Goal: Task Accomplishment & Management: Use online tool/utility

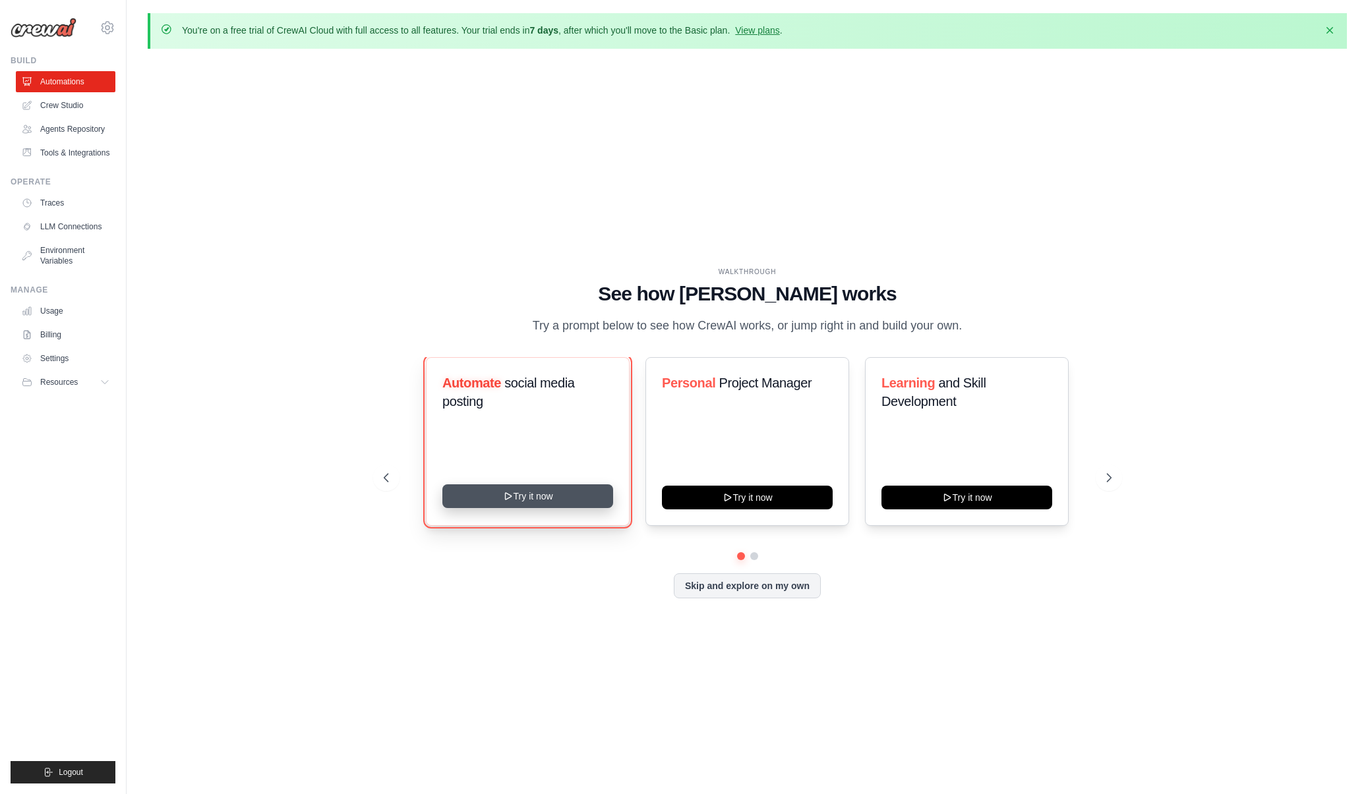
click at [542, 498] on button "Try it now" at bounding box center [527, 496] width 171 height 24
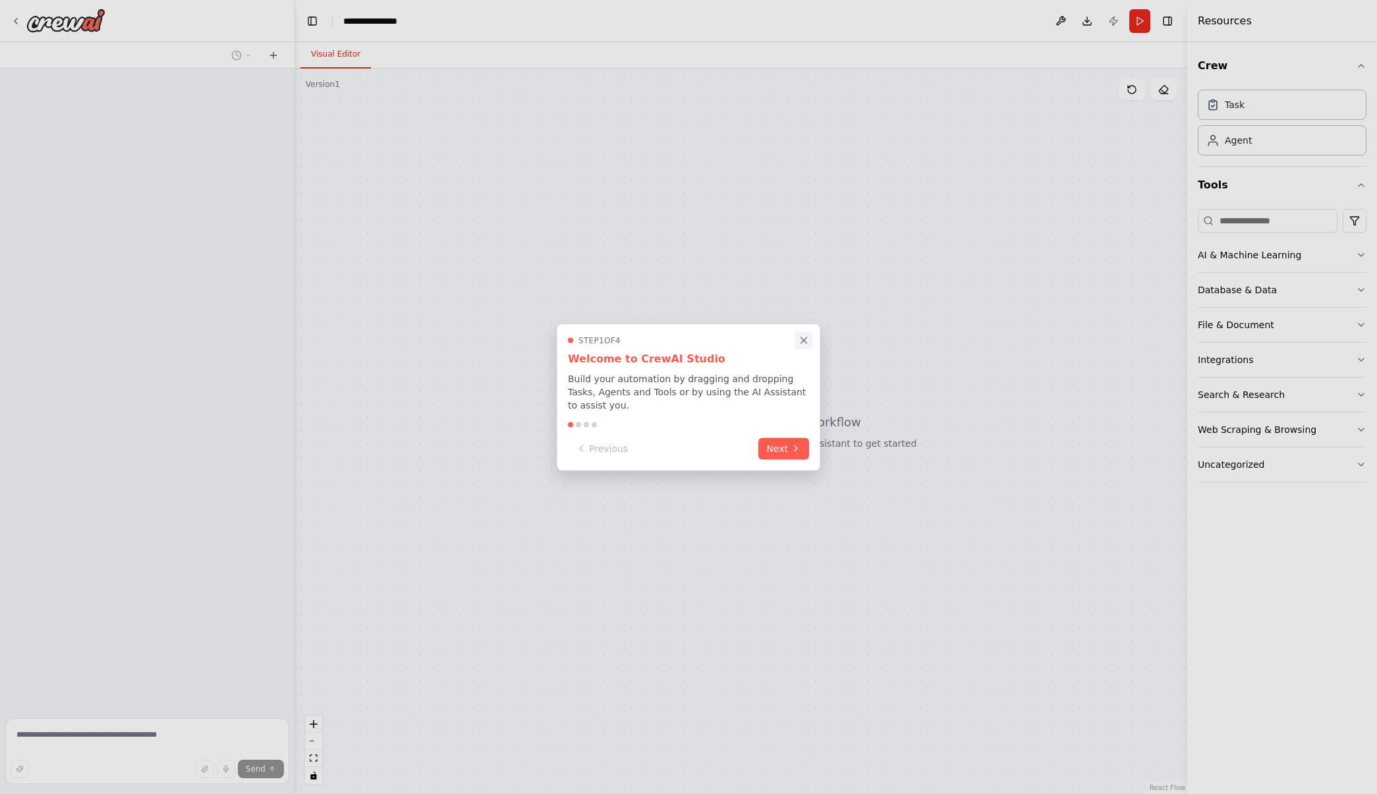
click at [802, 346] on icon "Close walkthrough" at bounding box center [804, 340] width 12 height 12
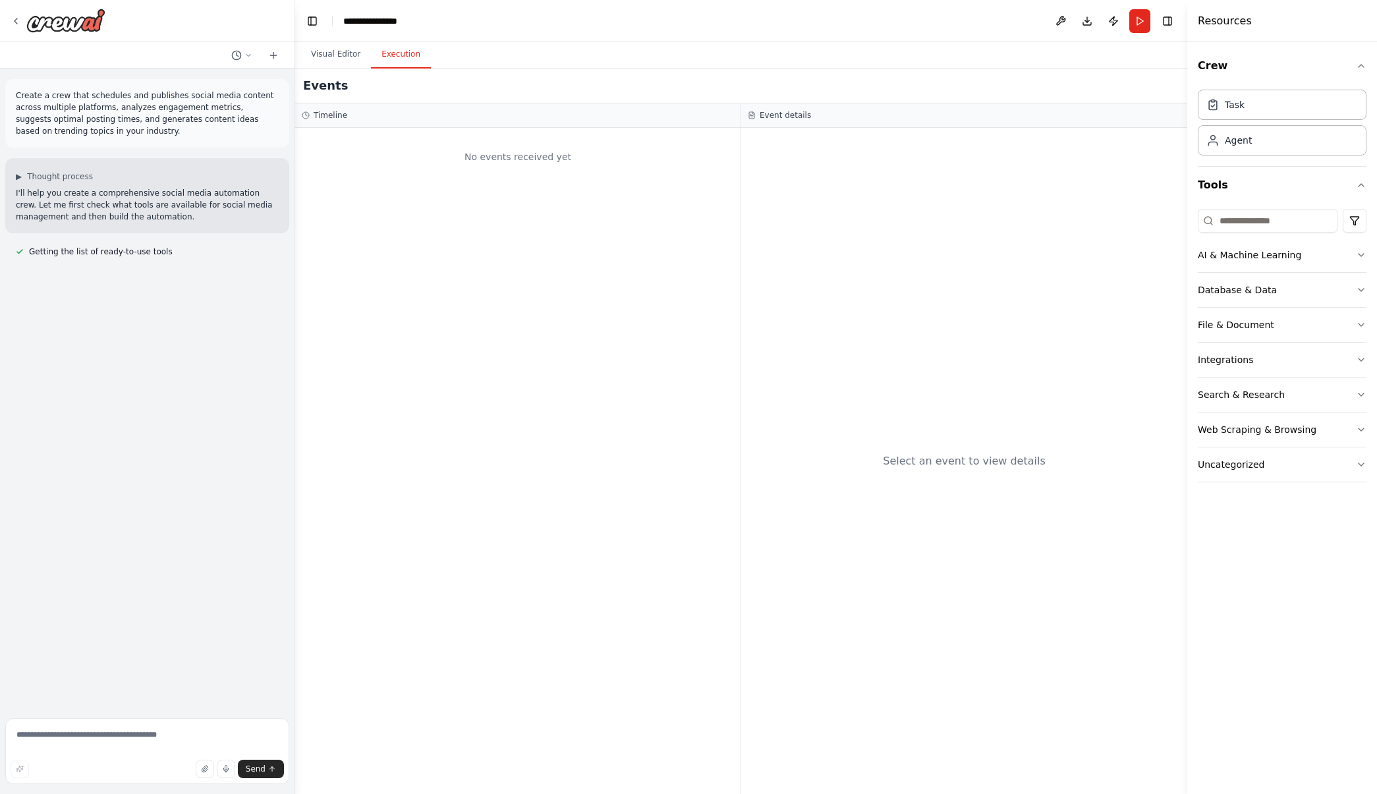
click at [393, 62] on button "Execution" at bounding box center [401, 55] width 60 height 28
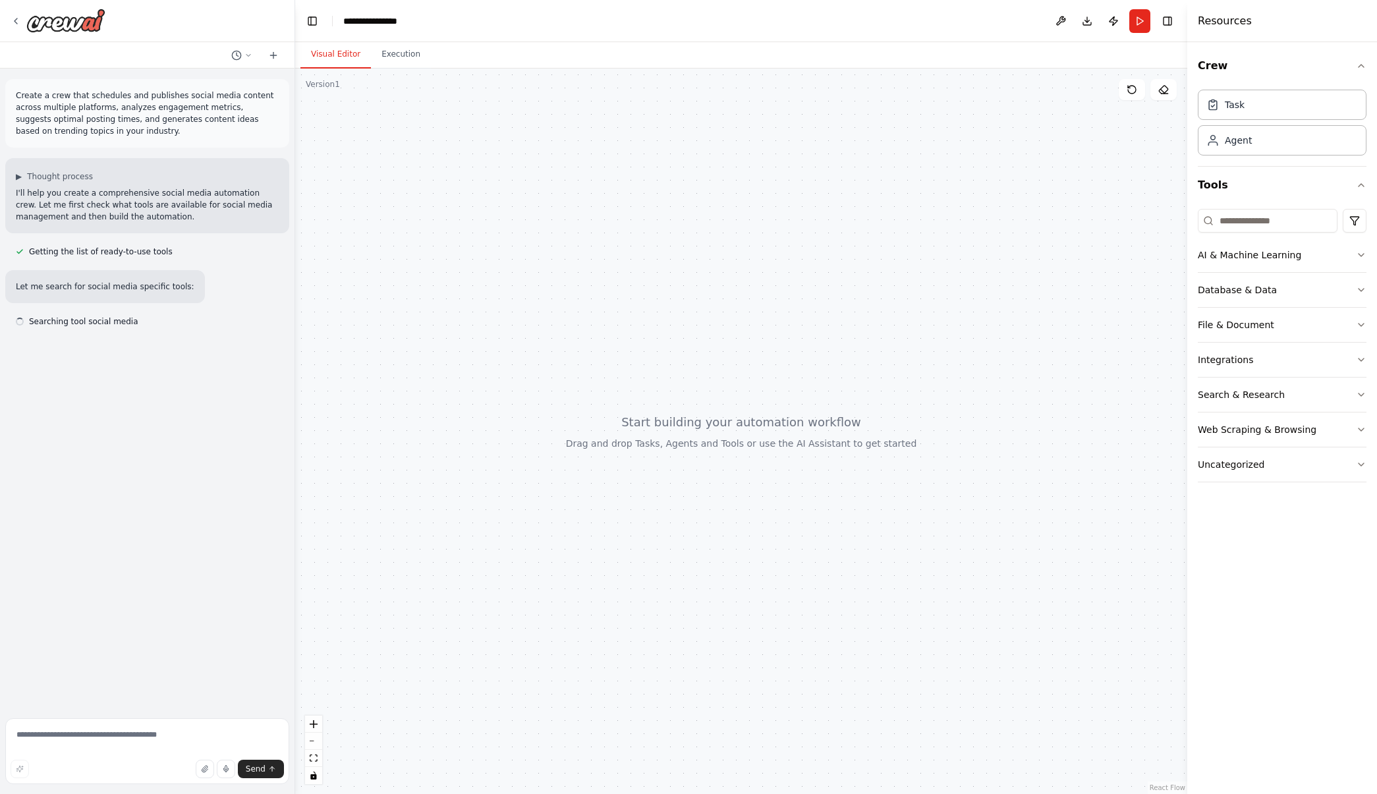
click at [336, 50] on button "Visual Editor" at bounding box center [336, 55] width 71 height 28
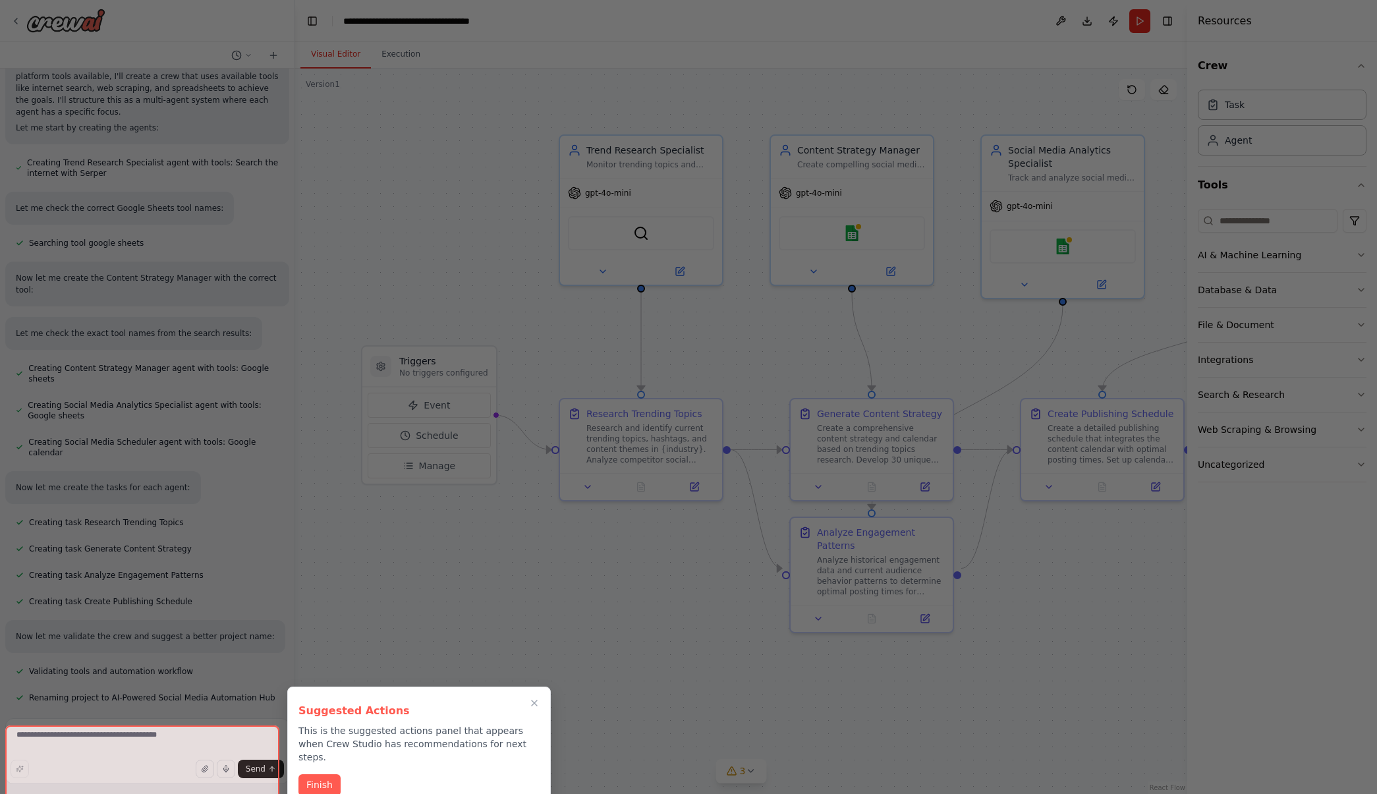
scroll to position [711, 0]
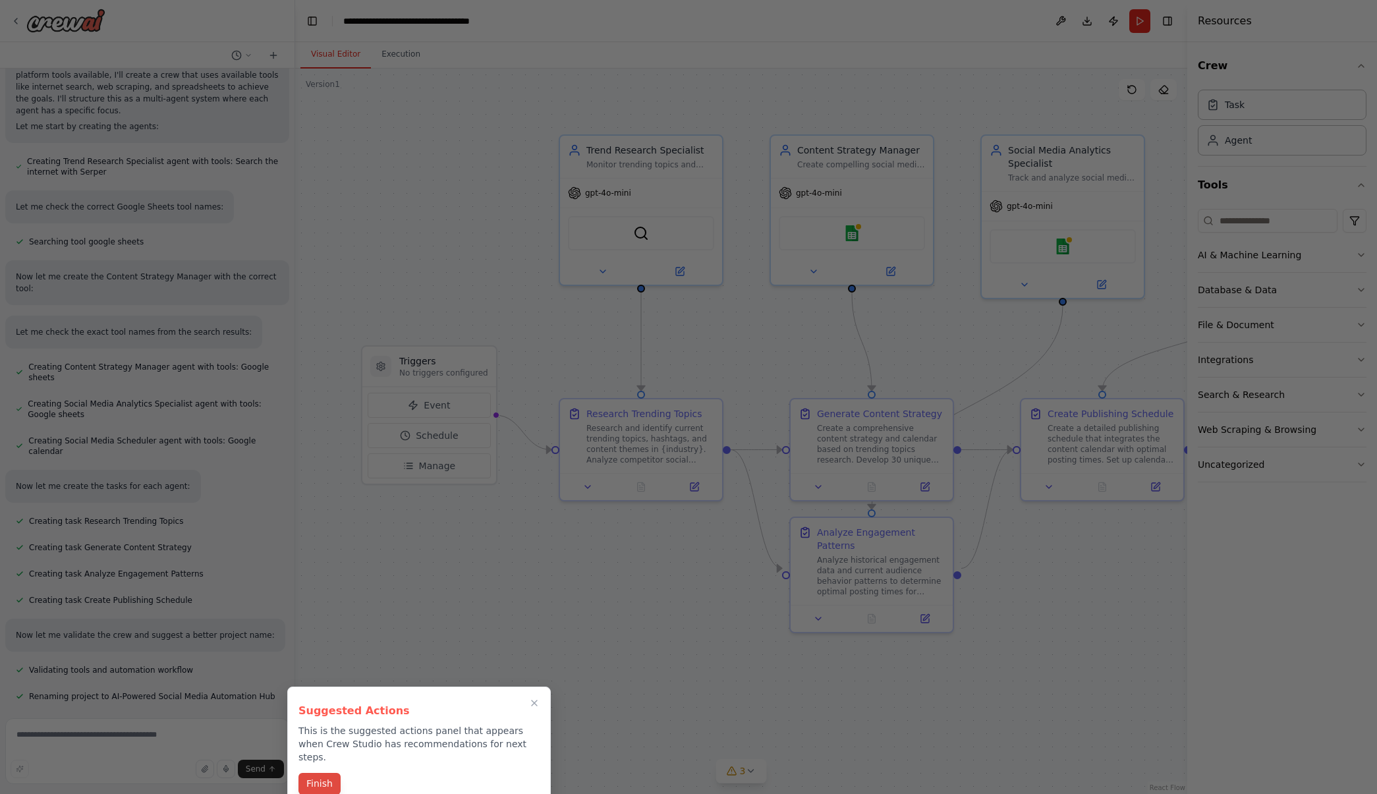
click at [312, 773] on button "Finish" at bounding box center [320, 784] width 42 height 22
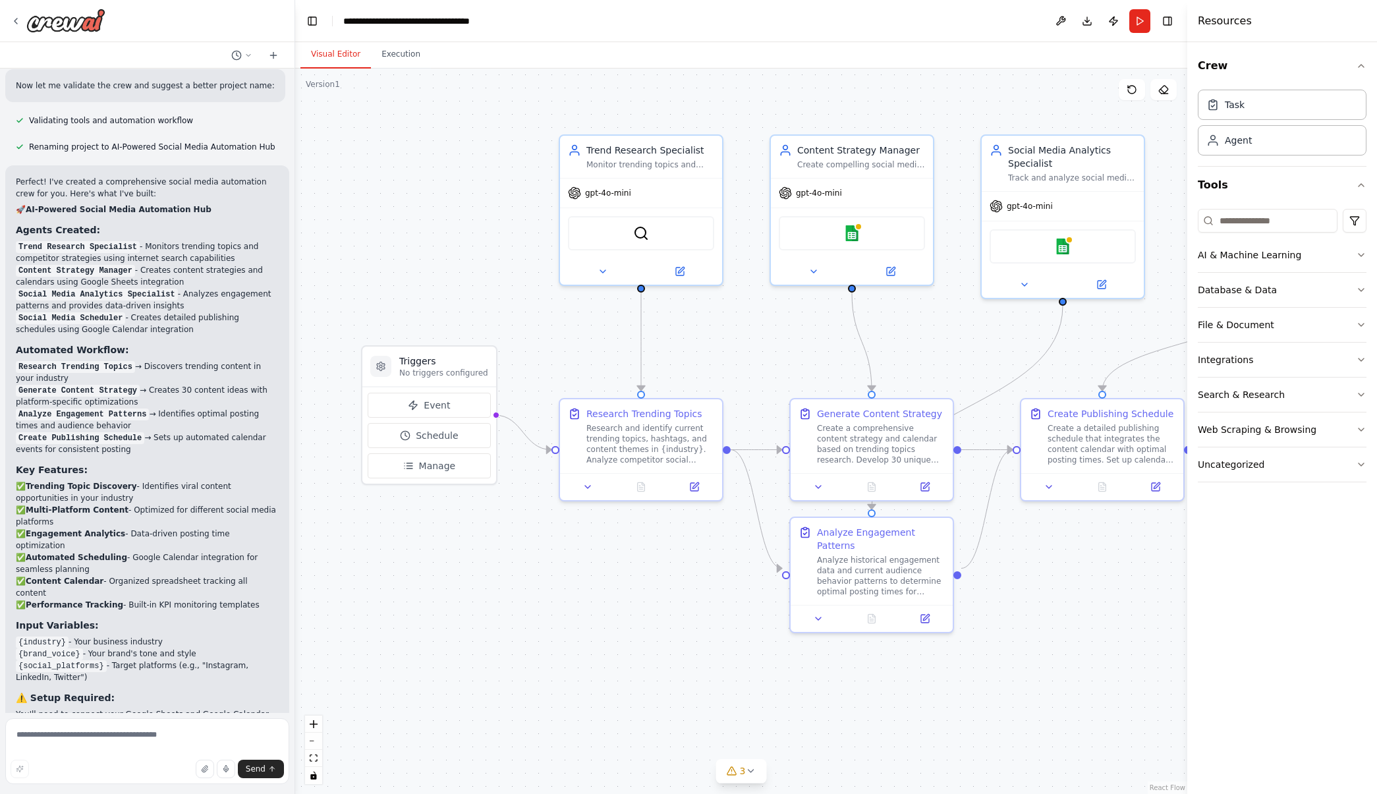
scroll to position [1287, 0]
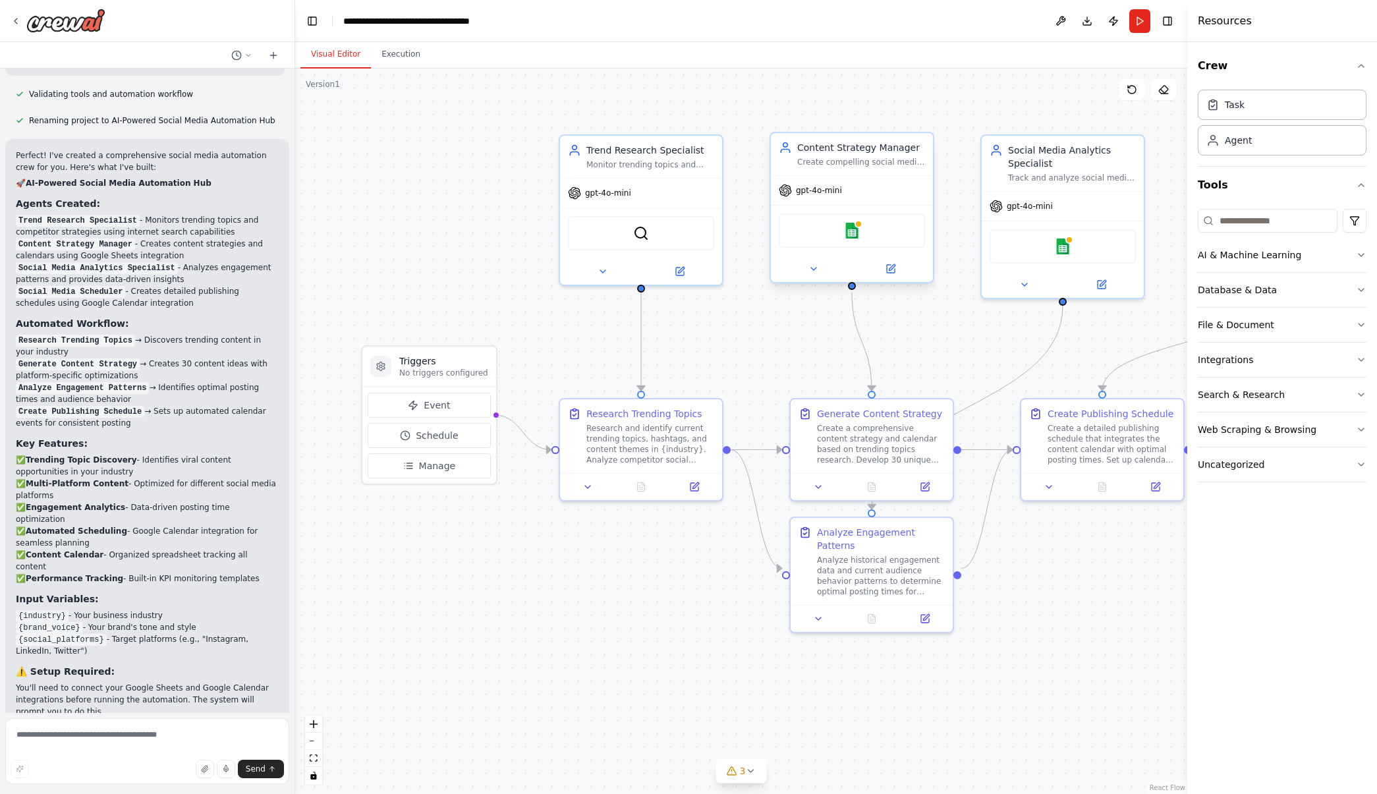
click at [855, 240] on div "Google sheets" at bounding box center [852, 231] width 146 height 34
click at [850, 229] on img at bounding box center [852, 231] width 16 height 16
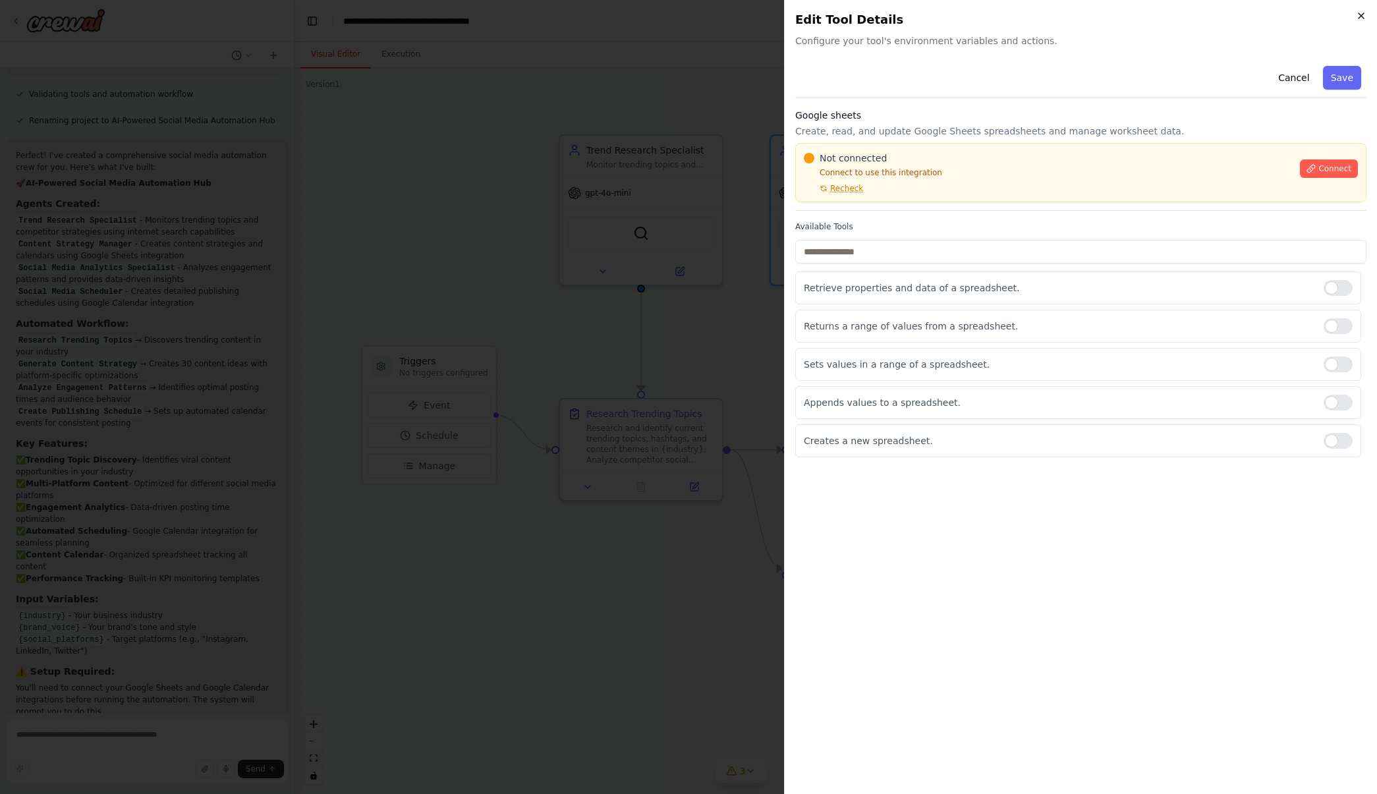
click at [1359, 17] on icon "button" at bounding box center [1361, 16] width 11 height 11
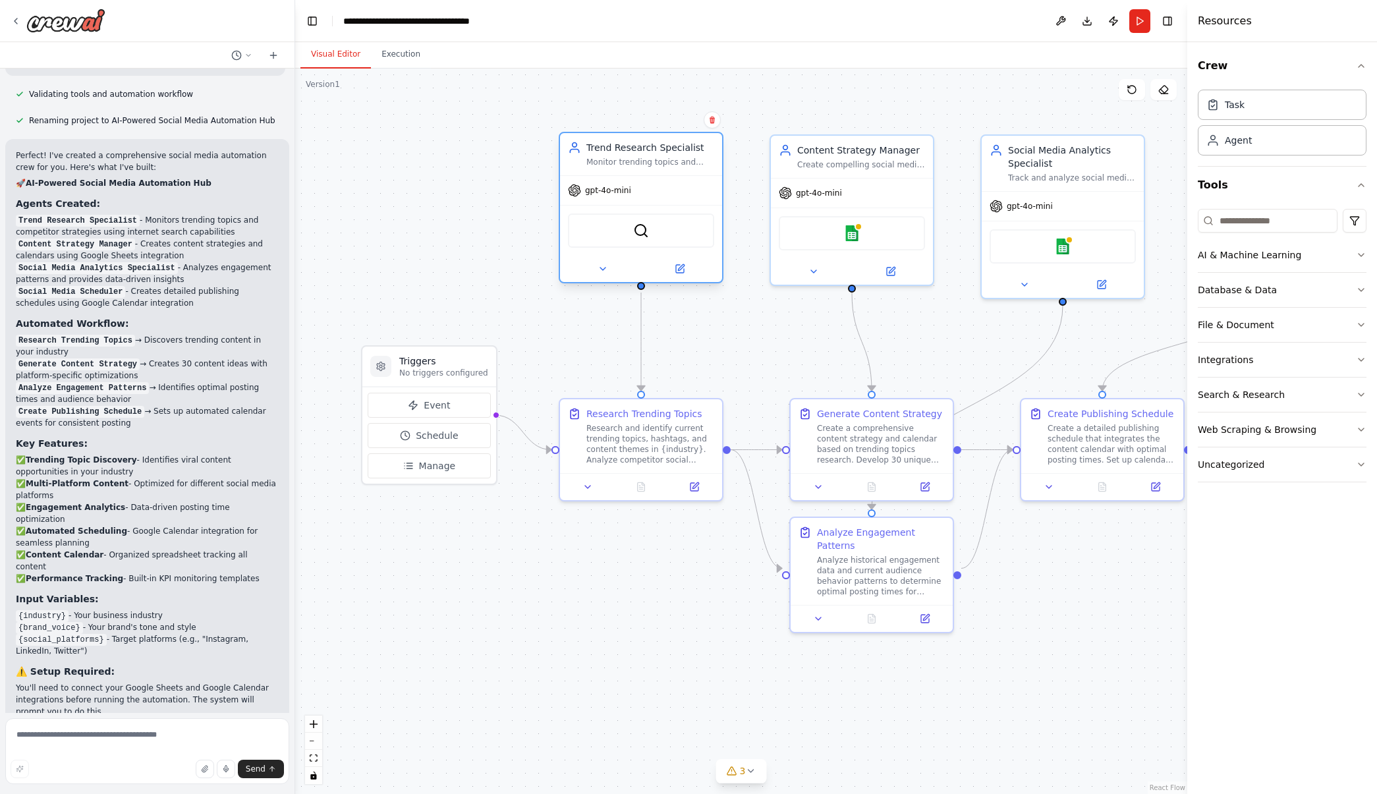
click at [614, 194] on span "gpt-4o-mini" at bounding box center [608, 190] width 46 height 11
click at [649, 235] on img at bounding box center [641, 231] width 16 height 16
click at [1029, 208] on span "gpt-4o-mini" at bounding box center [1030, 203] width 46 height 11
click at [1051, 201] on div "gpt-4o-mini" at bounding box center [1063, 203] width 162 height 29
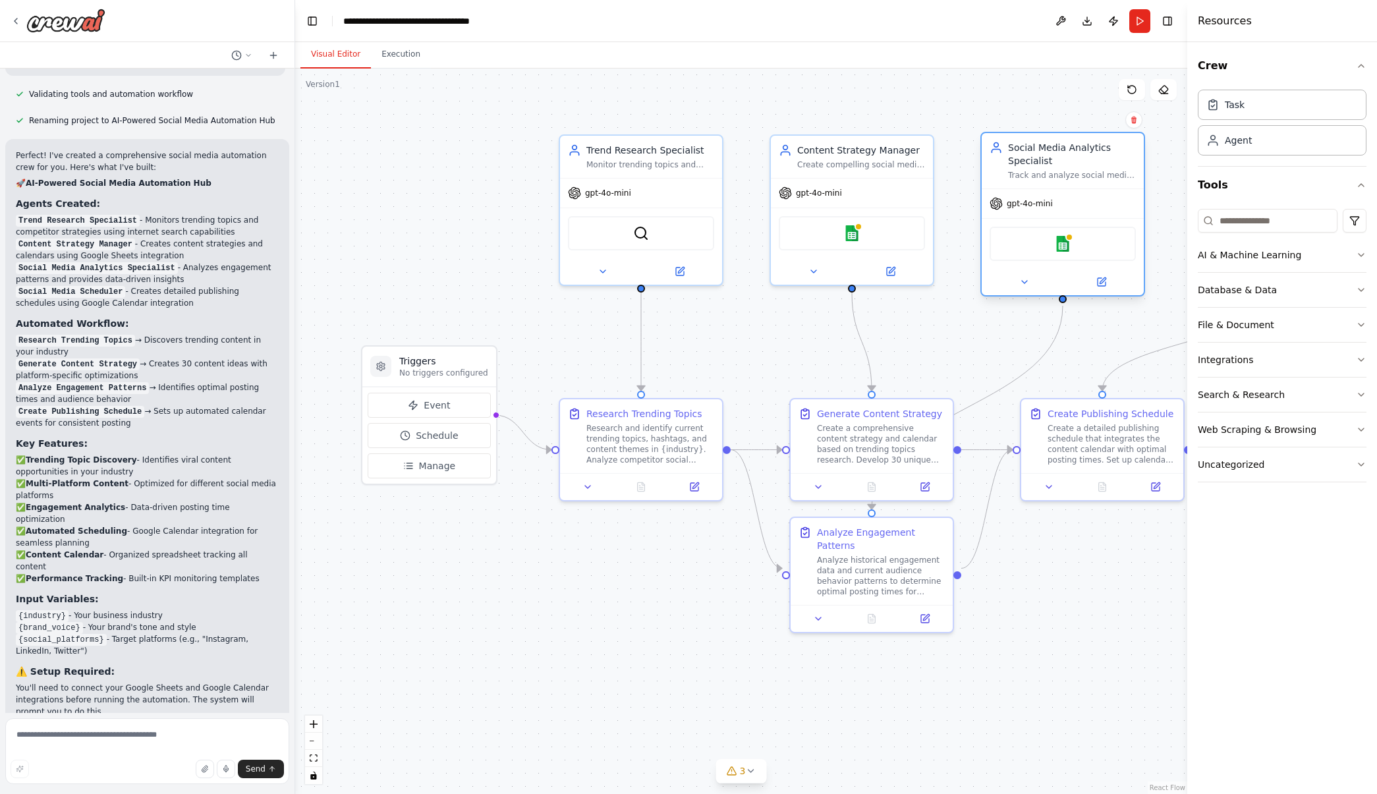
click at [1066, 176] on div "Track and analyze social media engagement metrics for {industry} content, ident…" at bounding box center [1072, 175] width 128 height 11
click at [1067, 176] on div "Track and analyze social media engagement metrics for {industry} content, ident…" at bounding box center [1072, 175] width 128 height 11
click at [1068, 207] on div "gpt-4o-mini" at bounding box center [1063, 203] width 162 height 29
drag, startPoint x: 1068, startPoint y: 207, endPoint x: 1011, endPoint y: 211, distance: 56.8
click at [999, 205] on icon at bounding box center [996, 203] width 13 height 13
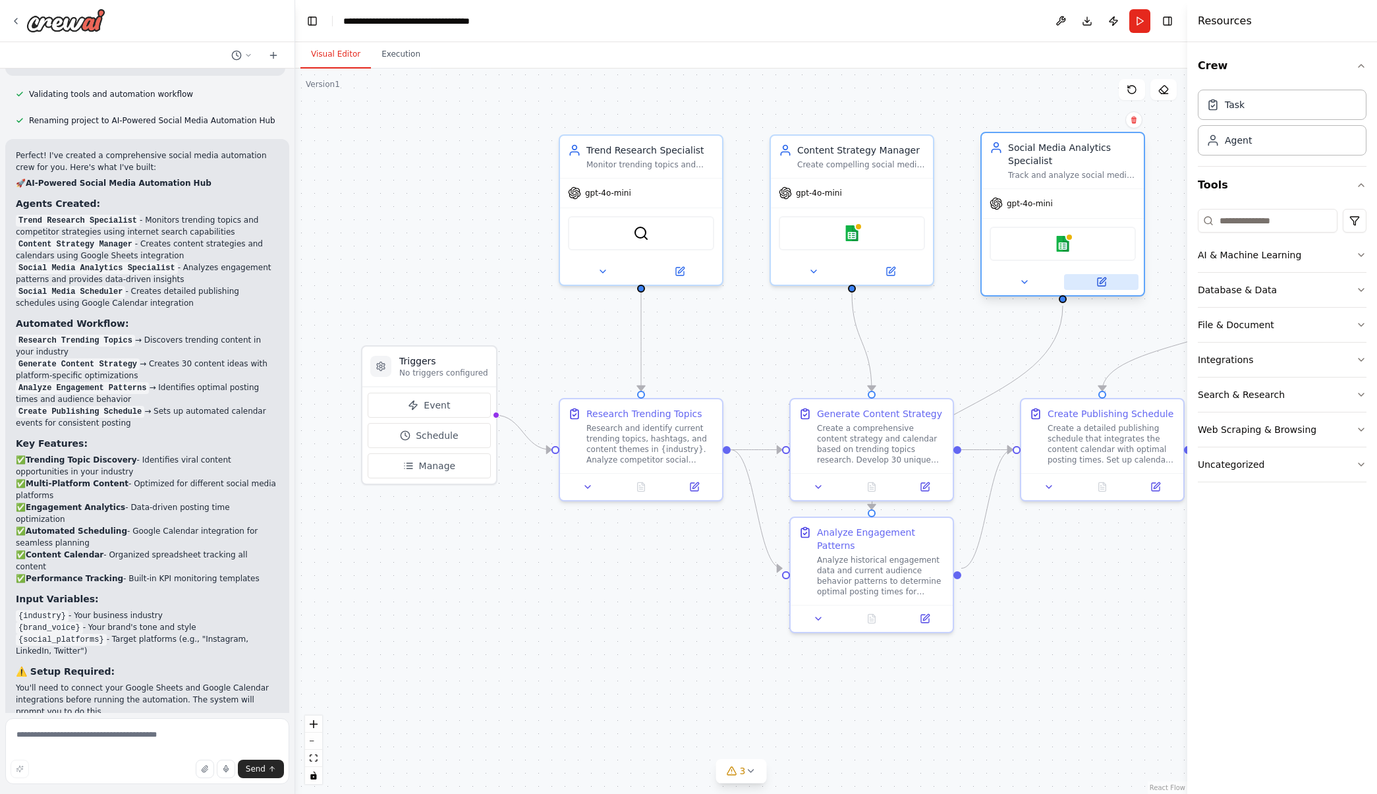
click at [1092, 285] on button at bounding box center [1101, 282] width 74 height 16
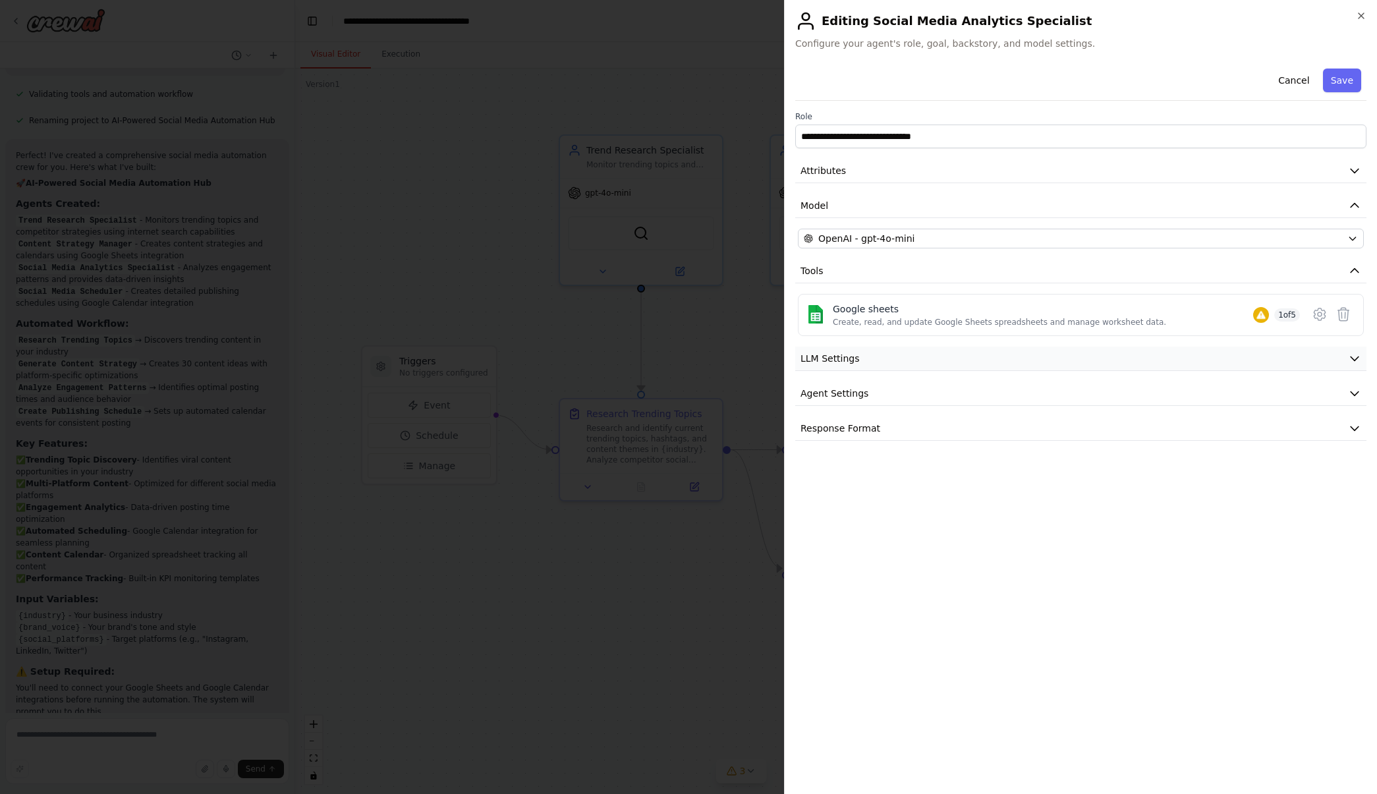
click at [954, 355] on button "LLM Settings" at bounding box center [1081, 359] width 571 height 24
click at [956, 355] on button "LLM Settings" at bounding box center [1081, 359] width 571 height 24
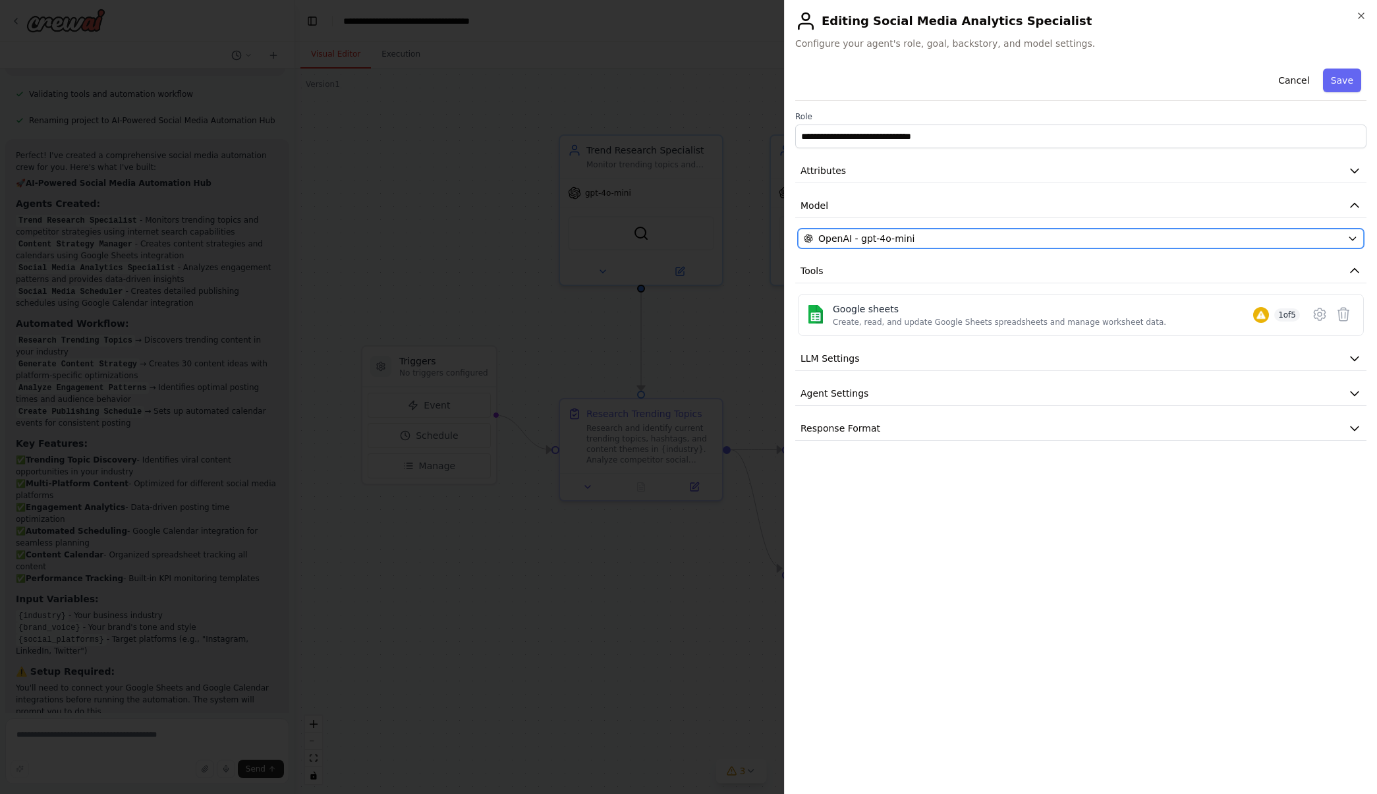
click at [936, 237] on div "OpenAI - gpt-4o-mini" at bounding box center [1073, 238] width 538 height 13
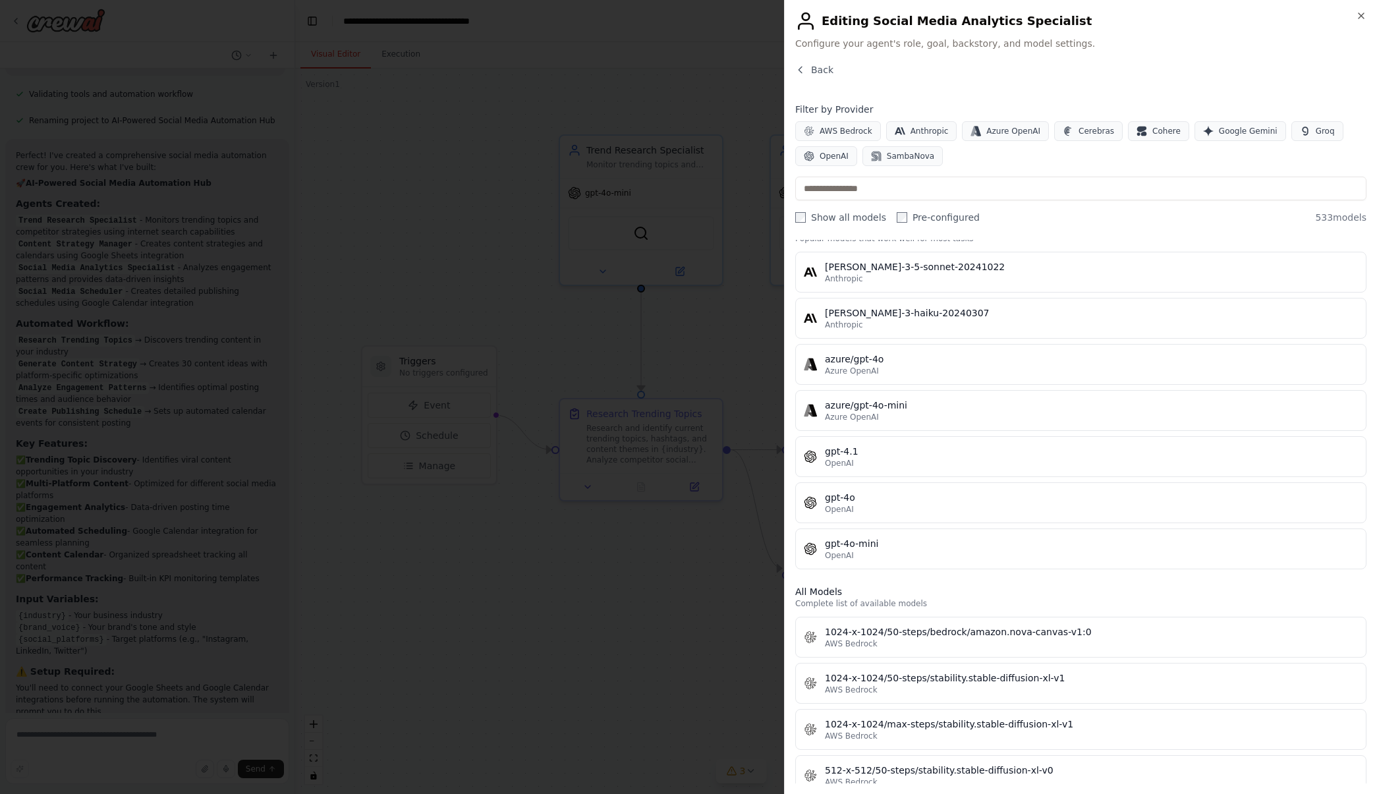
scroll to position [0, 0]
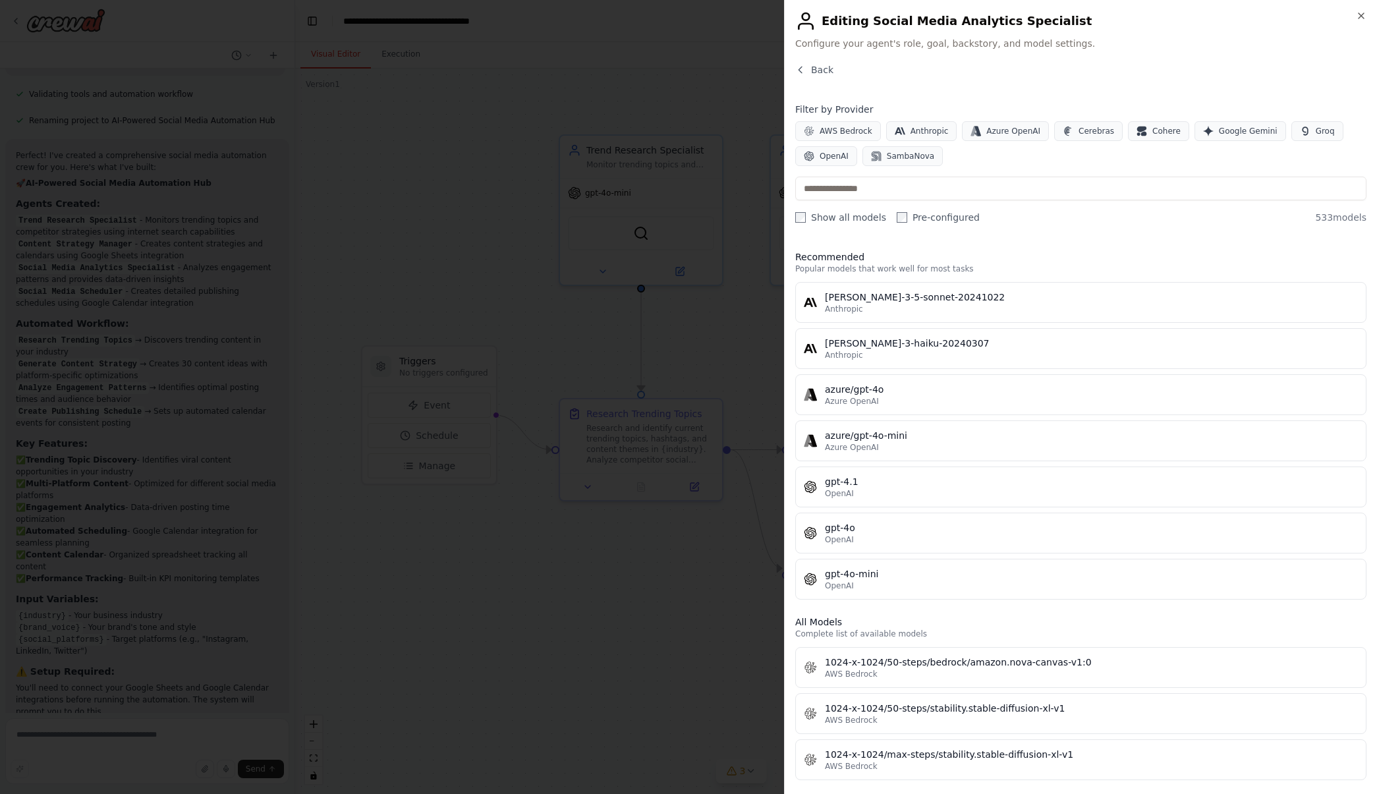
click at [808, 63] on div "Close Editing Social Media Analytics Specialist Configure your agent's role, go…" at bounding box center [1080, 397] width 593 height 794
click at [807, 69] on button "Back" at bounding box center [815, 69] width 38 height 13
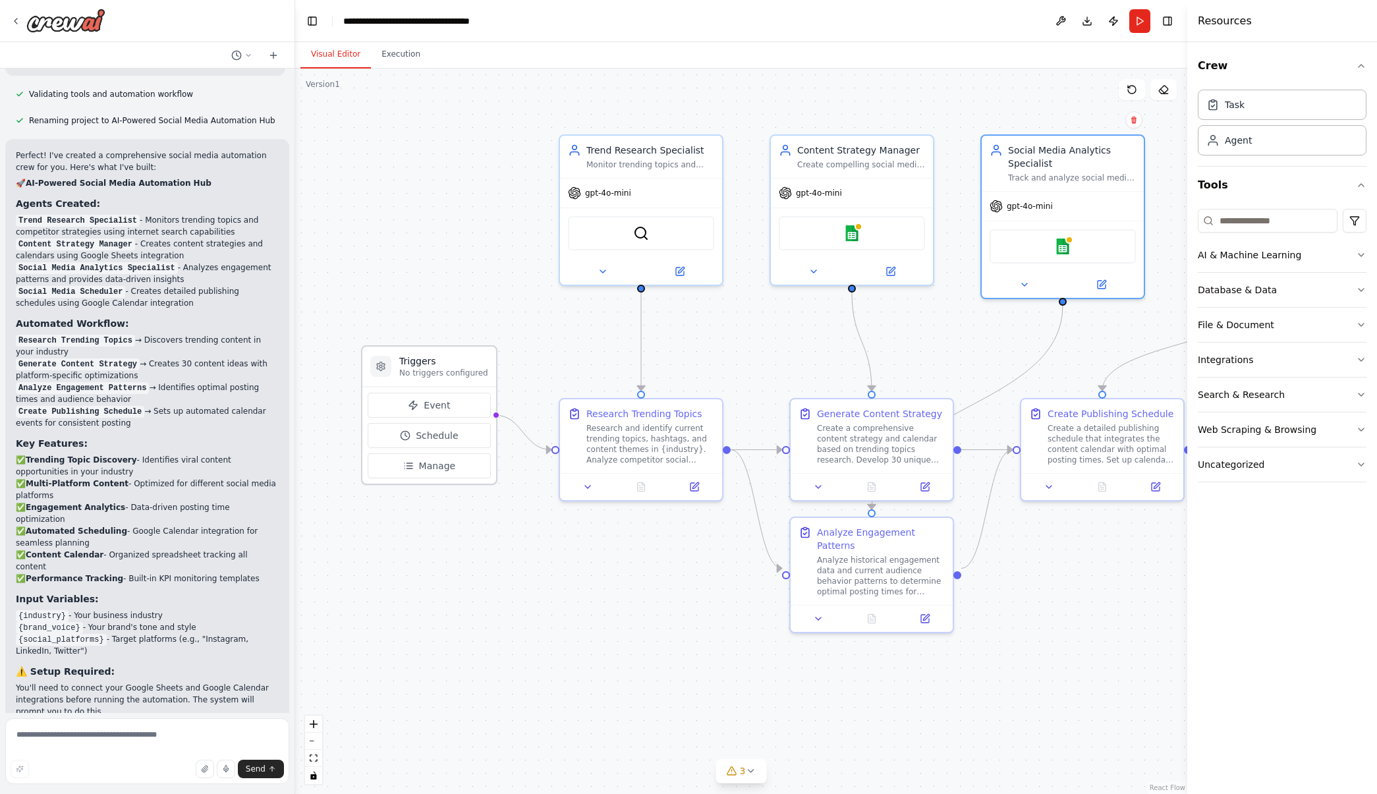
click at [440, 362] on h3 "Triggers" at bounding box center [443, 361] width 89 height 13
click at [437, 403] on span "Event" at bounding box center [437, 405] width 26 height 13
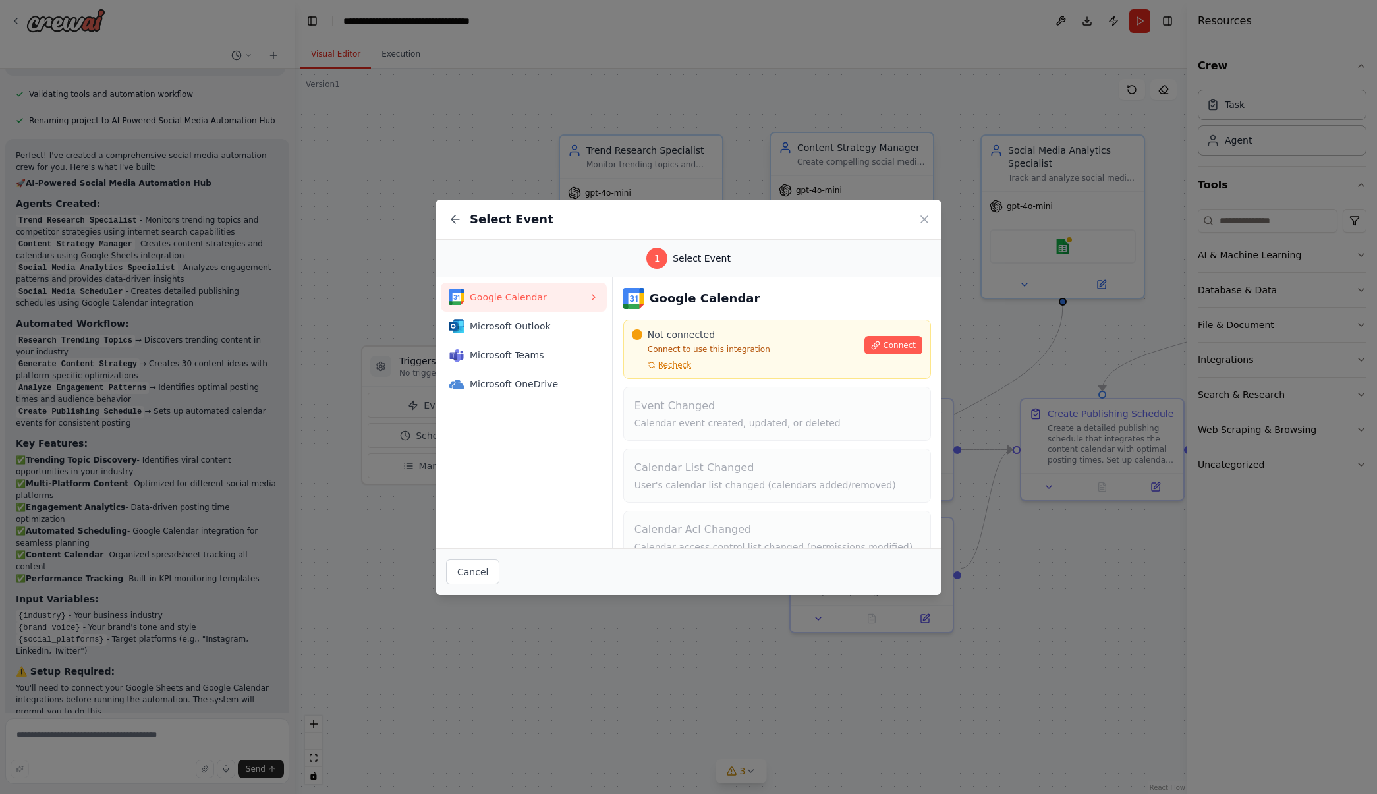
click at [924, 220] on icon at bounding box center [924, 219] width 7 height 7
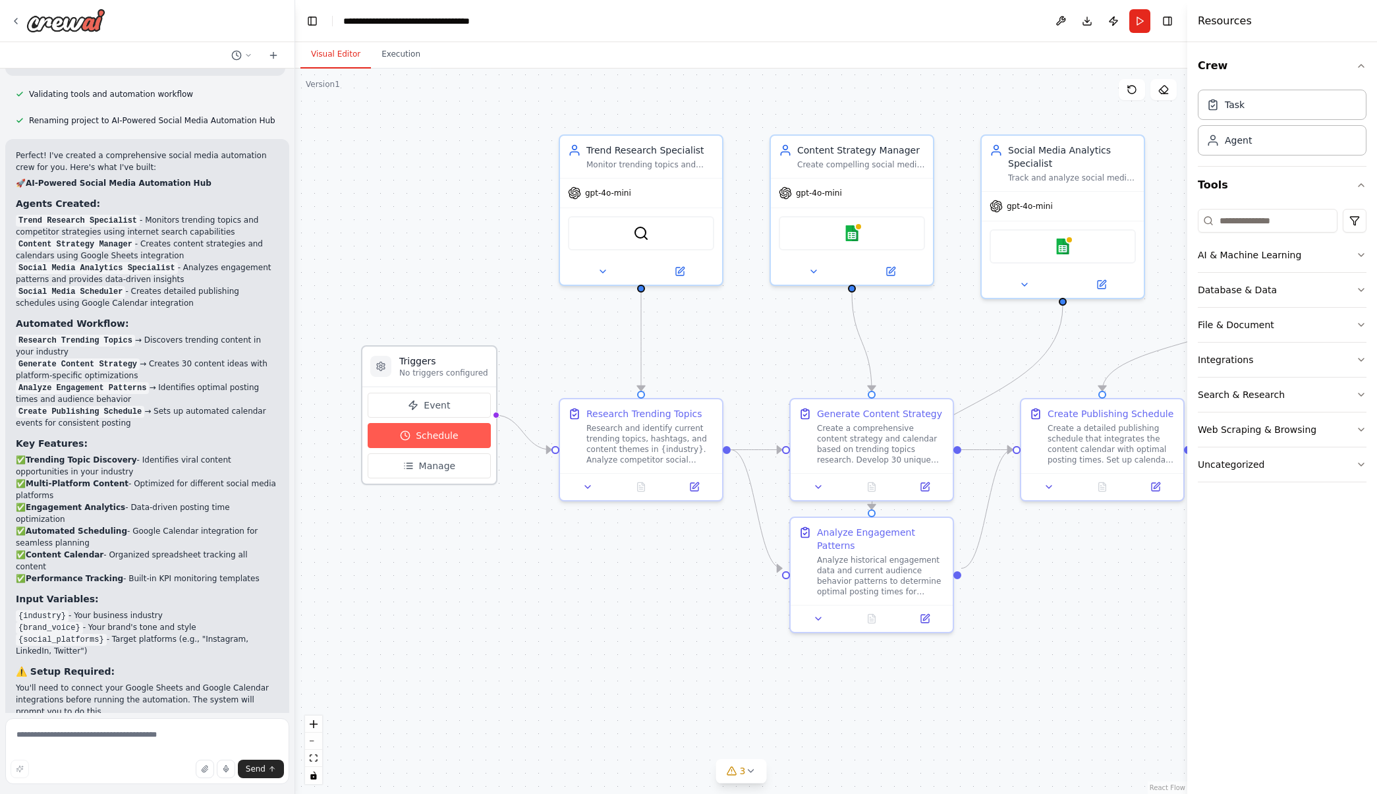
click at [444, 433] on span "Schedule" at bounding box center [437, 435] width 42 height 13
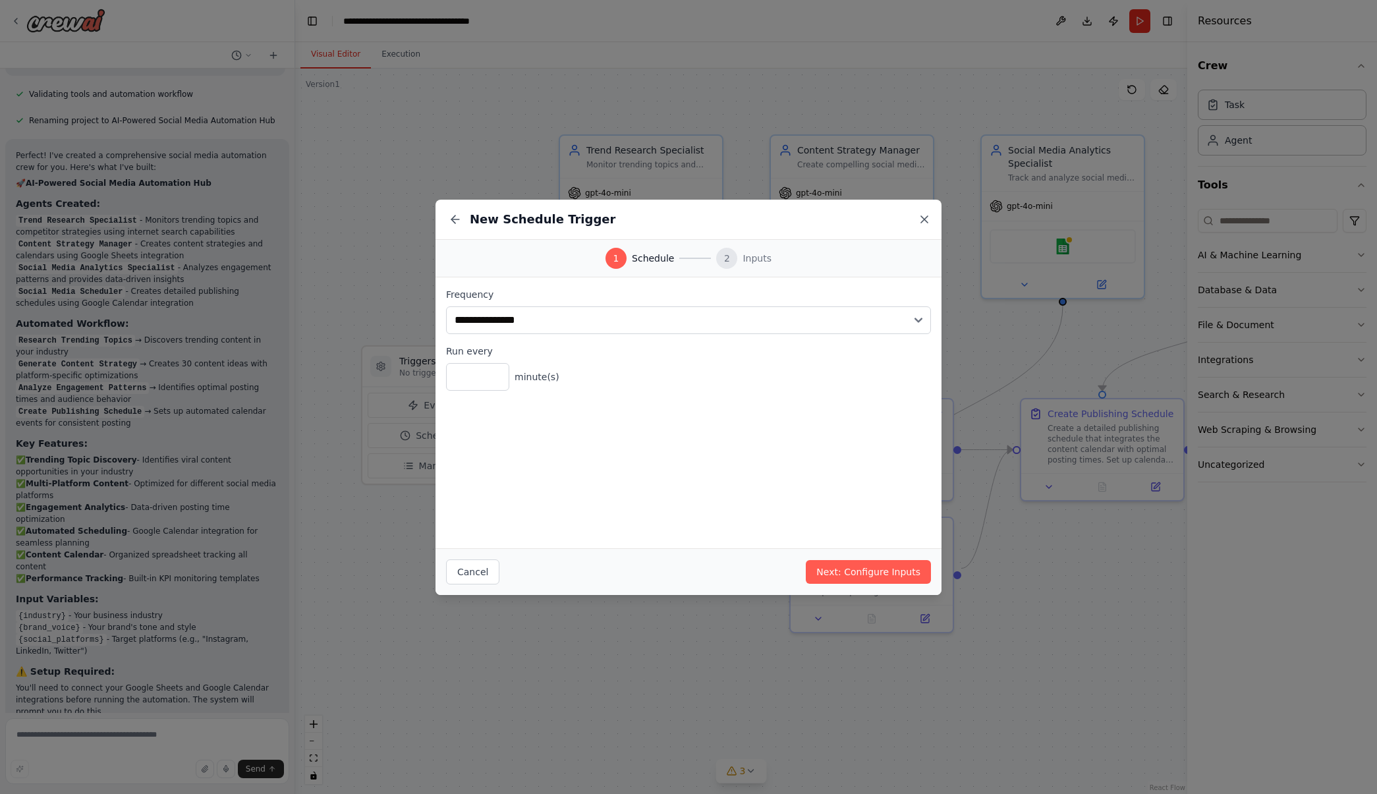
click at [923, 219] on icon at bounding box center [924, 219] width 13 height 13
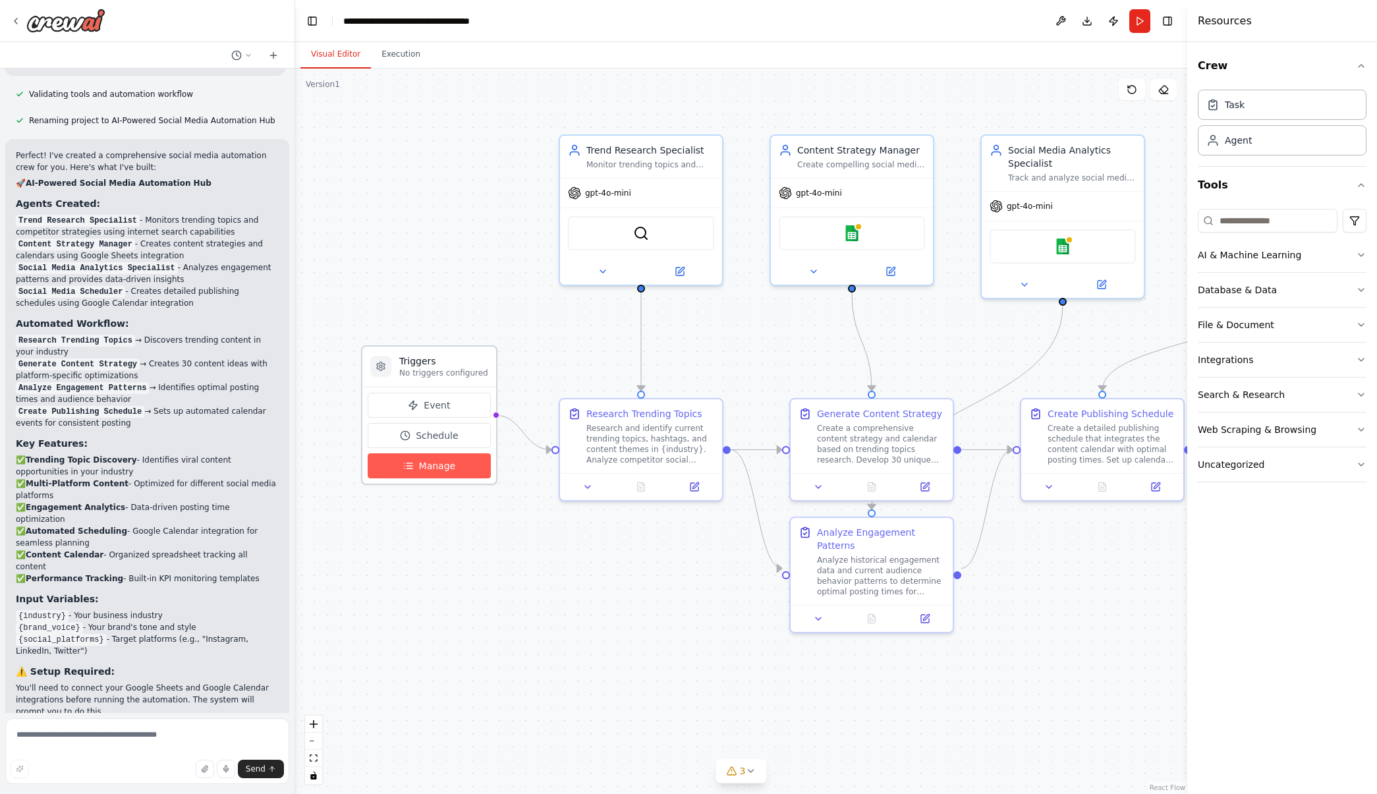
click at [450, 472] on span "Manage" at bounding box center [437, 465] width 37 height 13
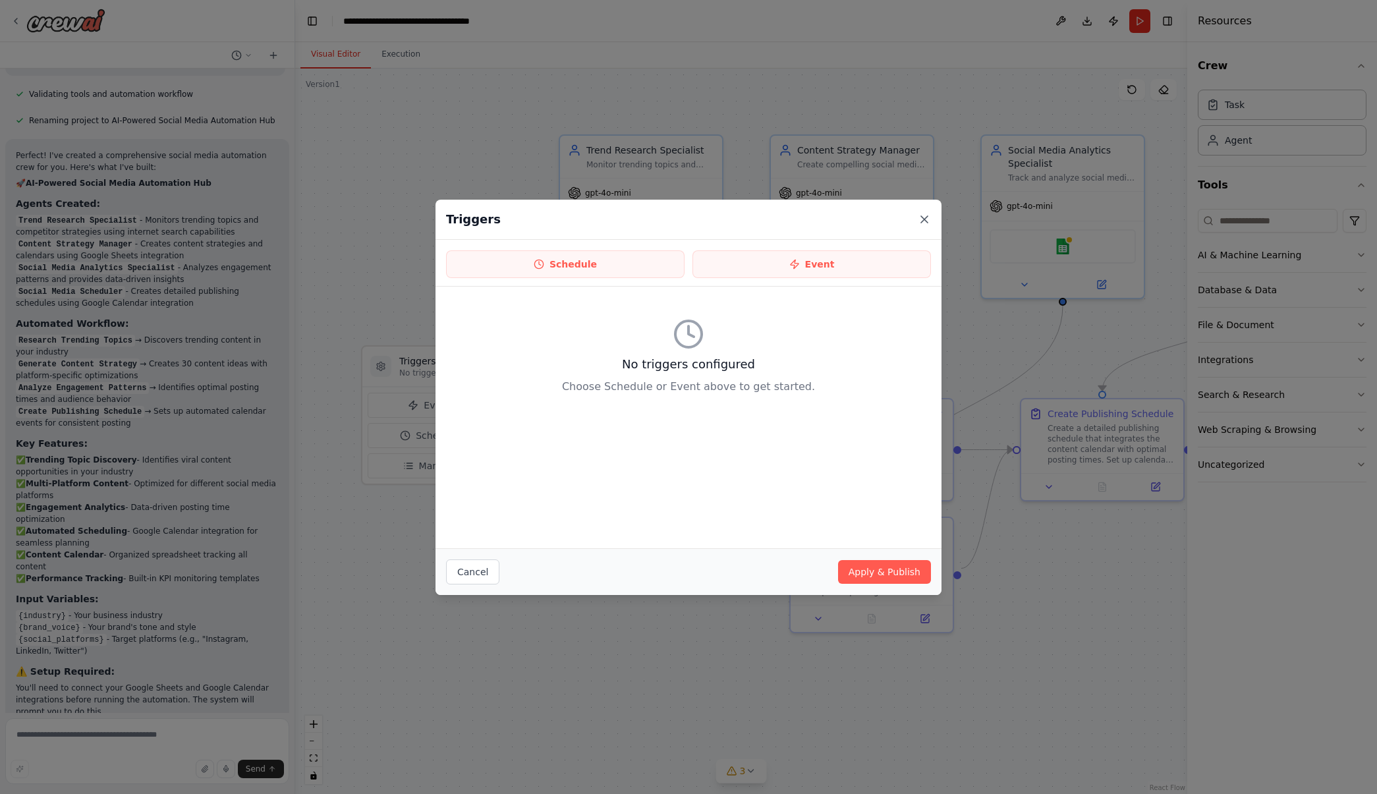
click at [924, 219] on icon at bounding box center [924, 219] width 7 height 7
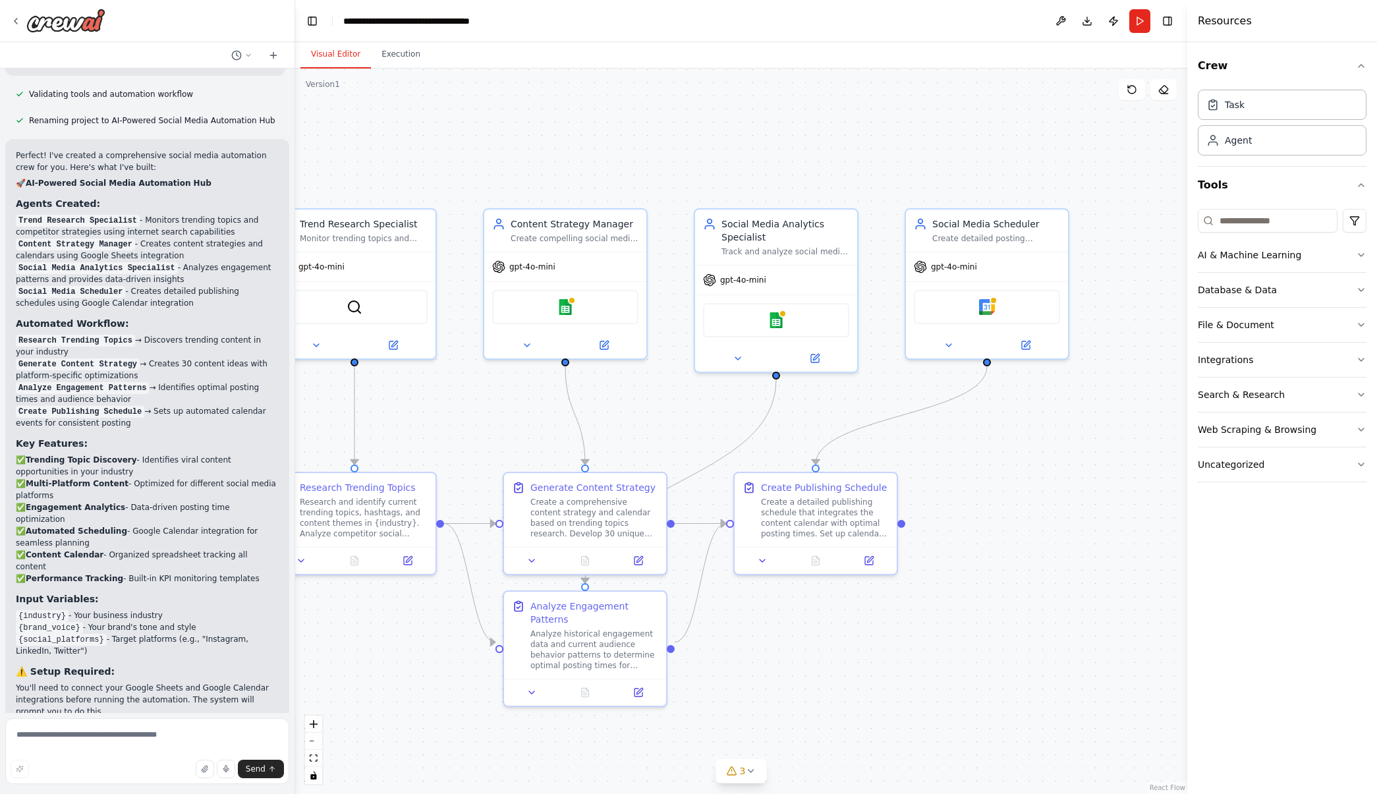
drag, startPoint x: 1078, startPoint y: 542, endPoint x: 802, endPoint y: 595, distance: 280.6
click at [792, 611] on div ".deletable-edge-delete-btn { width: 20px; height: 20px; border: 0px solid #ffff…" at bounding box center [741, 432] width 892 height 726
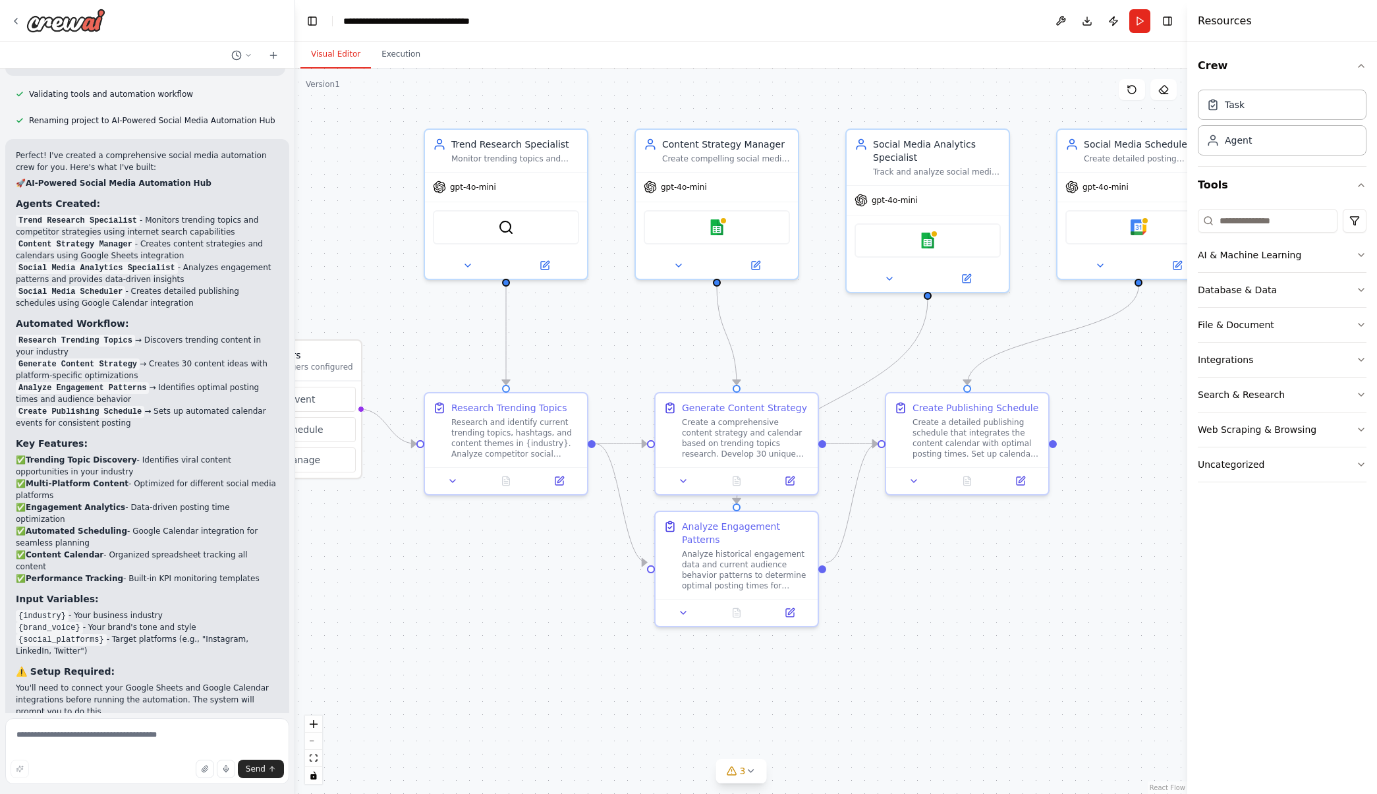
drag, startPoint x: 850, startPoint y: 622, endPoint x: 997, endPoint y: 548, distance: 164.5
click at [997, 548] on div ".deletable-edge-delete-btn { width: 20px; height: 20px; border: 0px solid #ffff…" at bounding box center [741, 432] width 892 height 726
click at [971, 436] on div "Create a detailed publishing schedule that integrates the content calendar with…" at bounding box center [973, 437] width 128 height 42
click at [1020, 480] on icon at bounding box center [1017, 480] width 8 height 8
click at [14, 21] on icon at bounding box center [15, 20] width 3 height 5
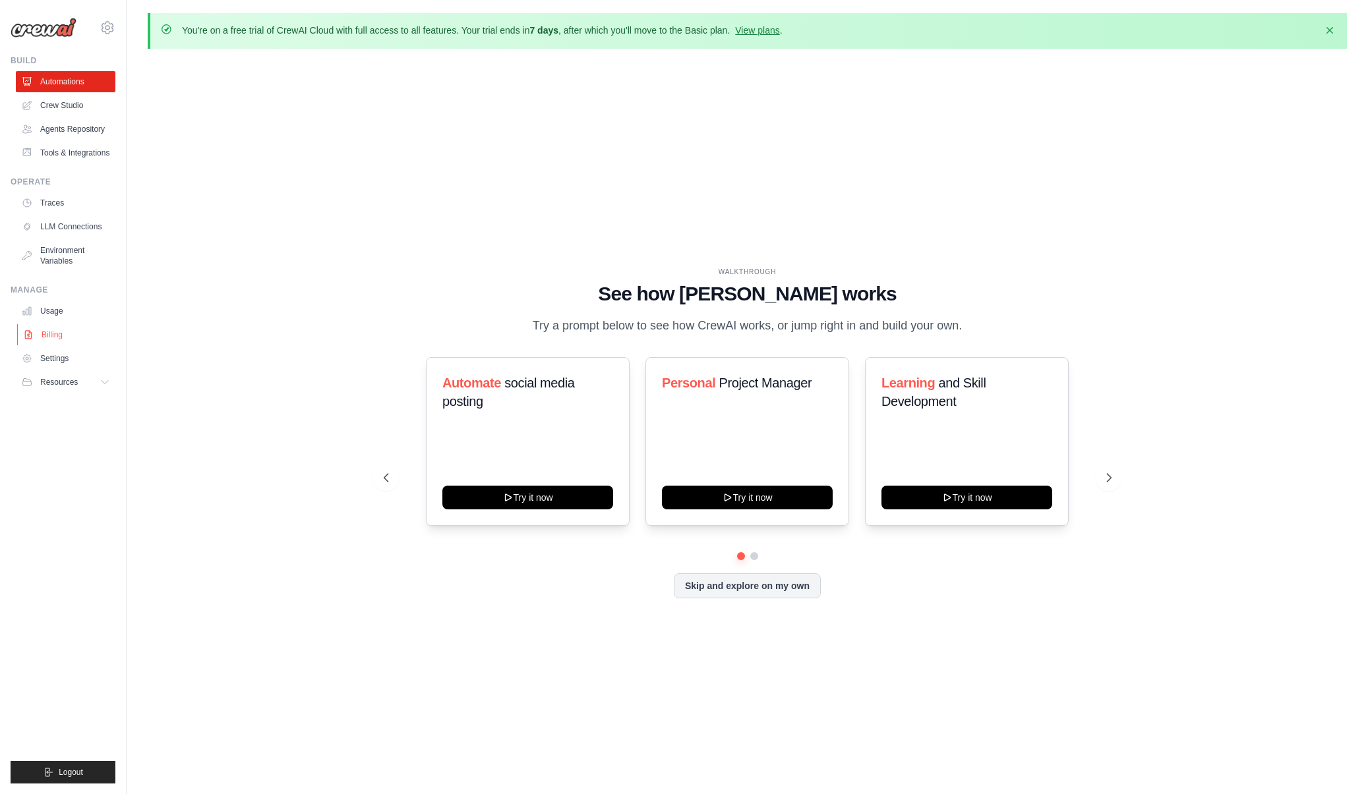
click at [73, 333] on link "Billing" at bounding box center [67, 334] width 100 height 21
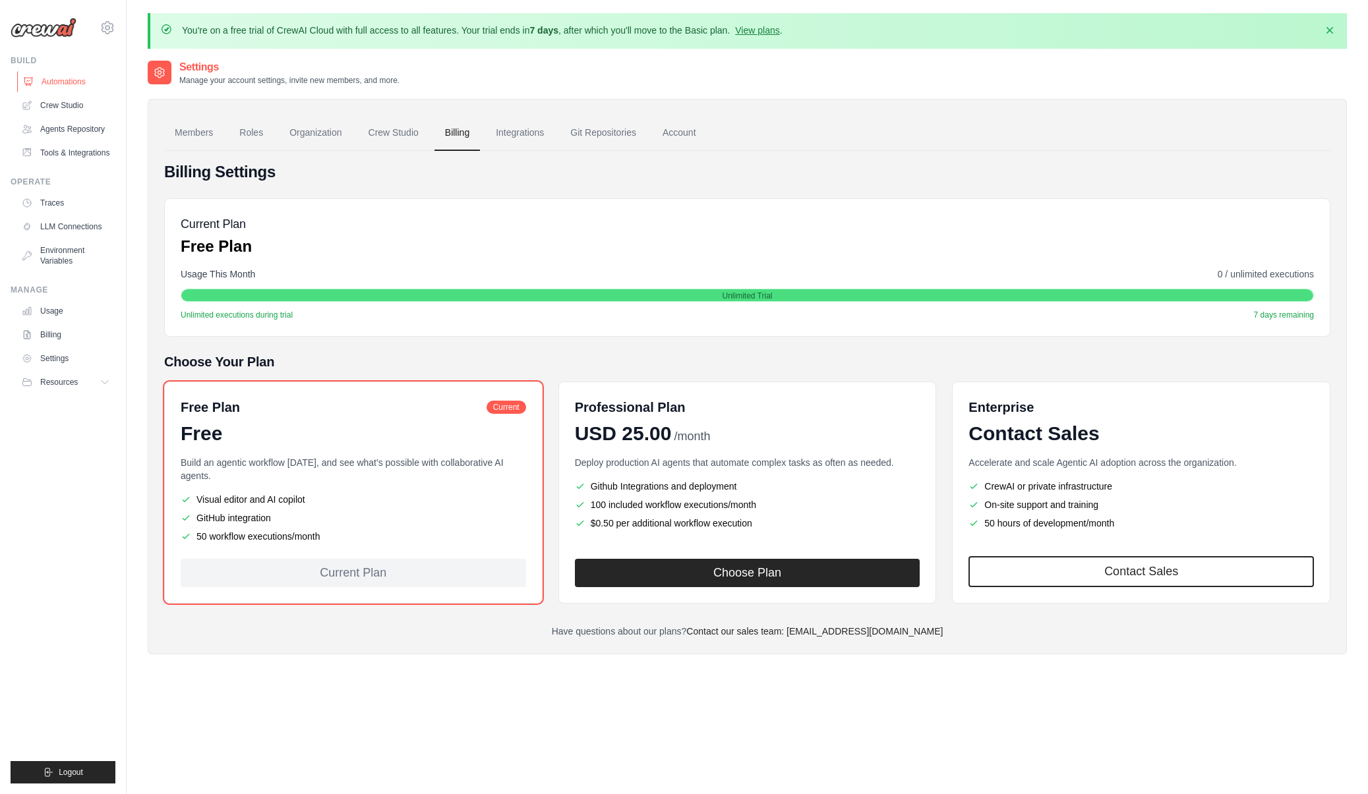
click at [53, 76] on link "Automations" at bounding box center [67, 81] width 100 height 21
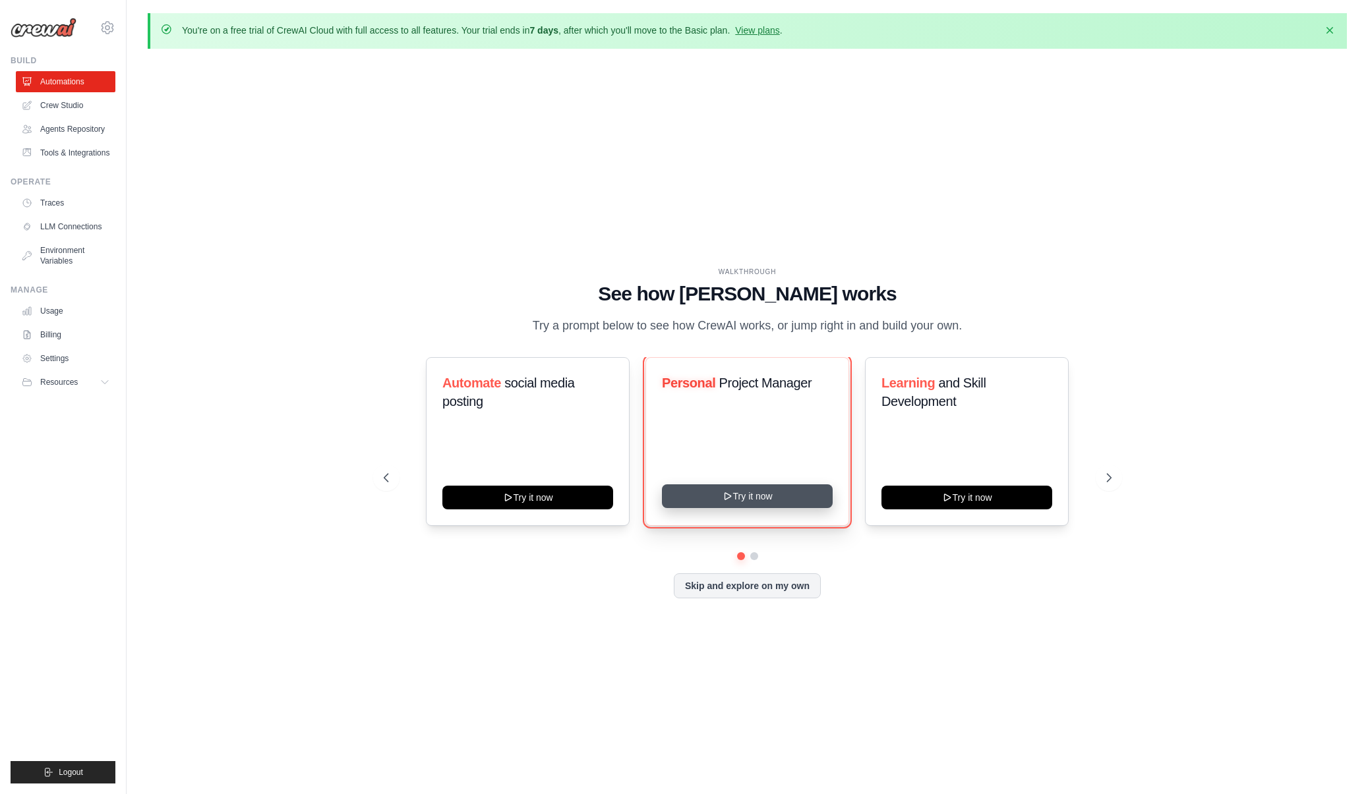
click at [780, 496] on button "Try it now" at bounding box center [747, 496] width 171 height 24
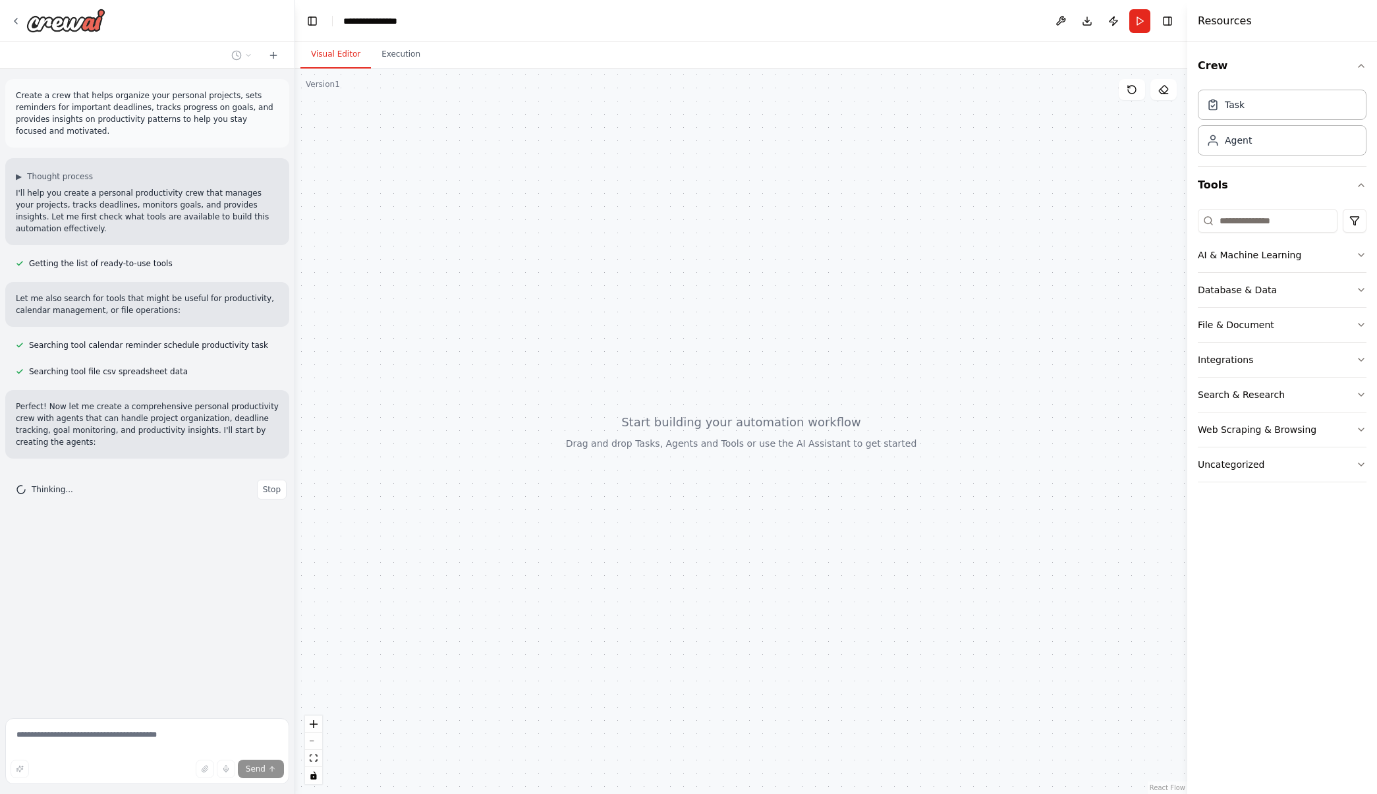
click at [983, 34] on header "**********" at bounding box center [741, 21] width 892 height 42
click at [1165, 22] on button "Toggle Right Sidebar" at bounding box center [1168, 21] width 18 height 18
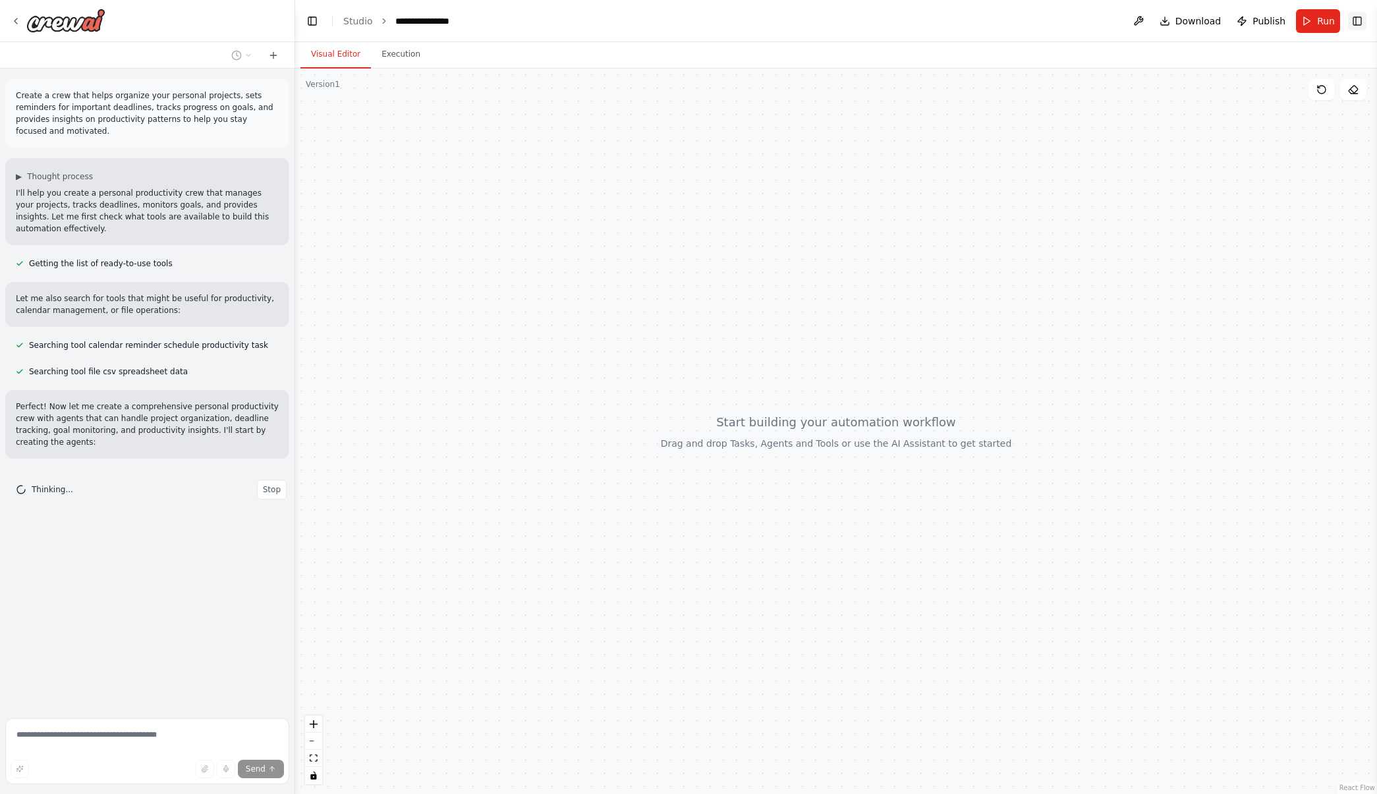
click at [1362, 16] on button "Toggle Right Sidebar" at bounding box center [1357, 21] width 18 height 18
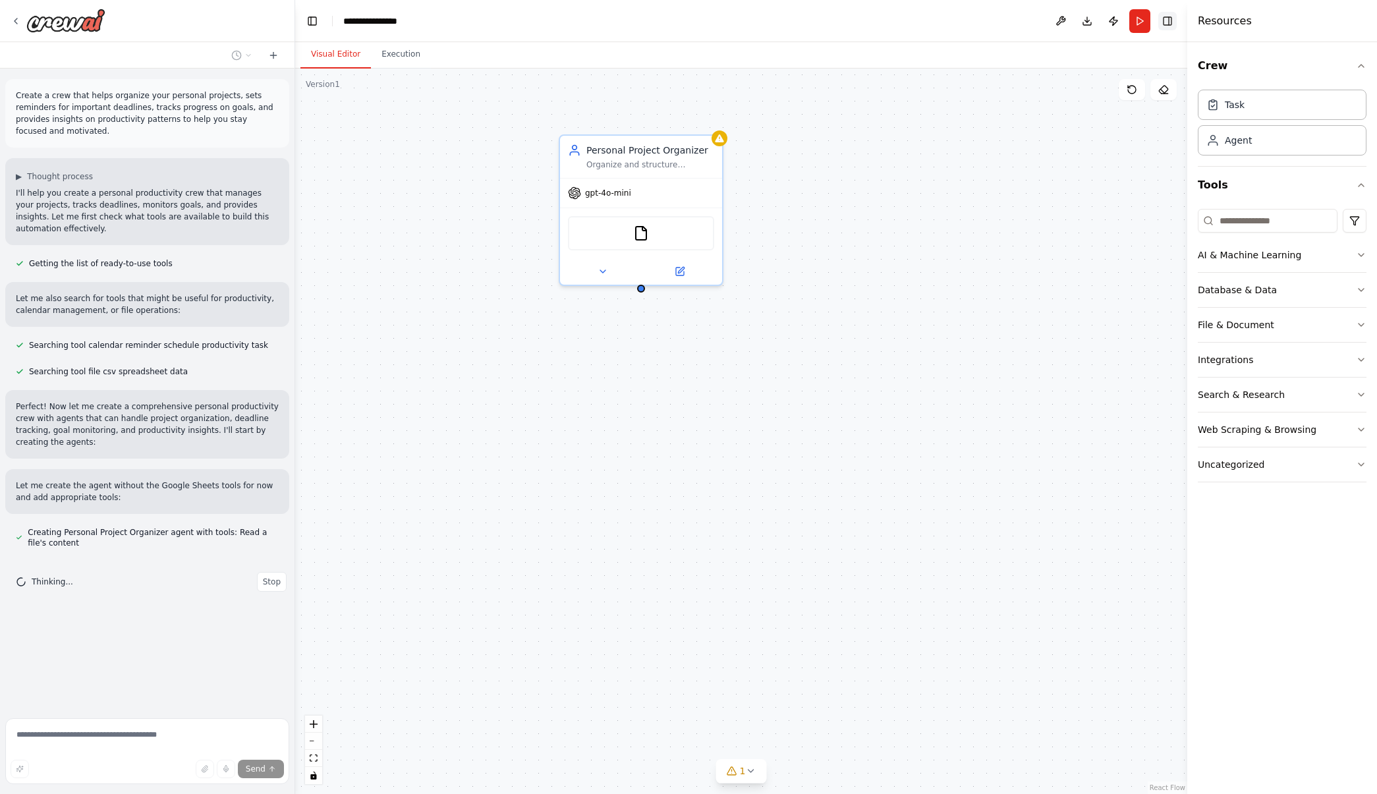
click at [1167, 22] on button "Toggle Right Sidebar" at bounding box center [1168, 21] width 18 height 18
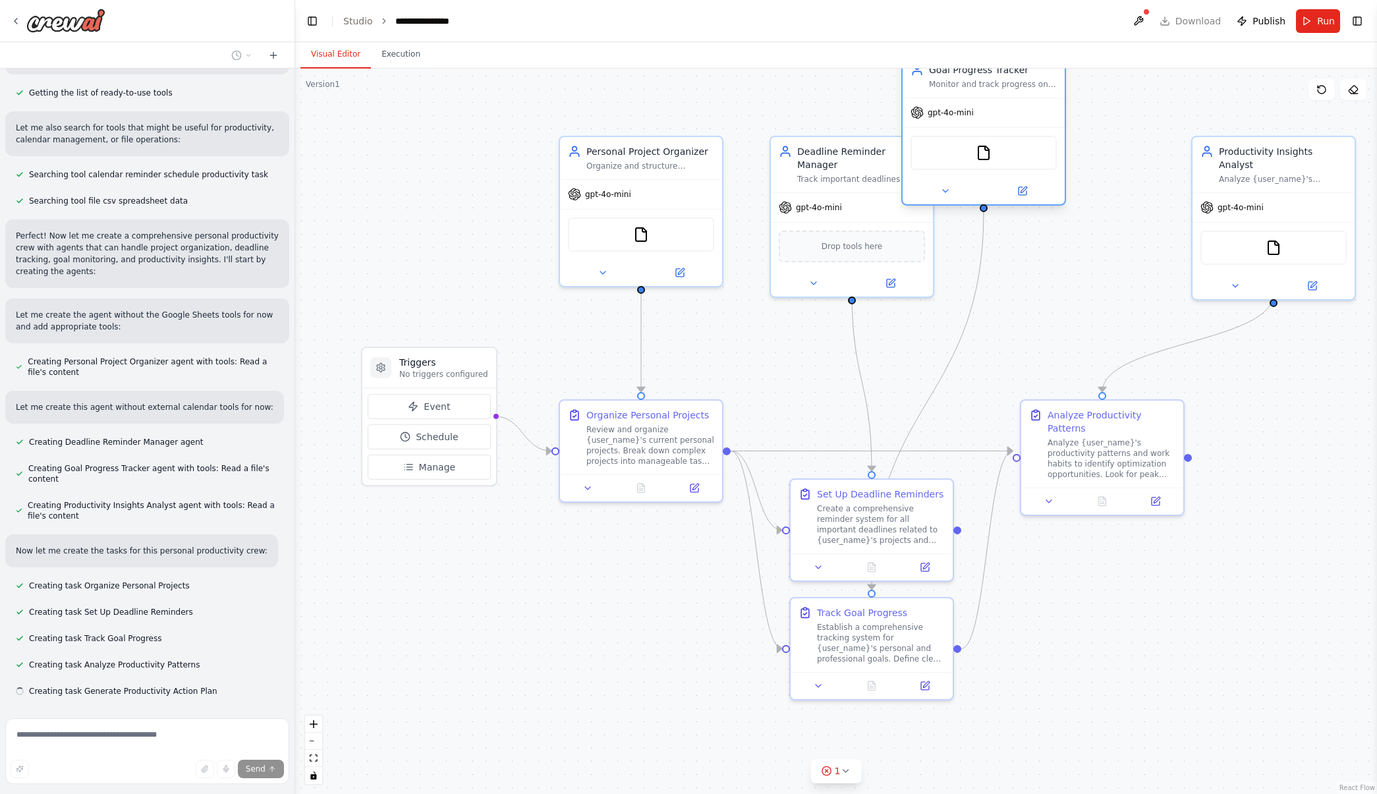
scroll to position [172, 0]
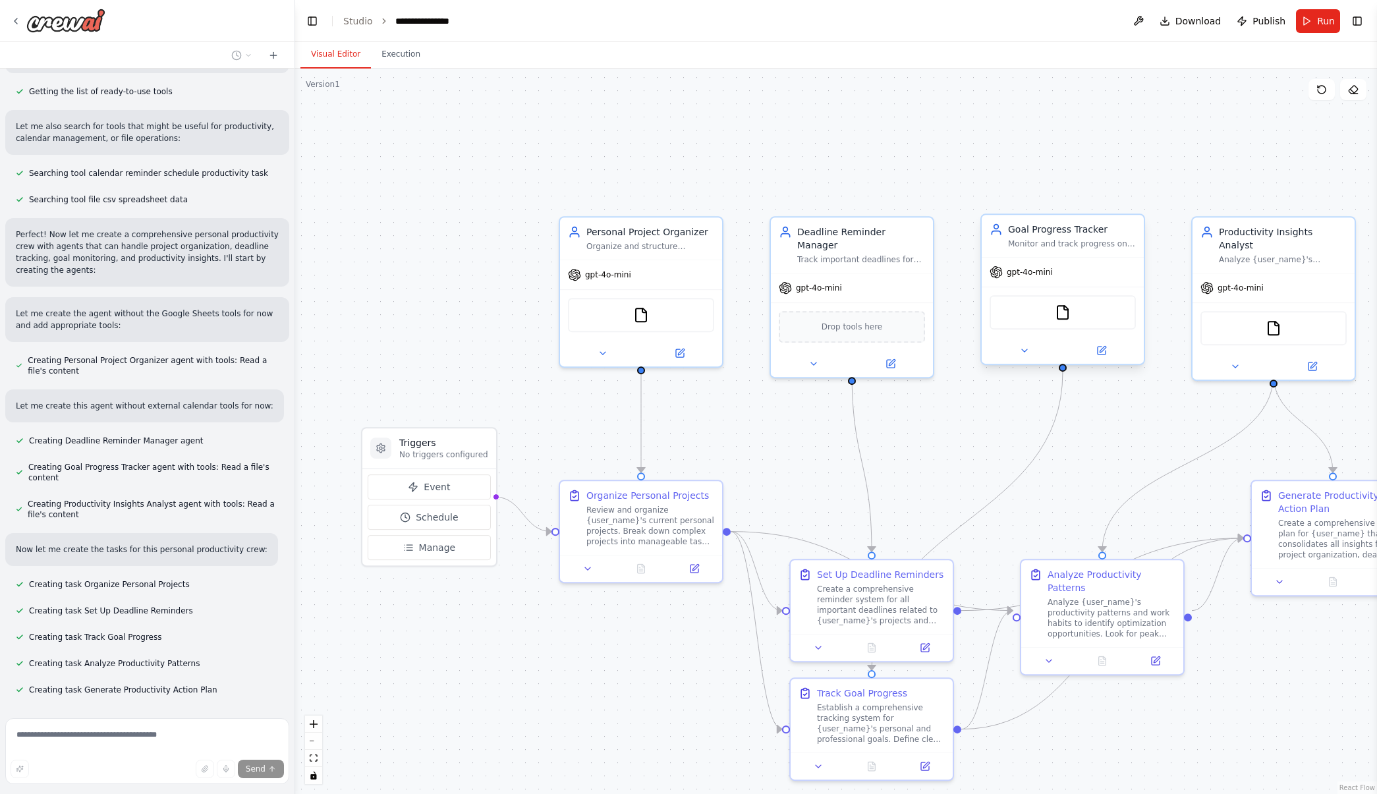
drag, startPoint x: 1095, startPoint y: 173, endPoint x: 1093, endPoint y: 256, distance: 83.1
click at [1093, 256] on div "Goal Progress Tracker Monitor and track progress on {user_name}'s personal and …" at bounding box center [1063, 236] width 162 height 42
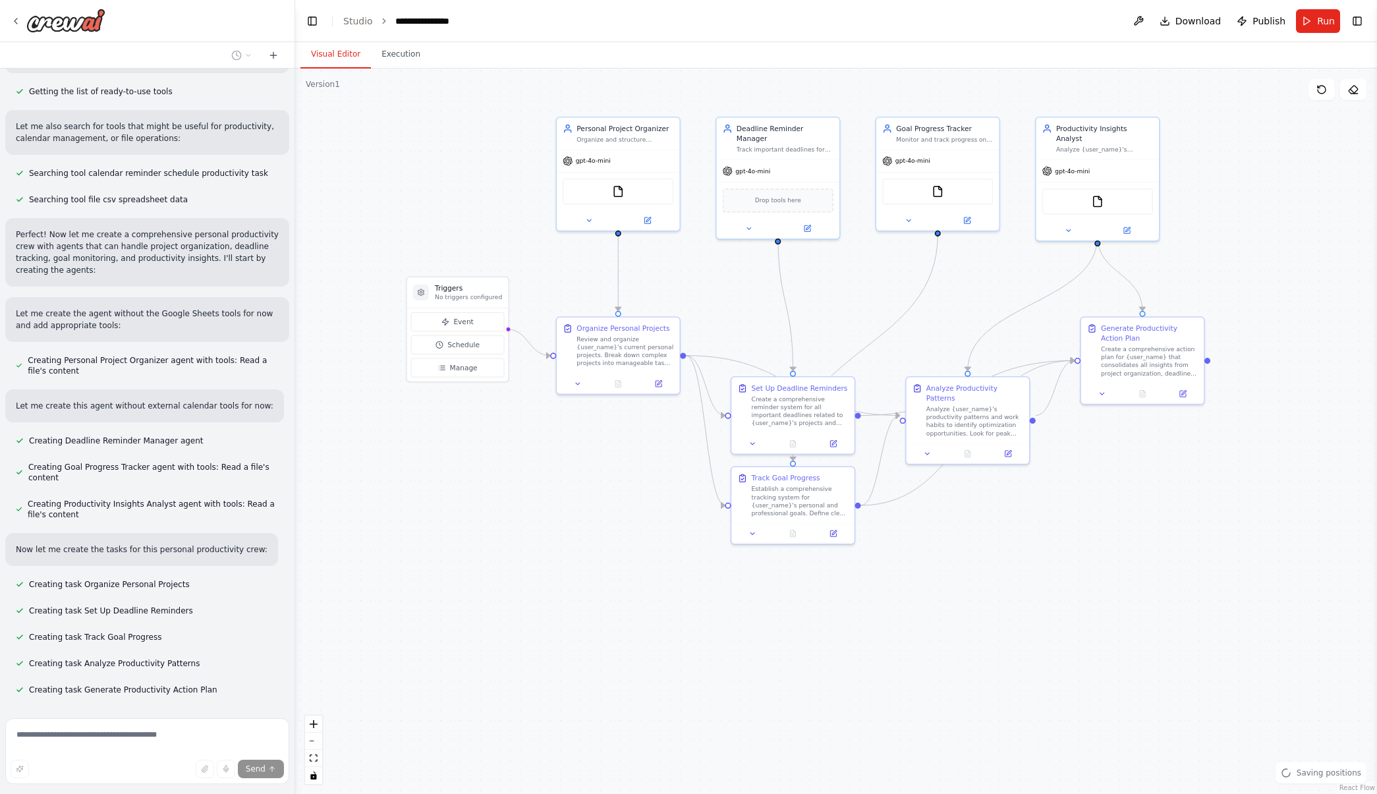
drag, startPoint x: 1142, startPoint y: 264, endPoint x: 979, endPoint y: 69, distance: 254.5
click at [979, 69] on div ".deletable-edge-delete-btn { width: 20px; height: 20px; border: 0px solid #ffff…" at bounding box center [836, 432] width 1082 height 726
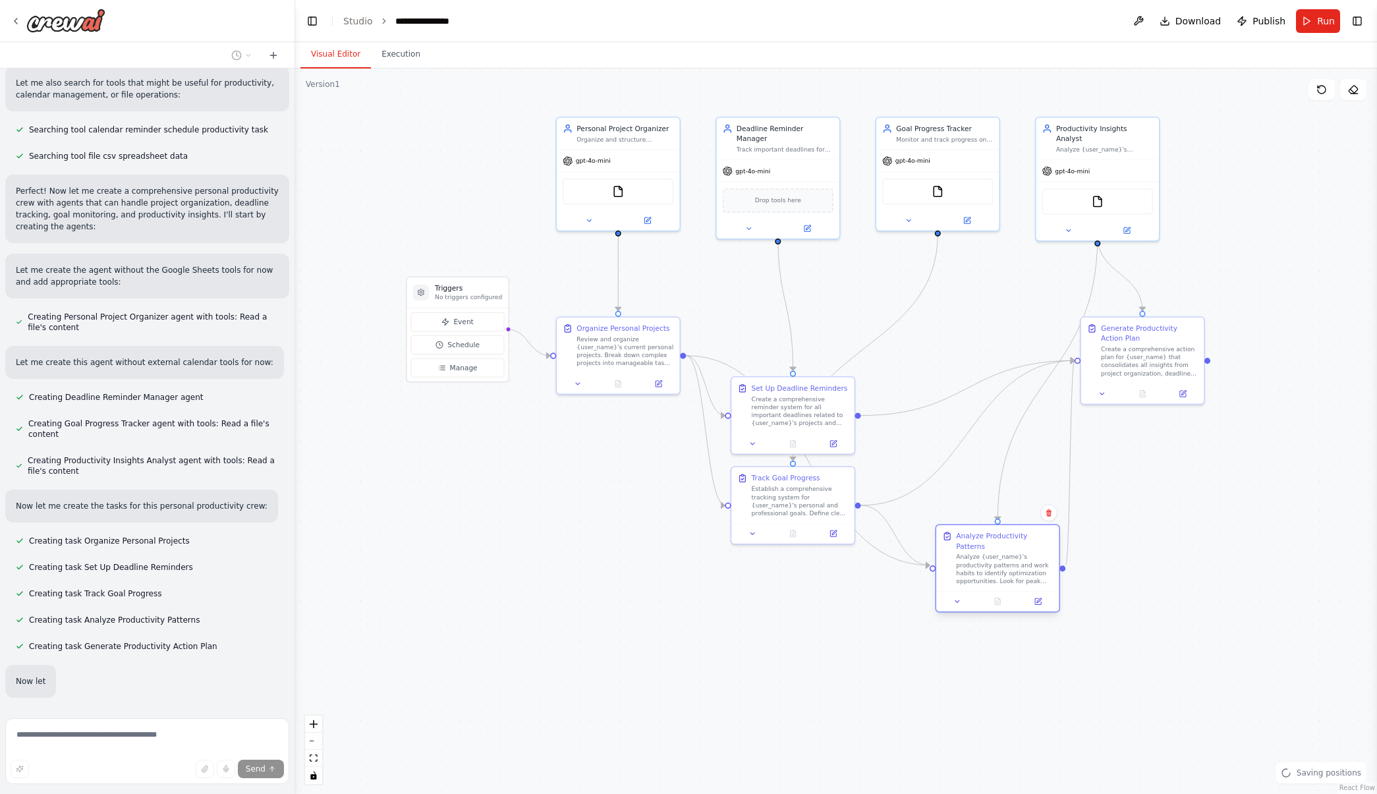
drag, startPoint x: 957, startPoint y: 421, endPoint x: 993, endPoint y: 577, distance: 160.4
click at [993, 577] on div "Analyze Productivity Patterns Analyze {user_name}'s productivity patterns and w…" at bounding box center [998, 558] width 123 height 66
click at [742, 643] on div ".deletable-edge-delete-btn { width: 20px; height: 20px; border: 0px solid #ffff…" at bounding box center [836, 432] width 1082 height 726
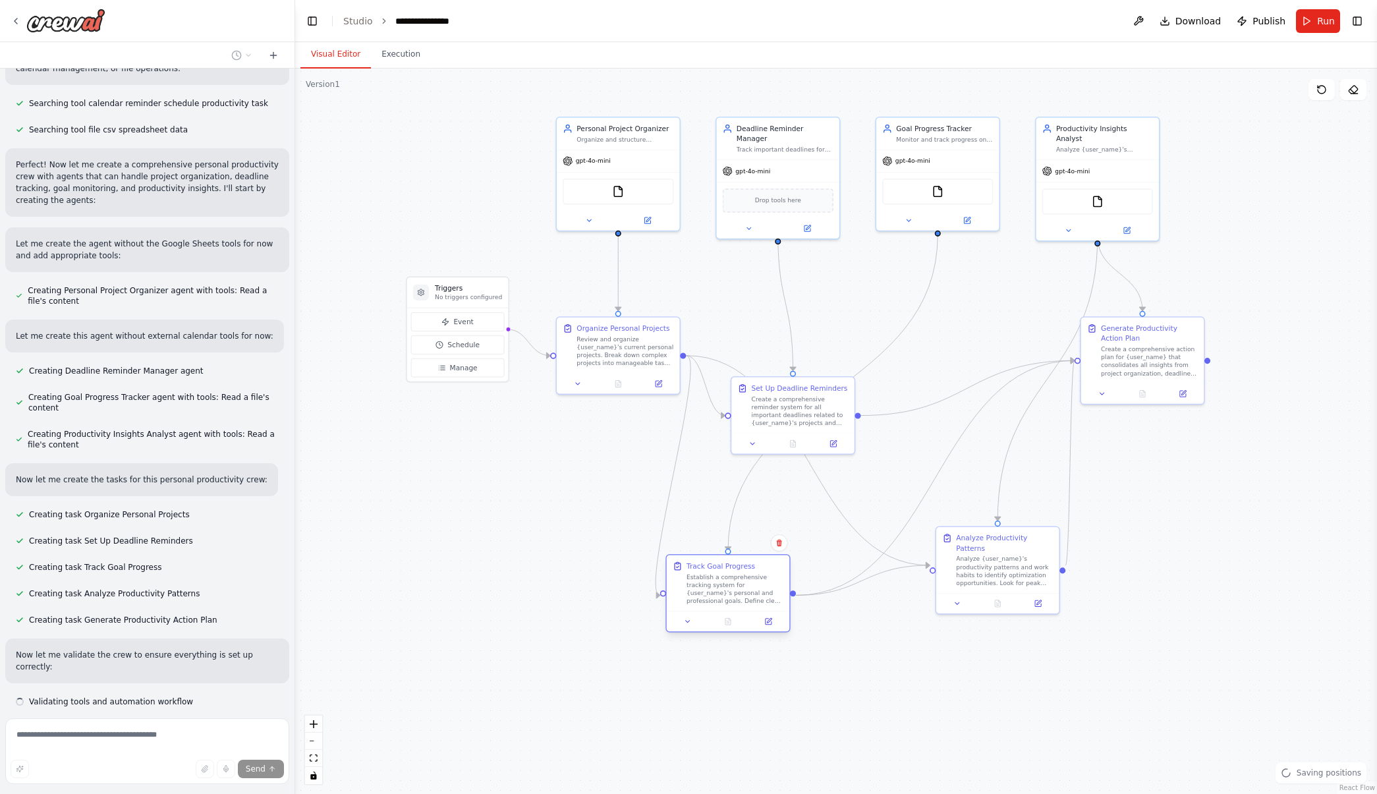
drag, startPoint x: 788, startPoint y: 506, endPoint x: 760, endPoint y: 567, distance: 66.7
click at [727, 597] on div "Establish a comprehensive tracking system for {user_name}'s personal and profes…" at bounding box center [735, 589] width 97 height 32
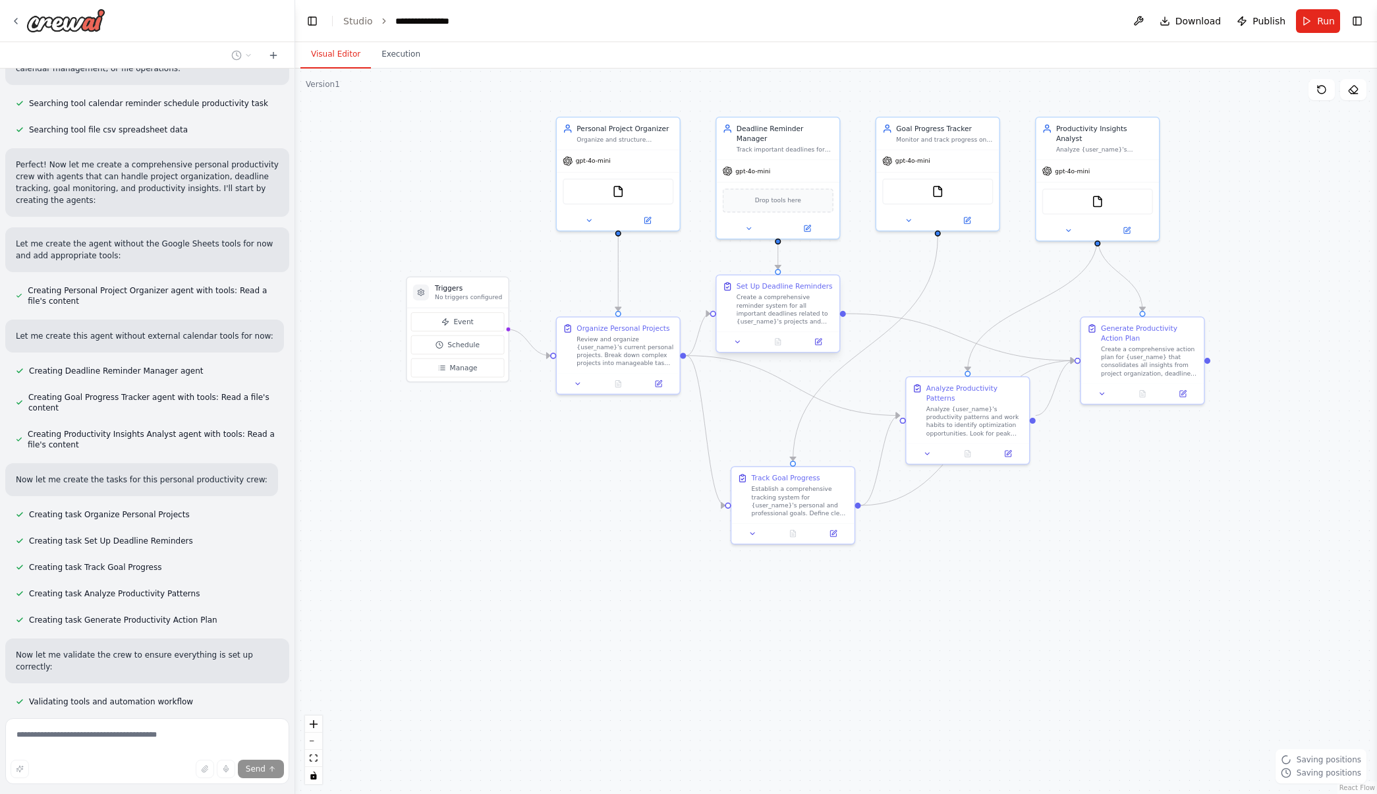
drag, startPoint x: 816, startPoint y: 417, endPoint x: 803, endPoint y: 314, distance: 104.3
click at [803, 314] on div "Create a comprehensive reminder system for all important deadlines related to {…" at bounding box center [785, 309] width 97 height 32
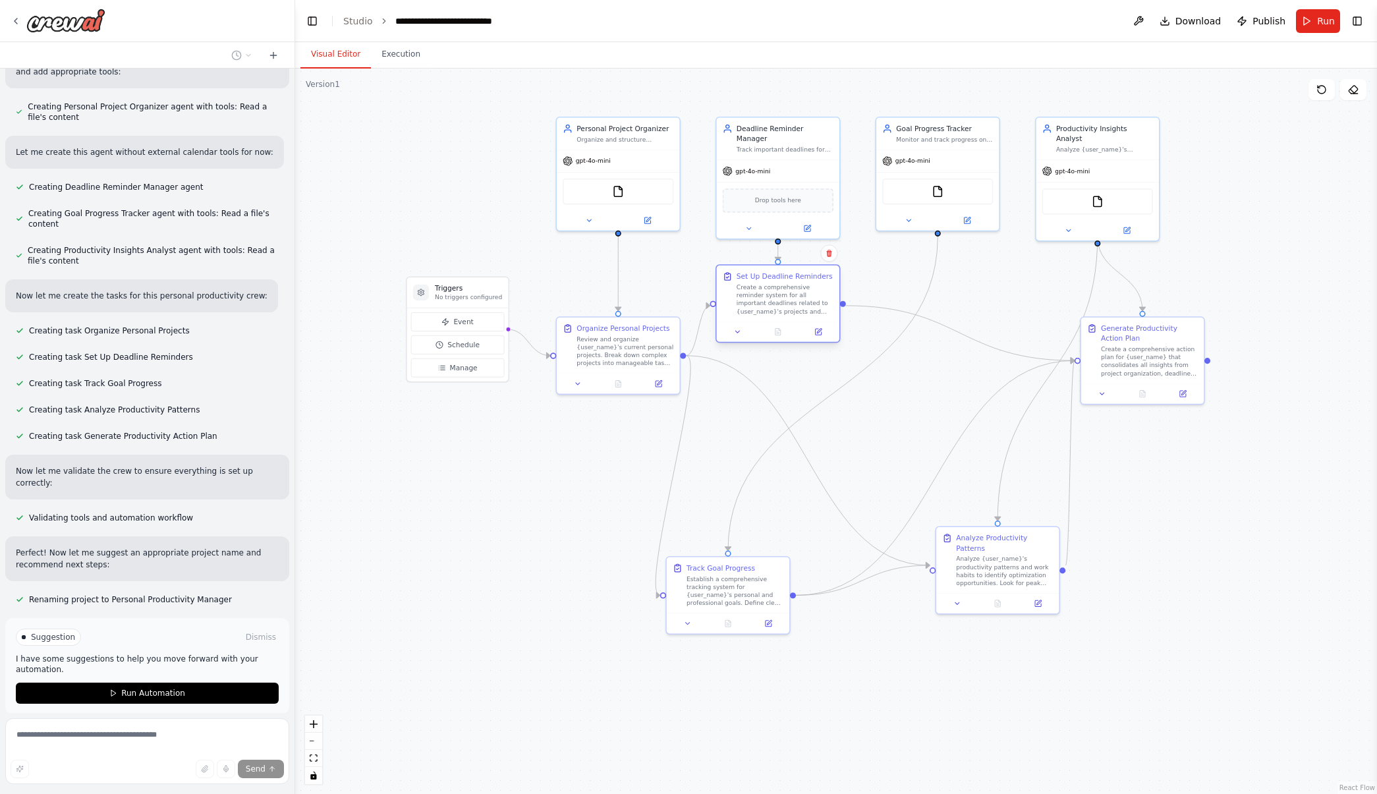
scroll to position [430, 0]
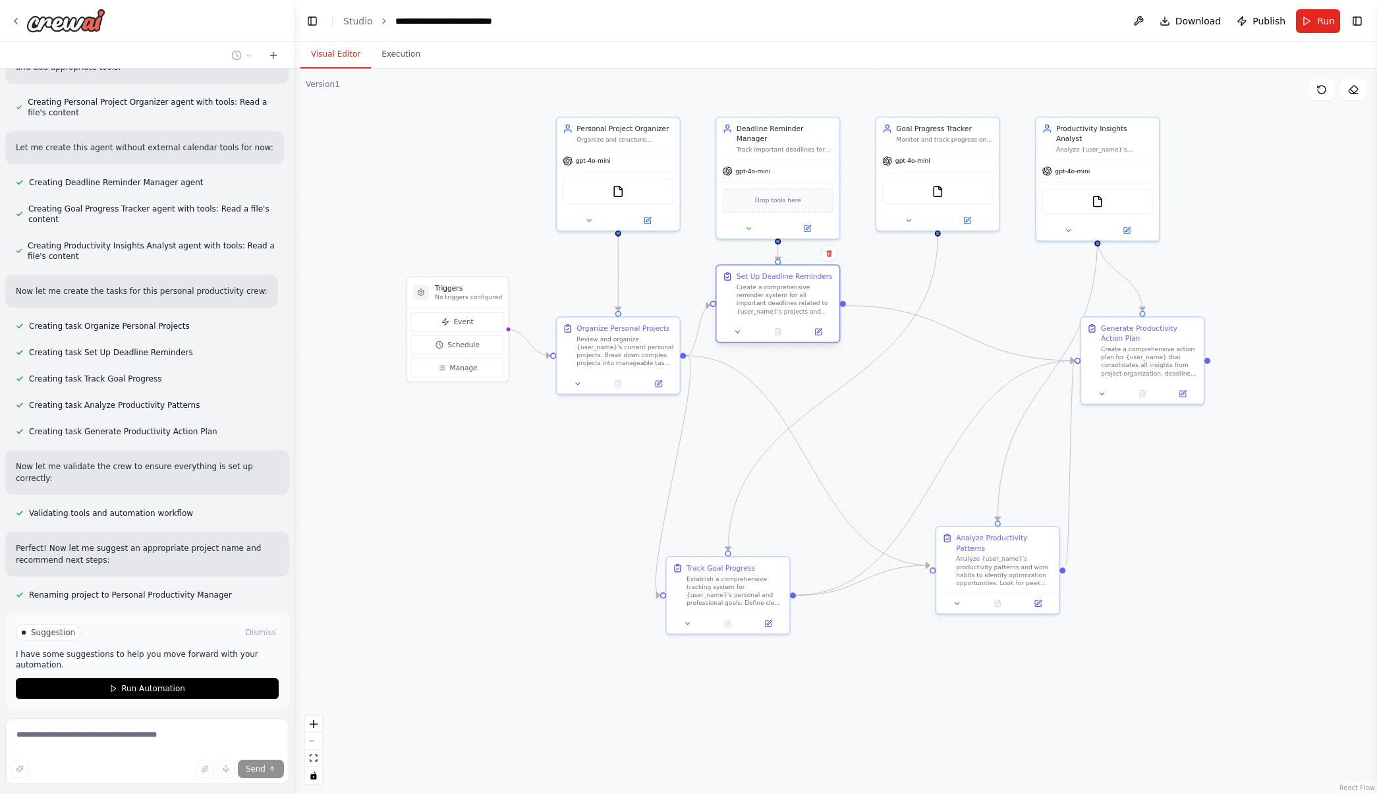
drag, startPoint x: 791, startPoint y: 415, endPoint x: 782, endPoint y: 302, distance: 113.7
click at [782, 302] on div "Create a comprehensive reminder system for all important deadlines related to {…" at bounding box center [785, 299] width 97 height 32
drag, startPoint x: 743, startPoint y: 600, endPoint x: 780, endPoint y: 575, distance: 44.1
click at [780, 575] on div "Establish a comprehensive tracking system for {user_name}'s personal and profes…" at bounding box center [775, 559] width 97 height 32
click at [1043, 648] on div ".deletable-edge-delete-btn { width: 20px; height: 20px; border: 0px solid #ffff…" at bounding box center [836, 432] width 1082 height 726
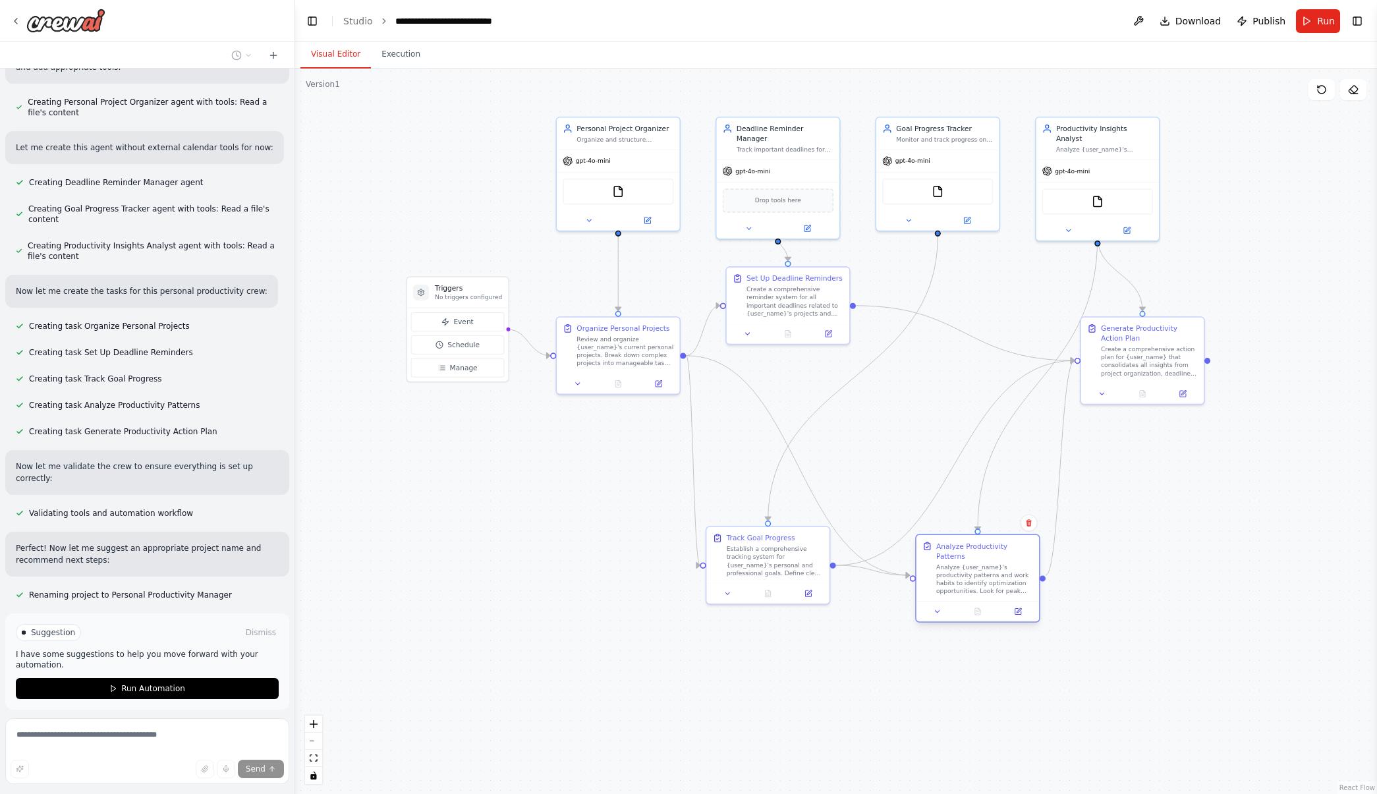
drag, startPoint x: 992, startPoint y: 557, endPoint x: 936, endPoint y: 577, distance: 59.6
click at [972, 572] on div "Analyze {user_name}'s productivity patterns and work habits to identify optimiz…" at bounding box center [985, 580] width 97 height 32
drag, startPoint x: 759, startPoint y: 560, endPoint x: 752, endPoint y: 566, distance: 9.4
click at [752, 566] on div "Establish a comprehensive tracking system for {user_name}'s personal and profes…" at bounding box center [765, 569] width 97 height 32
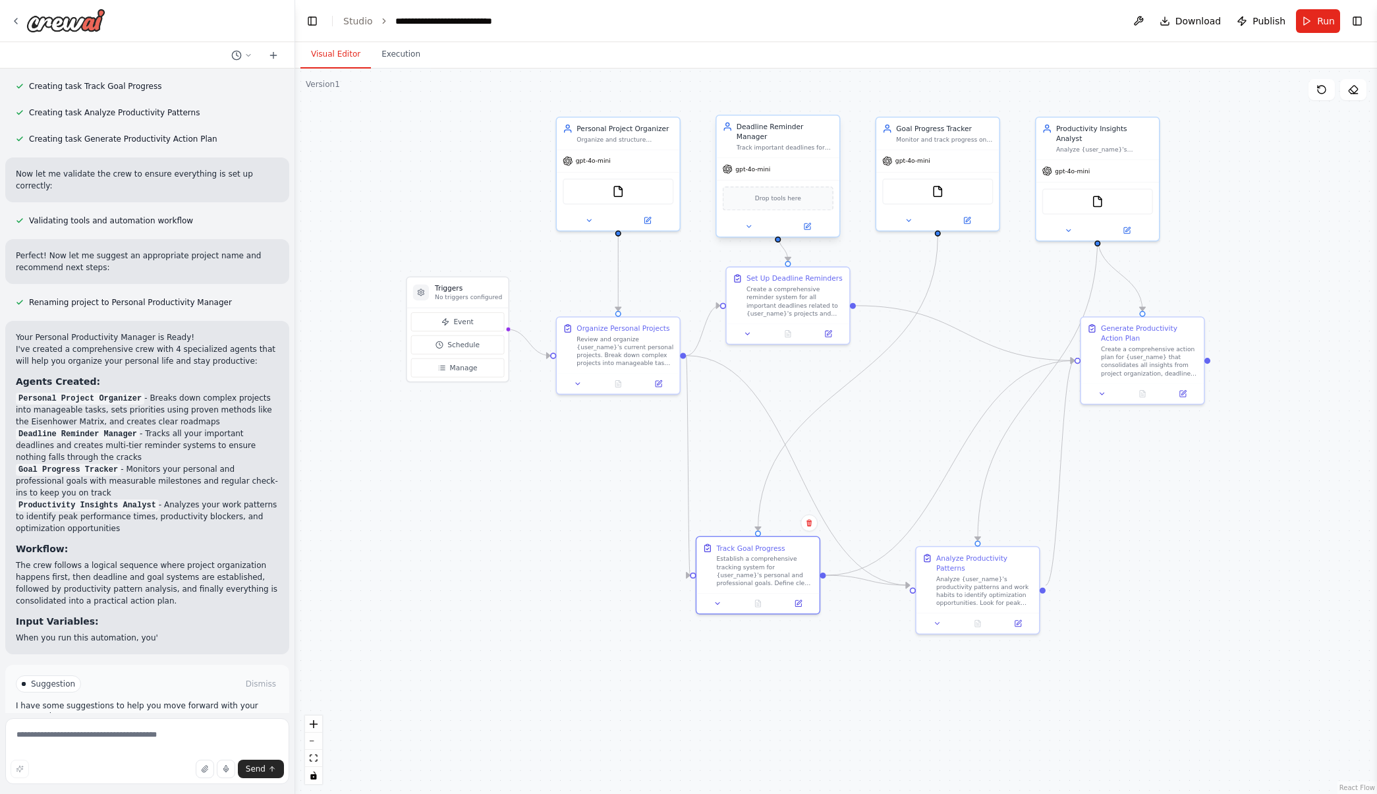
click at [782, 194] on span "Drop tools here" at bounding box center [778, 199] width 46 height 10
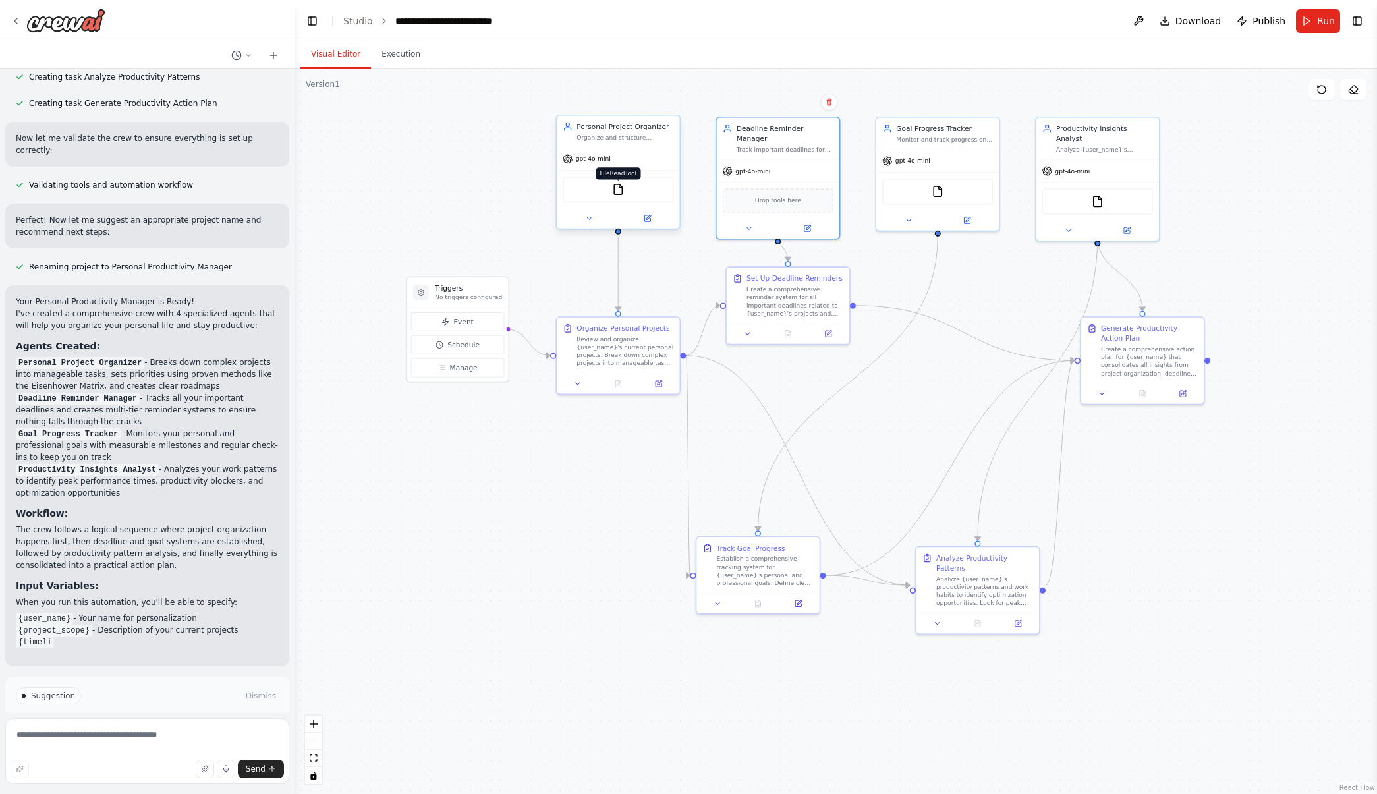
click at [623, 187] on img at bounding box center [618, 190] width 12 height 12
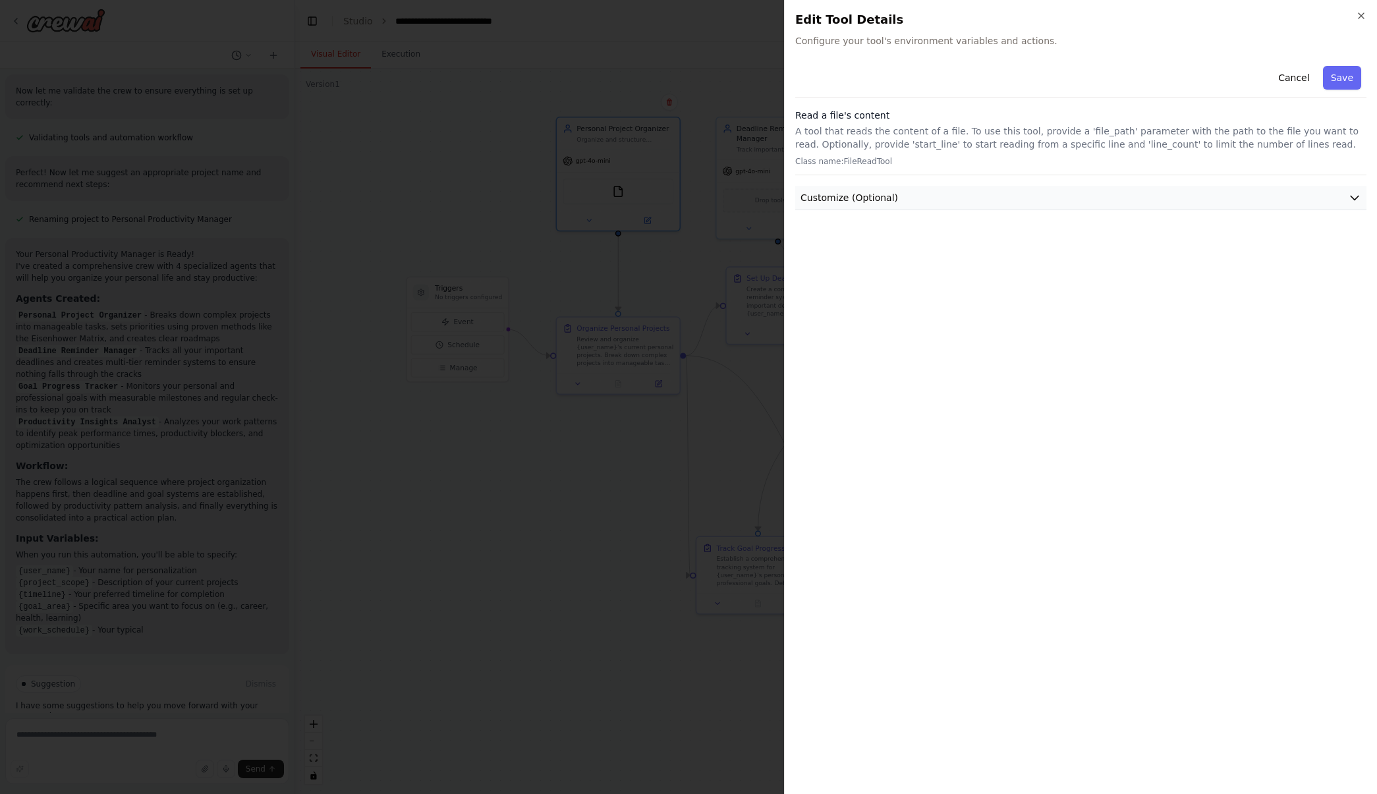
click at [1110, 204] on button "Customize (Optional)" at bounding box center [1081, 198] width 571 height 24
click at [1291, 71] on button "Cancel" at bounding box center [1294, 78] width 47 height 24
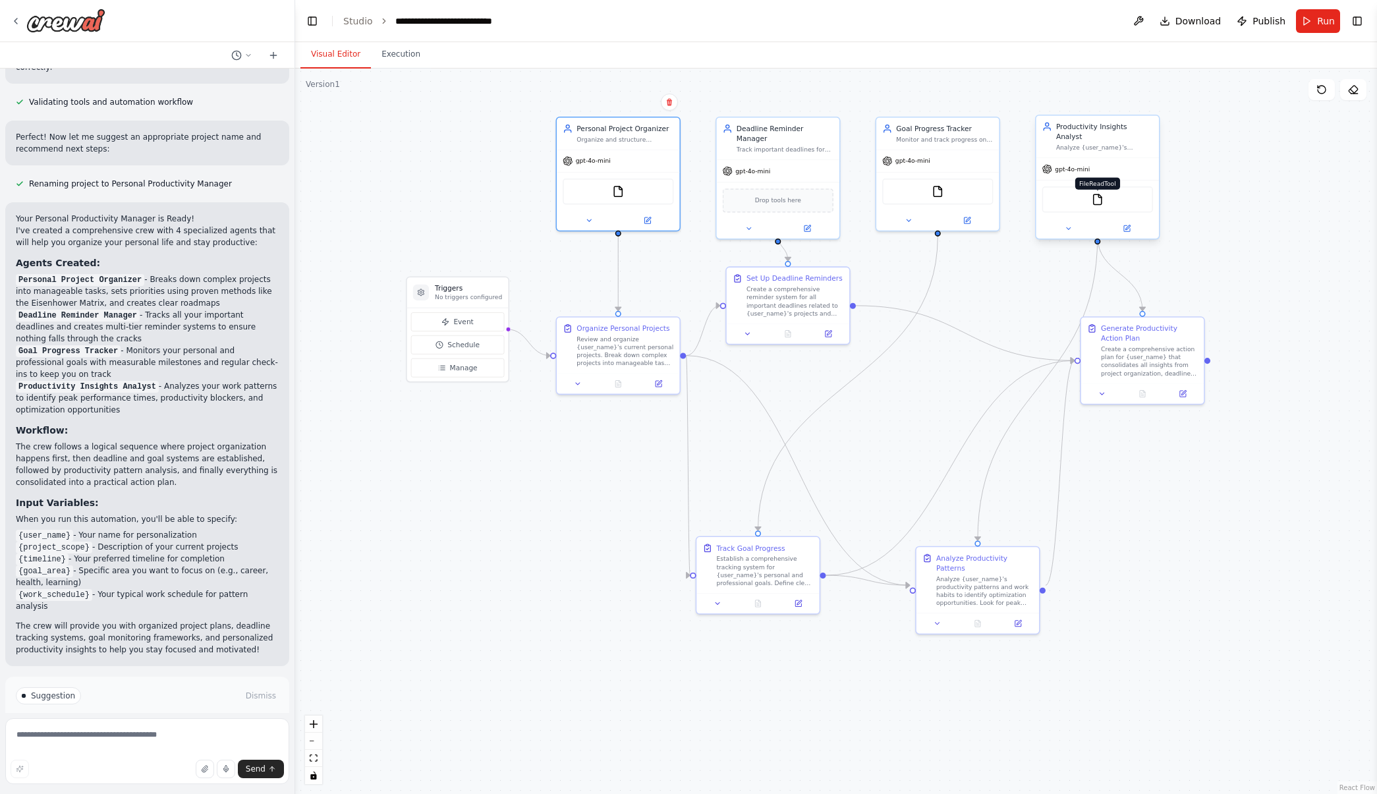
click at [1093, 194] on img at bounding box center [1098, 200] width 12 height 12
click at [20, 24] on icon at bounding box center [16, 21] width 11 height 11
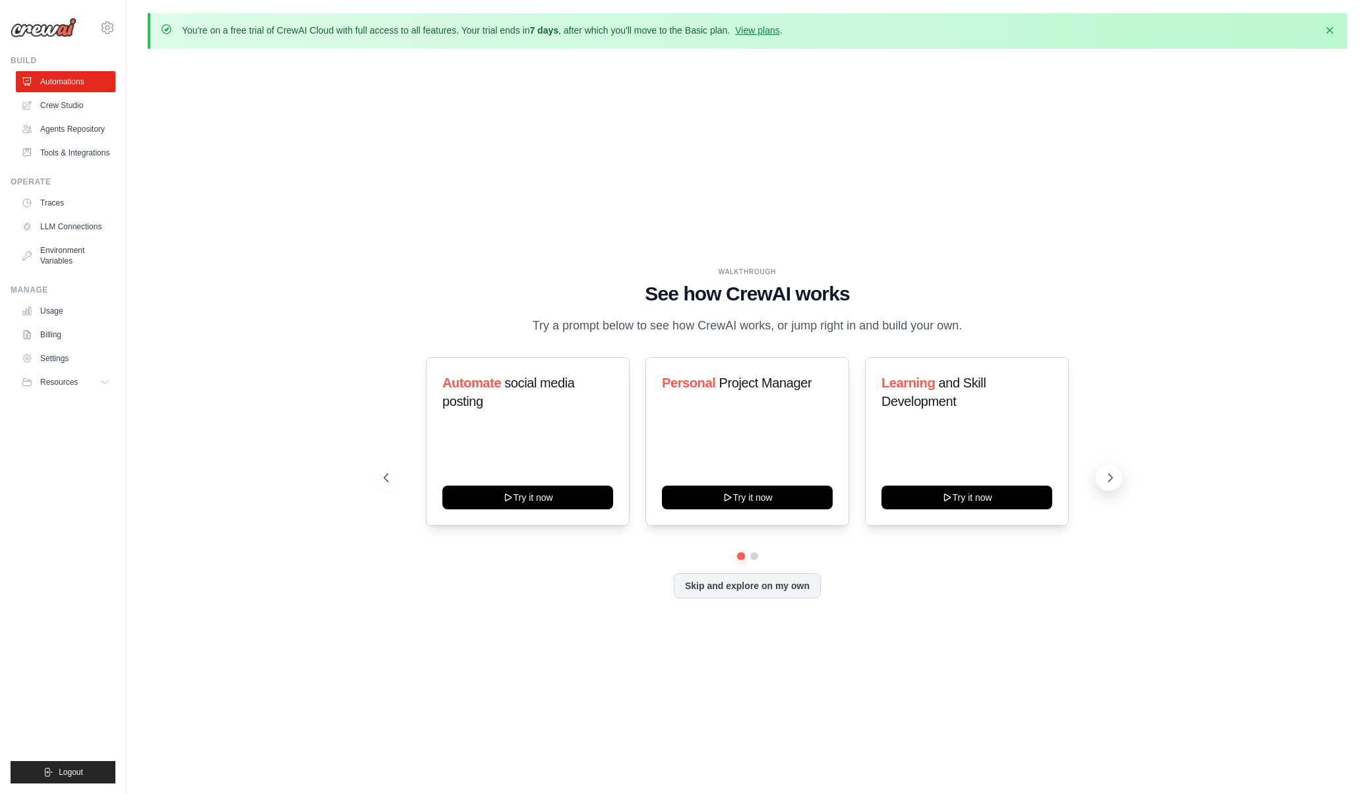
click at [1112, 478] on icon at bounding box center [1109, 477] width 13 height 13
click at [761, 589] on button "Skip and explore on my own" at bounding box center [747, 584] width 147 height 25
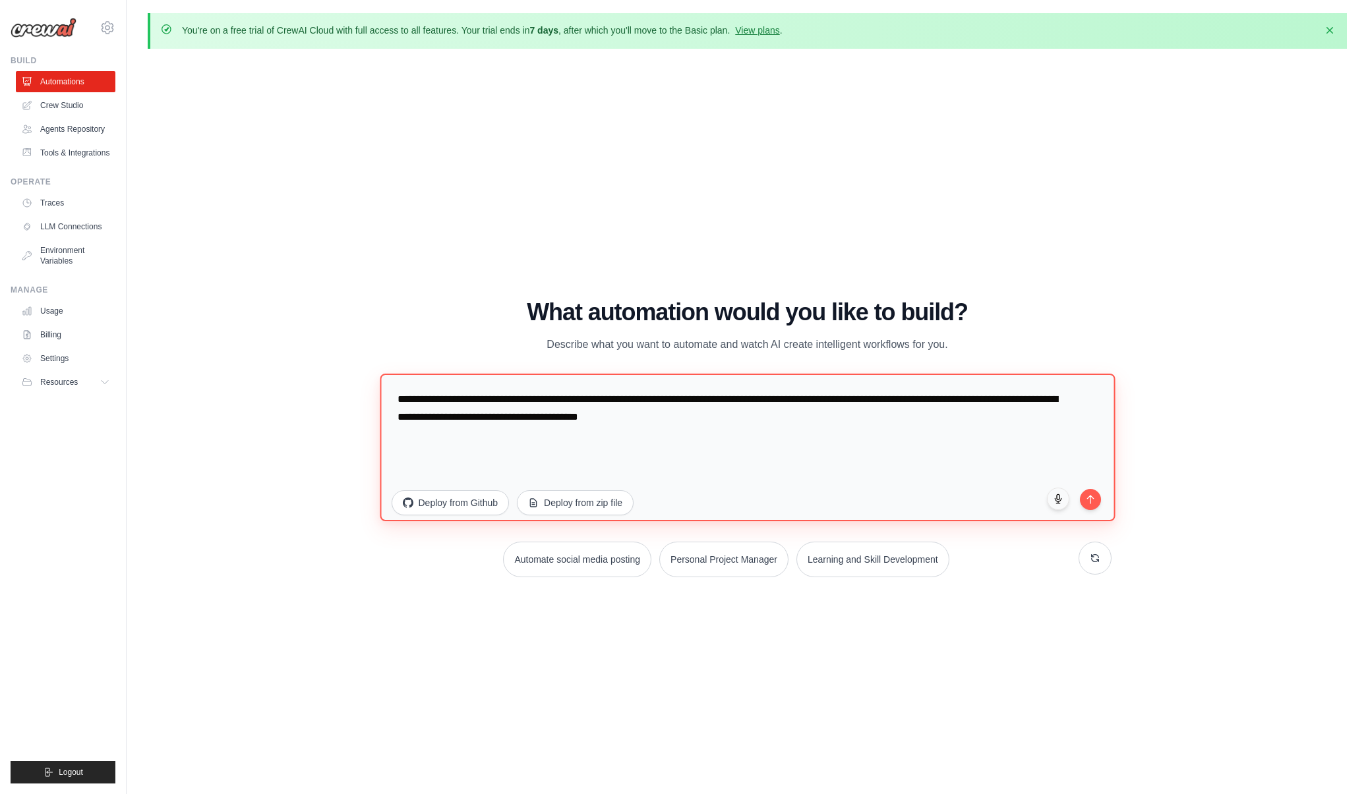
drag, startPoint x: 749, startPoint y: 421, endPoint x: 354, endPoint y: 378, distance: 397.8
click at [354, 378] on div "WALKTHROUGH See how CrewAI works Try a prompt below to see how CrewAI works, or…" at bounding box center [747, 443] width 1199 height 768
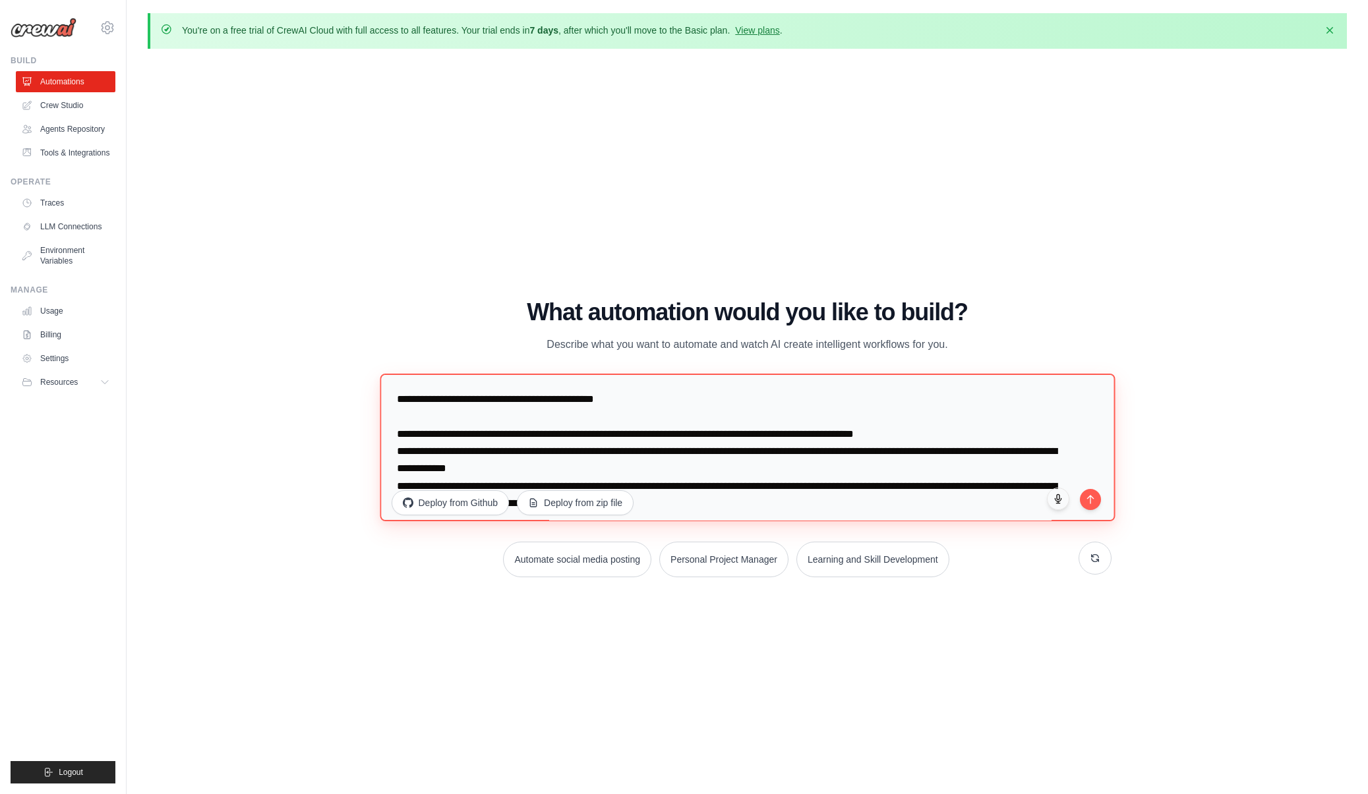
scroll to position [6, 0]
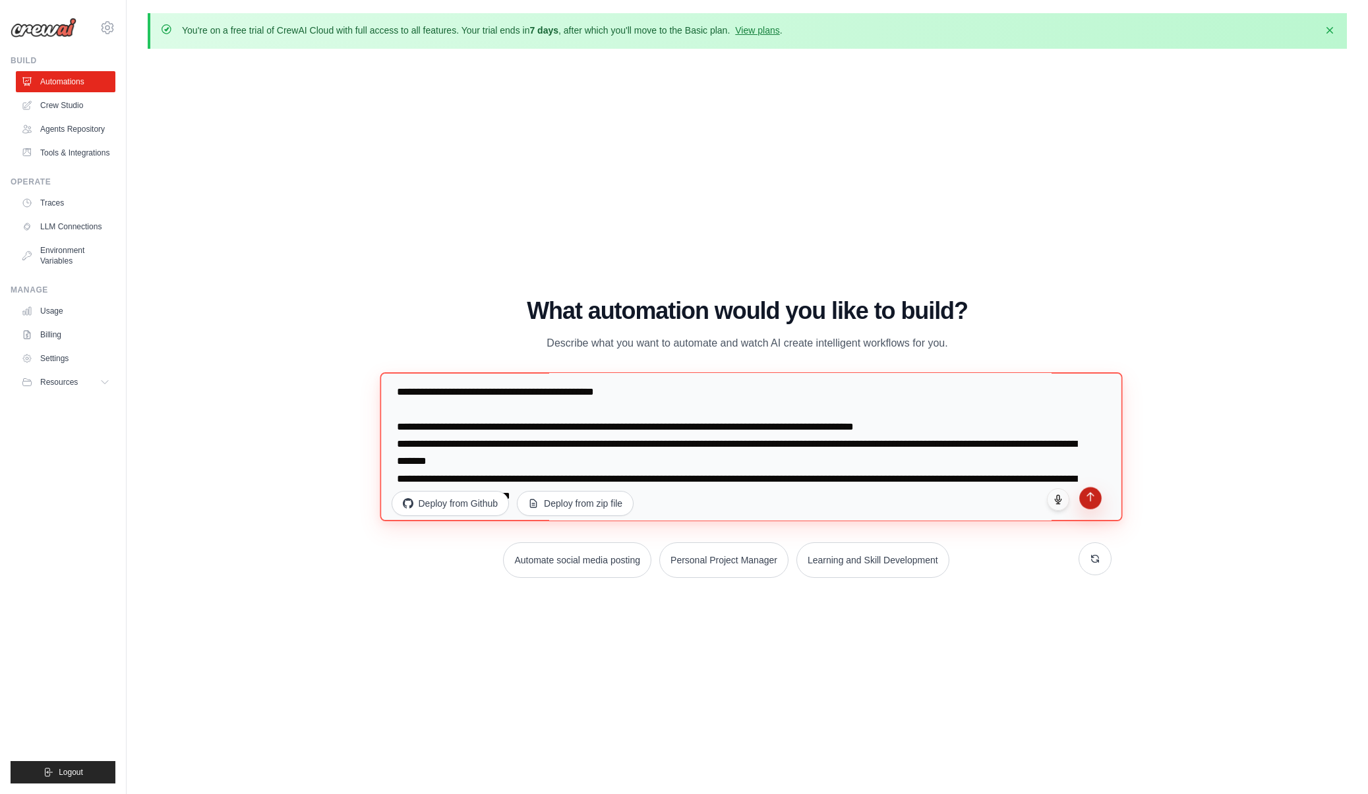
type textarea "**********"
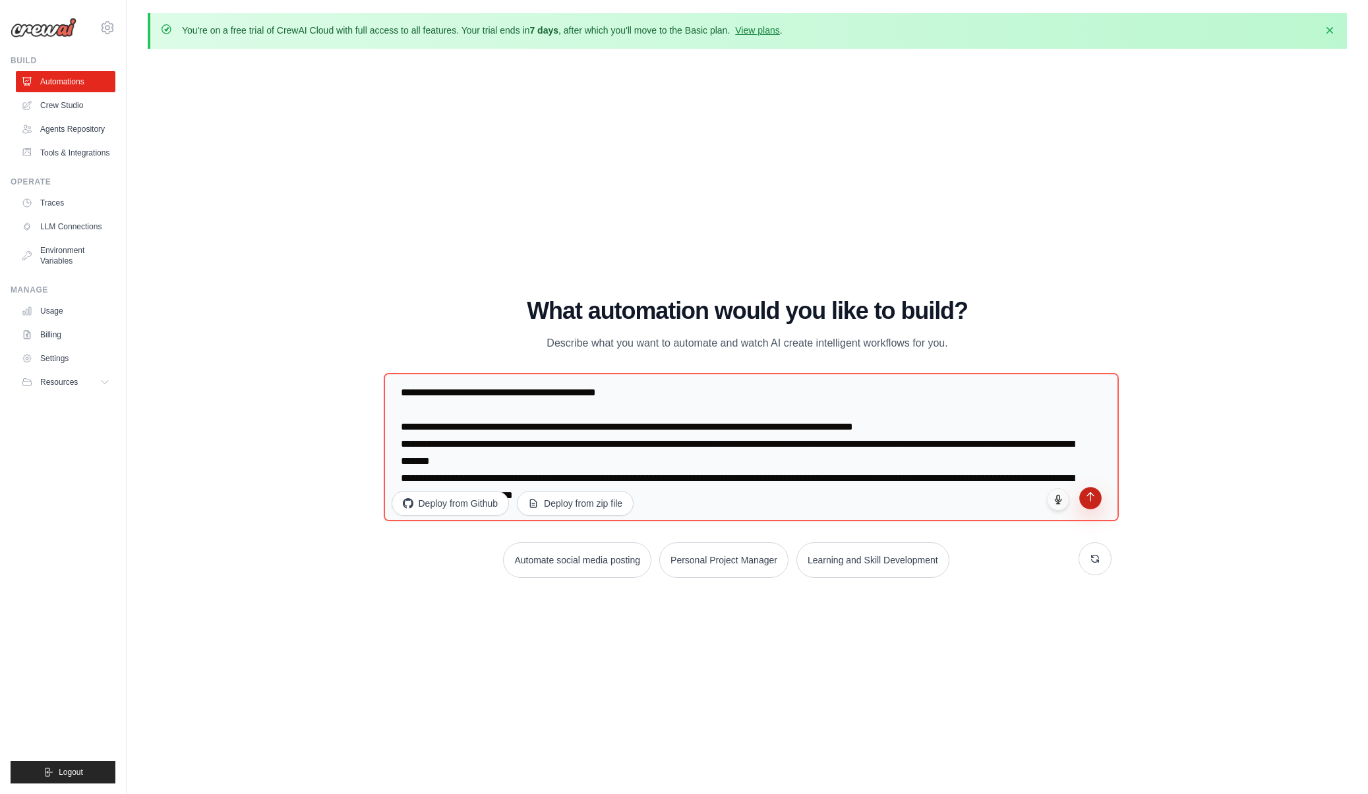
click at [1089, 506] on button "submit" at bounding box center [1090, 498] width 22 height 22
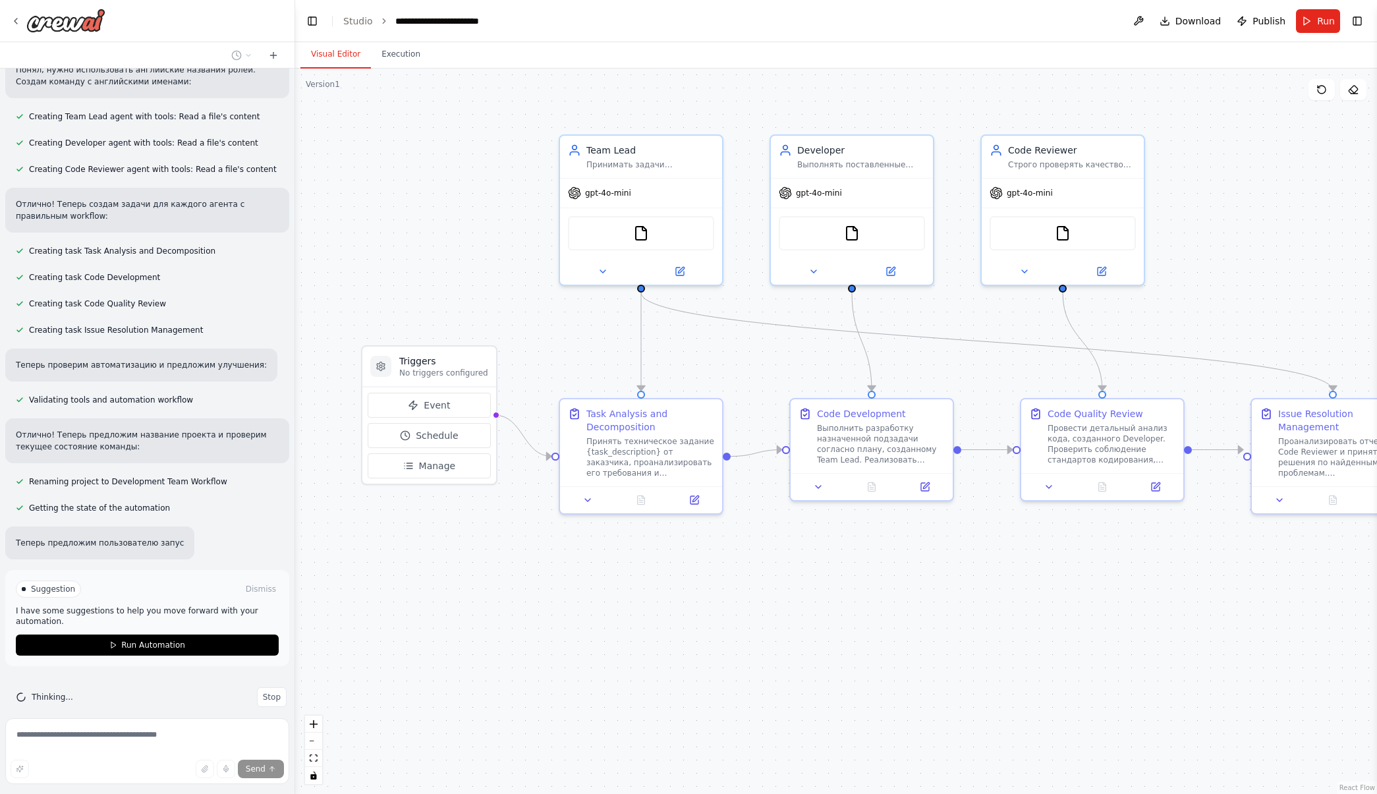
scroll to position [362, 0]
click at [176, 637] on span "Run Automation" at bounding box center [153, 642] width 64 height 11
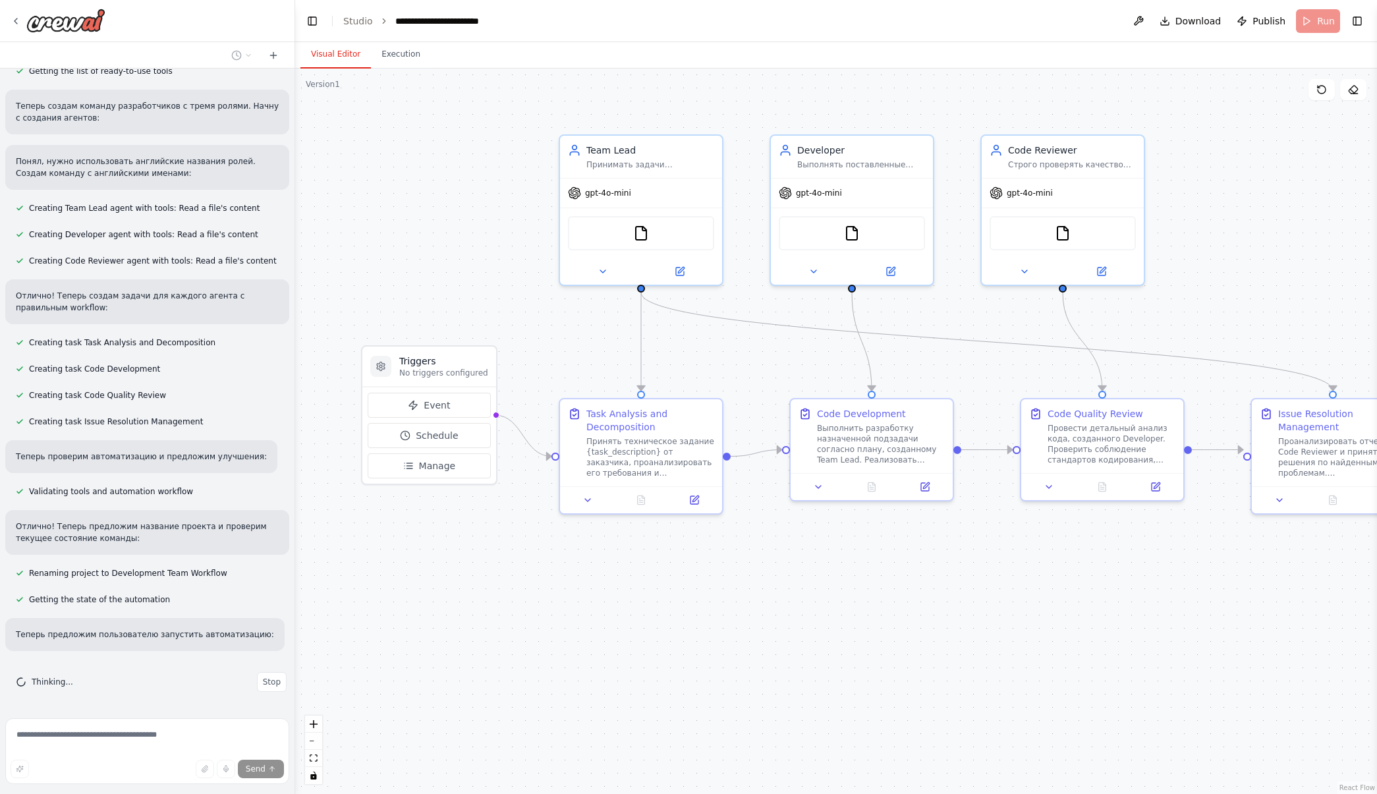
scroll to position [255, 0]
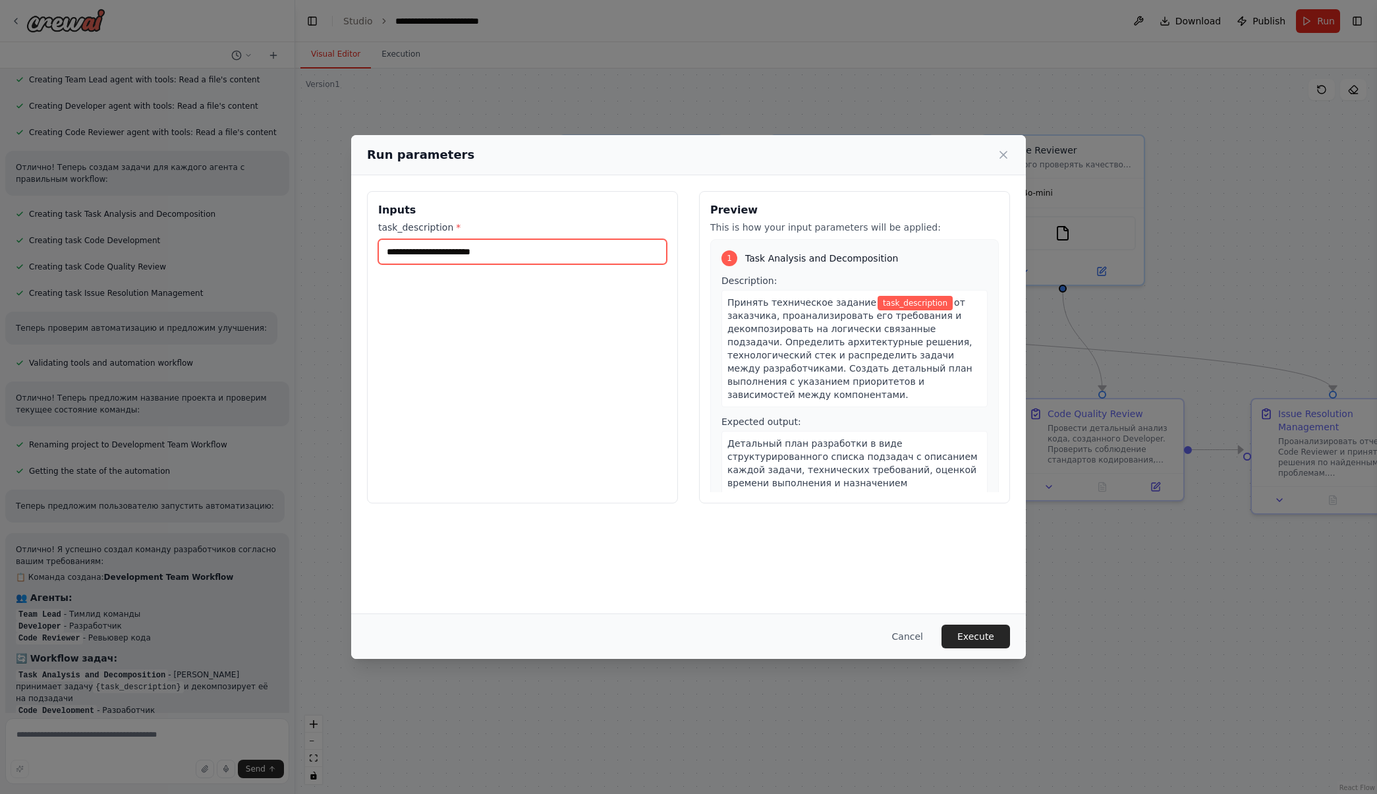
click at [466, 255] on input "task_description *" at bounding box center [522, 251] width 289 height 25
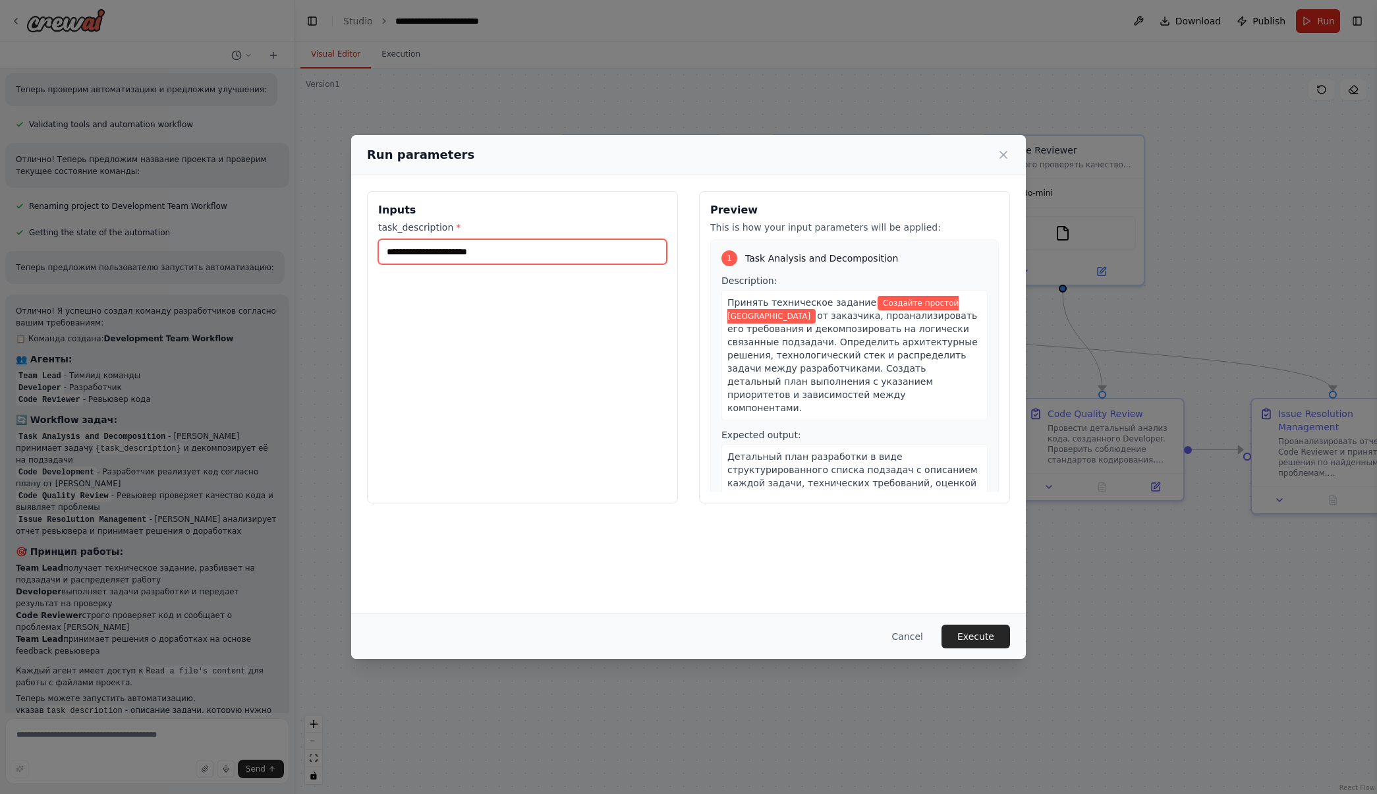
scroll to position [647, 0]
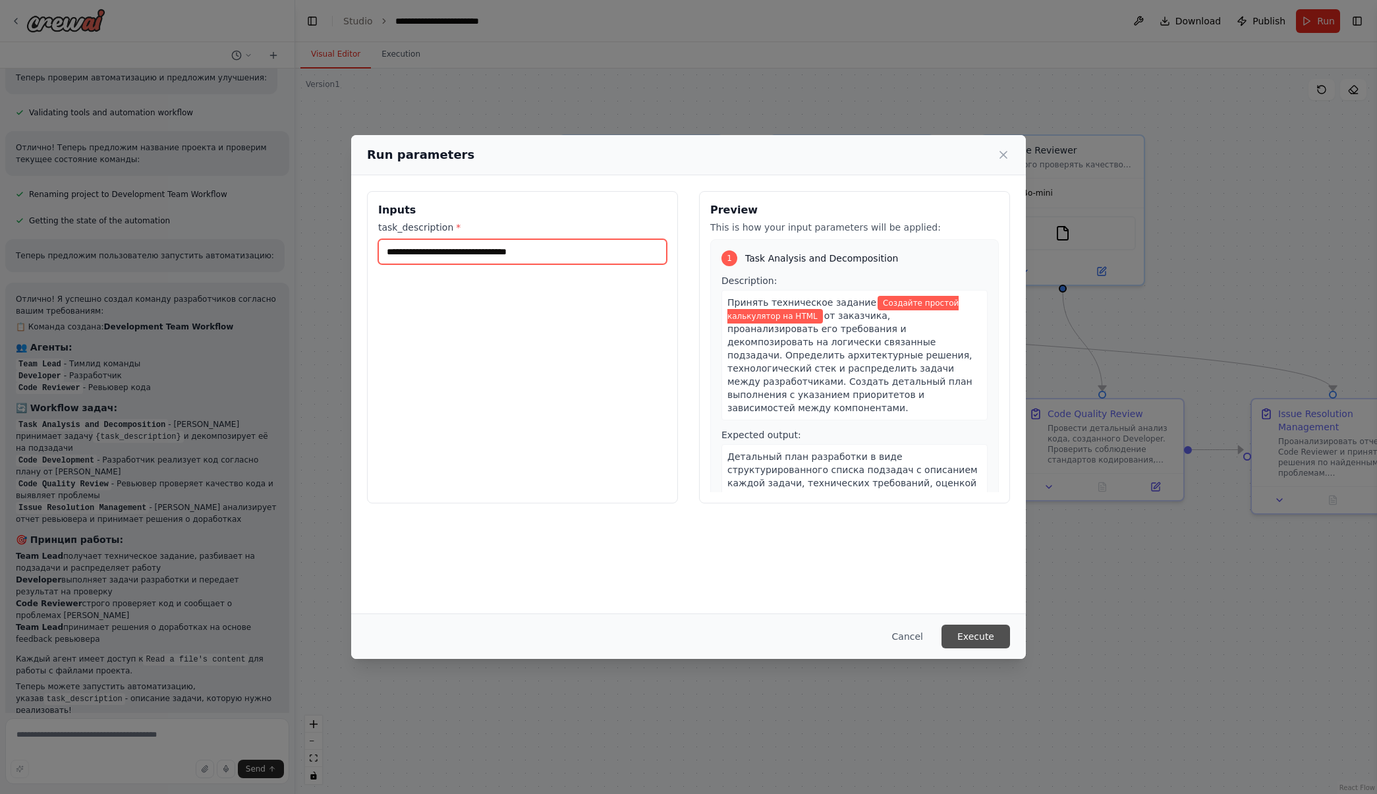
type input "**********"
click at [969, 636] on button "Execute" at bounding box center [976, 637] width 69 height 24
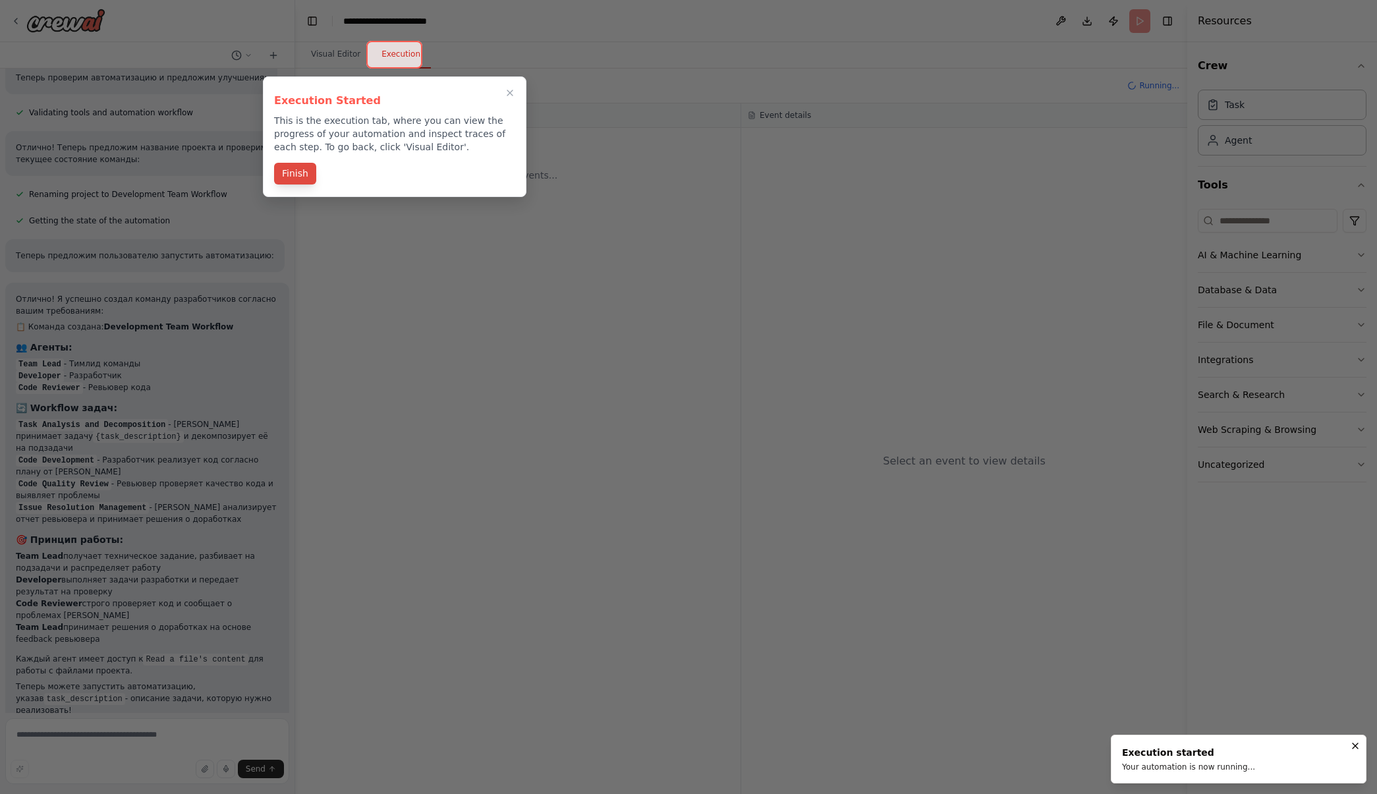
click at [297, 181] on button "Finish" at bounding box center [295, 174] width 42 height 22
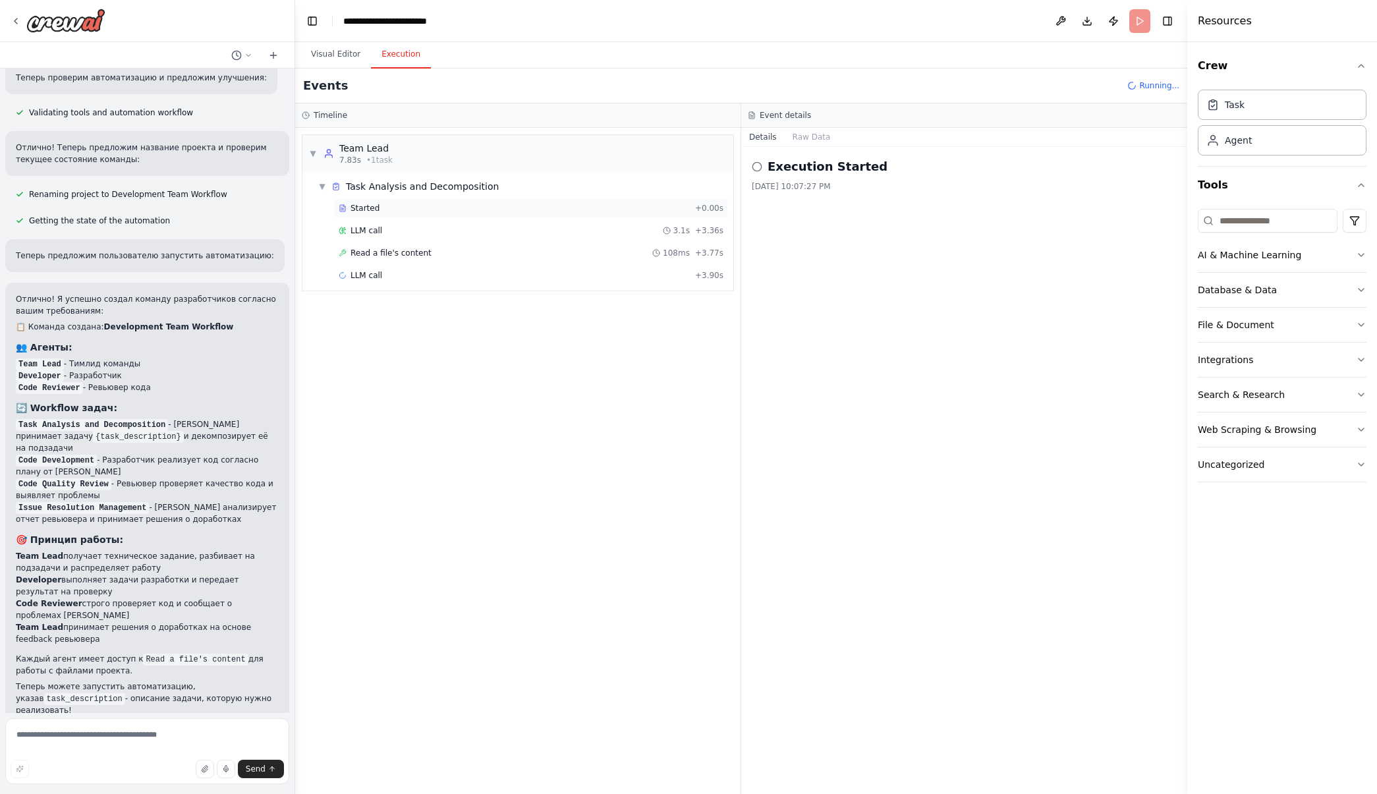
click at [397, 203] on div "Started" at bounding box center [514, 208] width 351 height 11
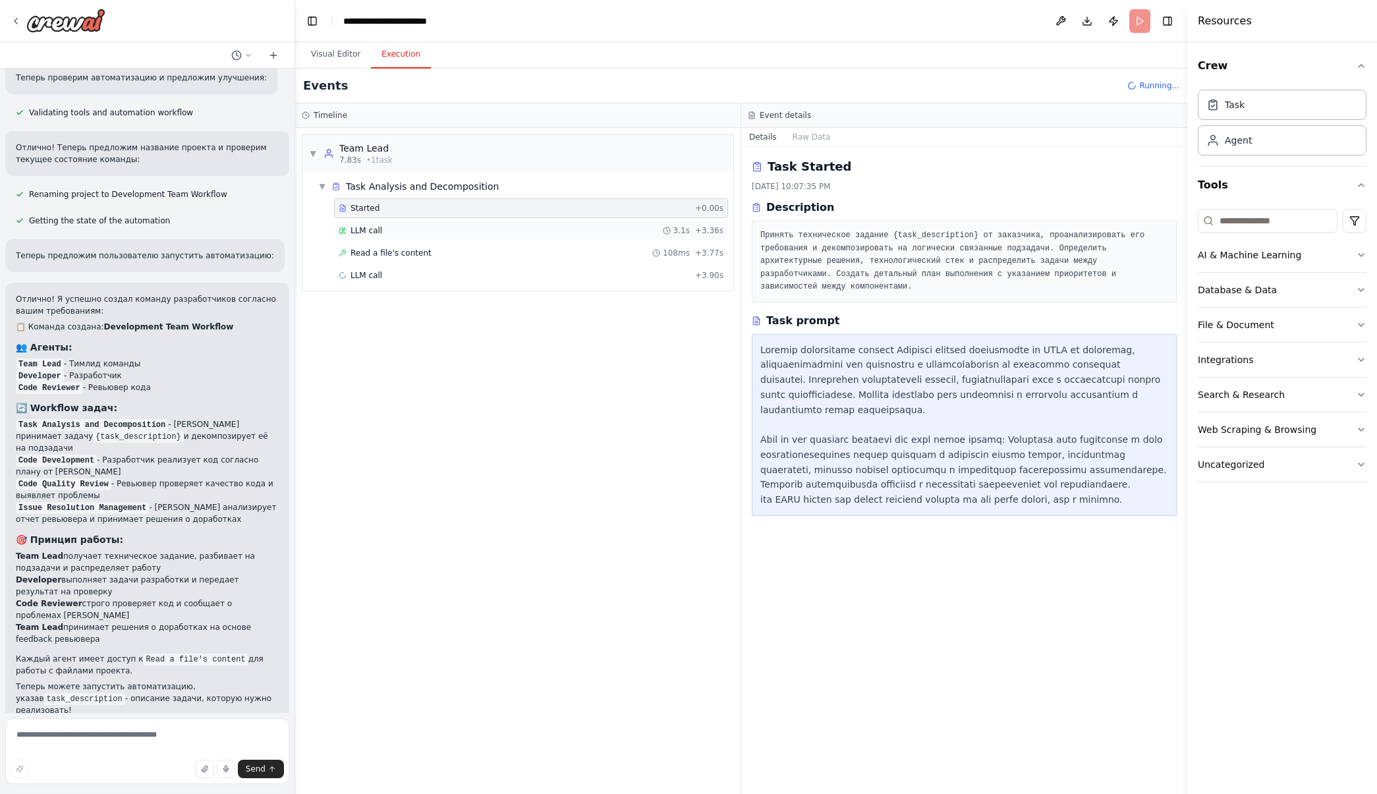
click at [400, 235] on div "LLM call 3.1s + 3.36s" at bounding box center [531, 230] width 385 height 11
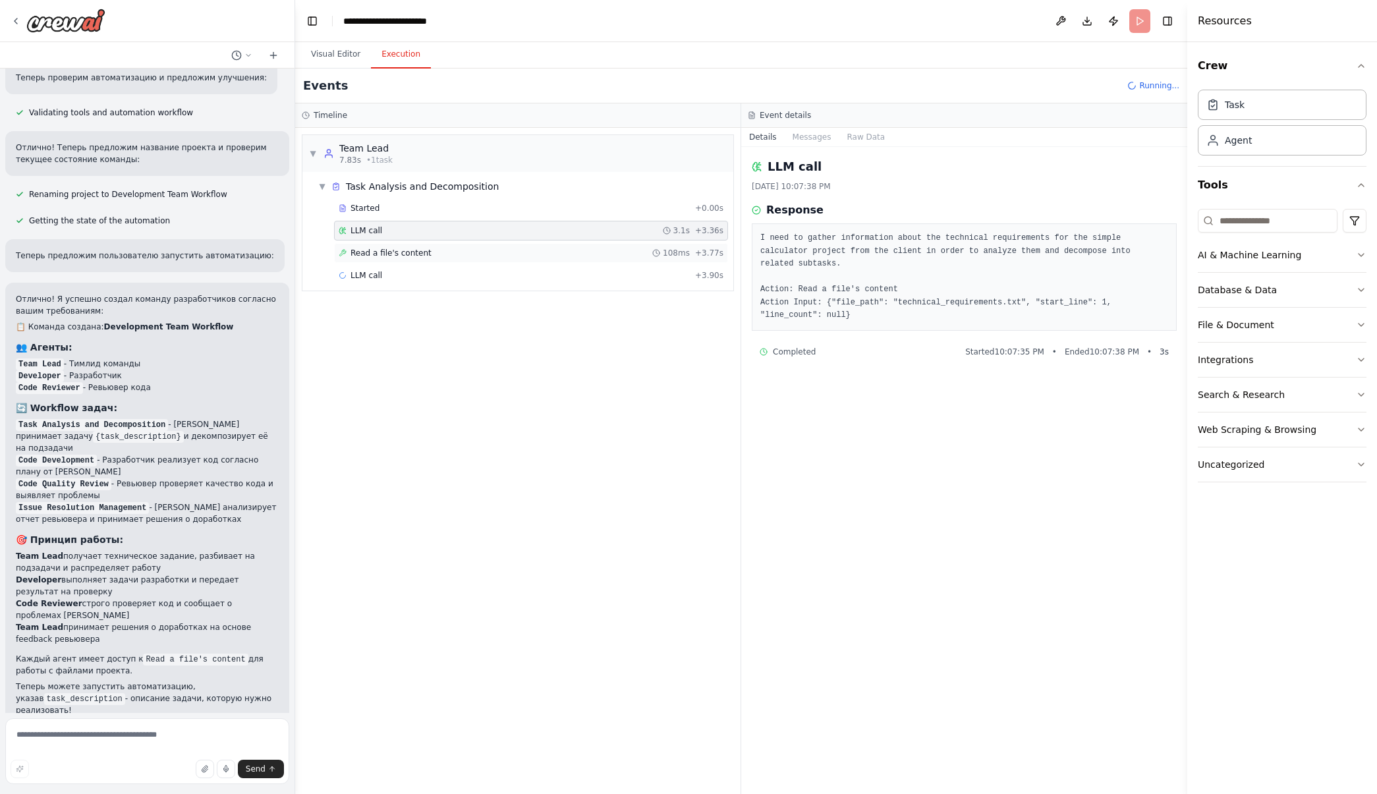
click at [401, 252] on span "Read a file's content" at bounding box center [391, 253] width 81 height 11
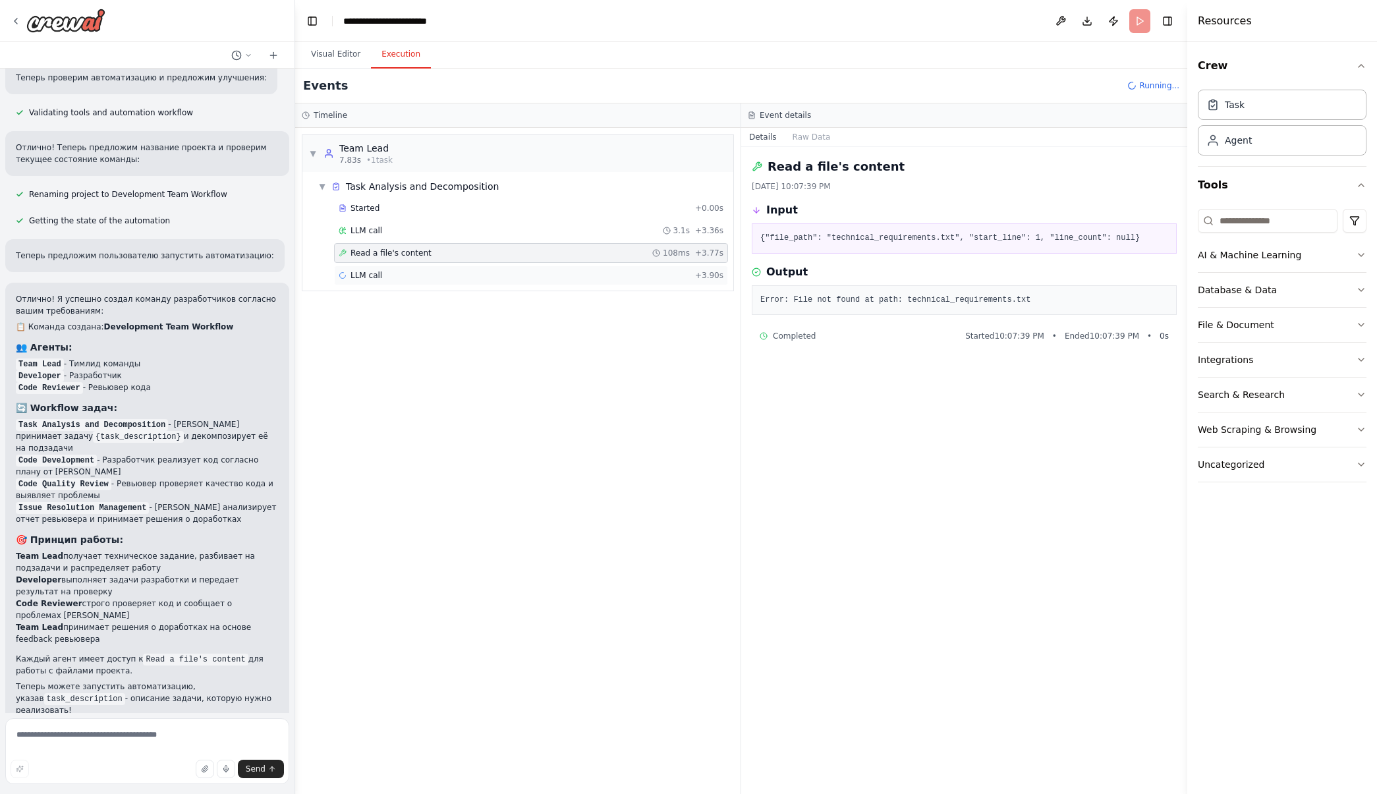
click at [401, 274] on div "LLM call + 3.90s" at bounding box center [531, 275] width 385 height 11
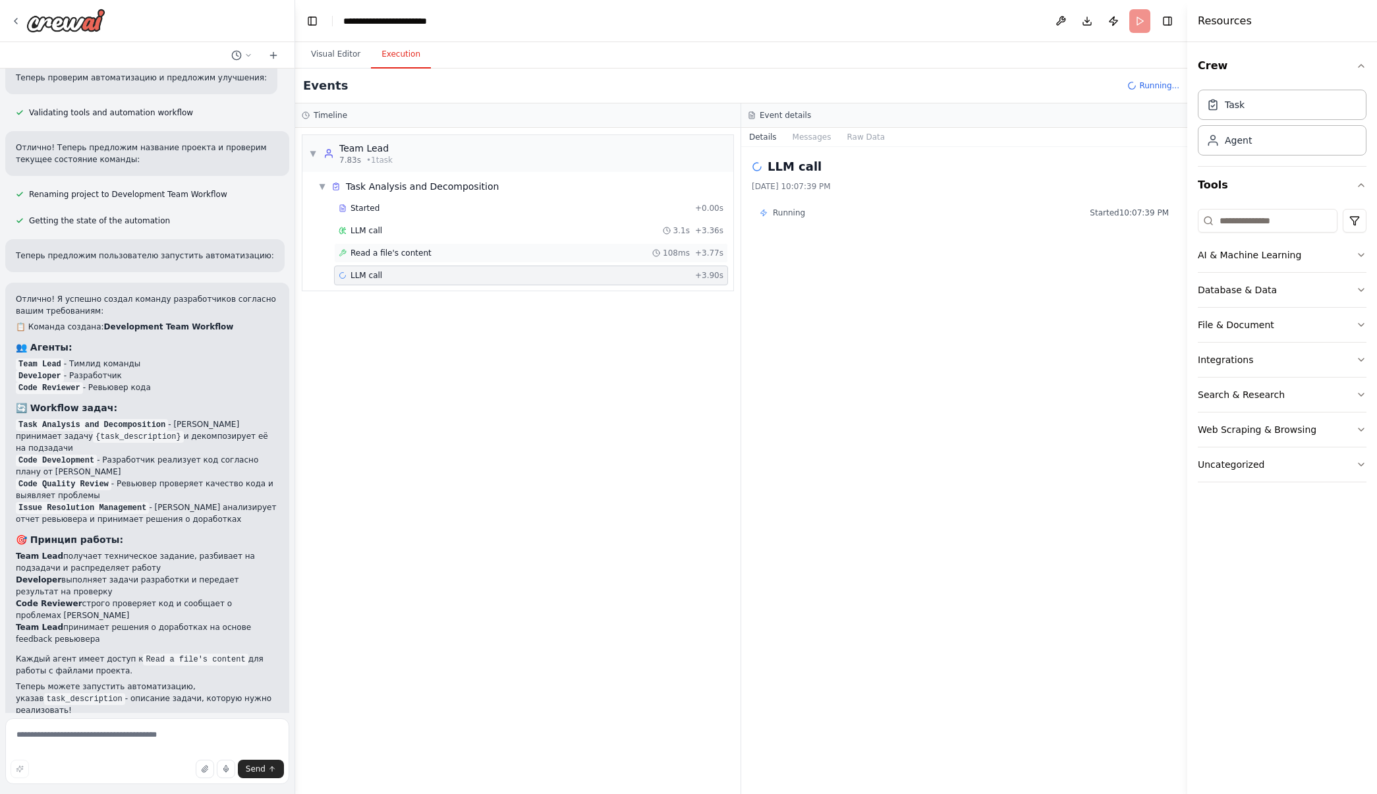
click at [397, 256] on span "Read a file's content" at bounding box center [391, 253] width 81 height 11
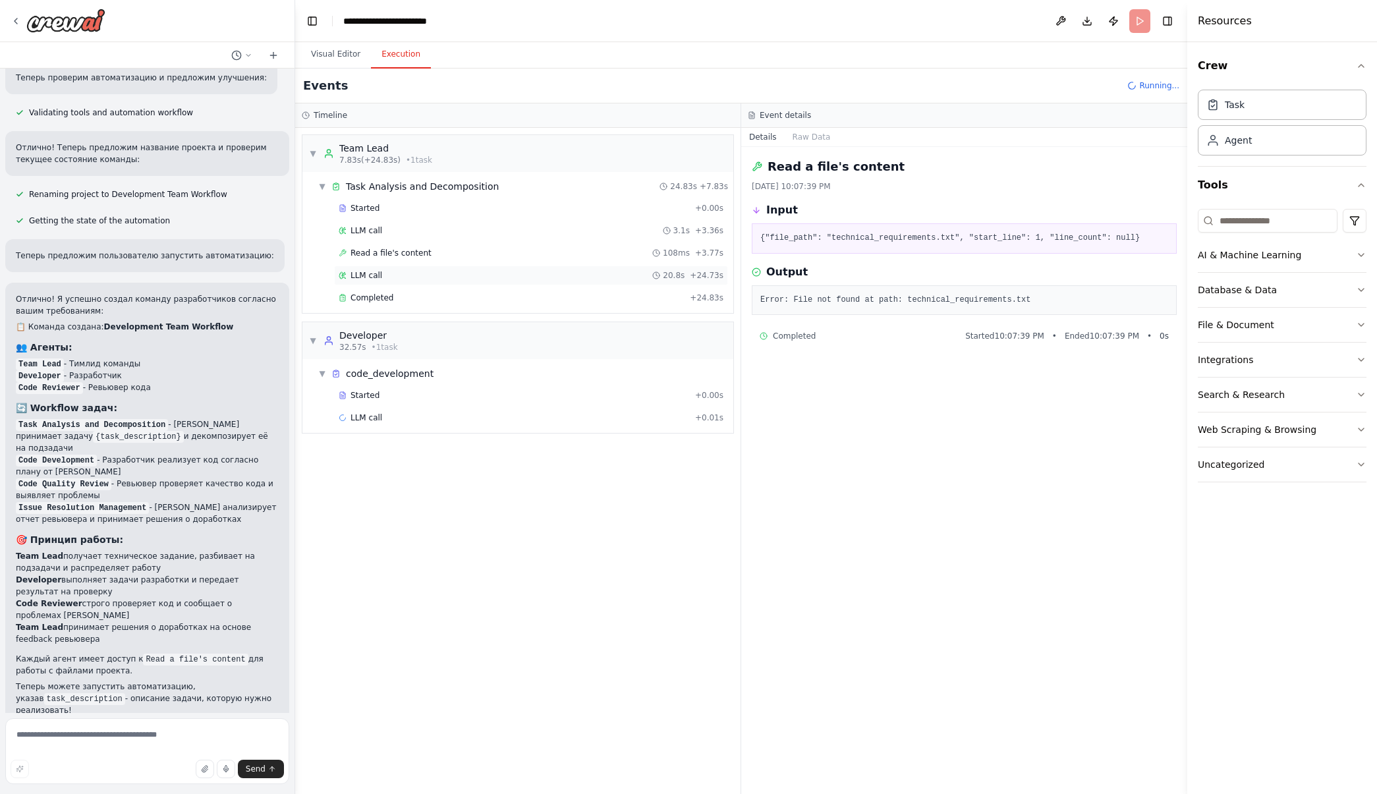
click at [397, 285] on div "LLM call 20.8s + 24.73s" at bounding box center [531, 276] width 394 height 20
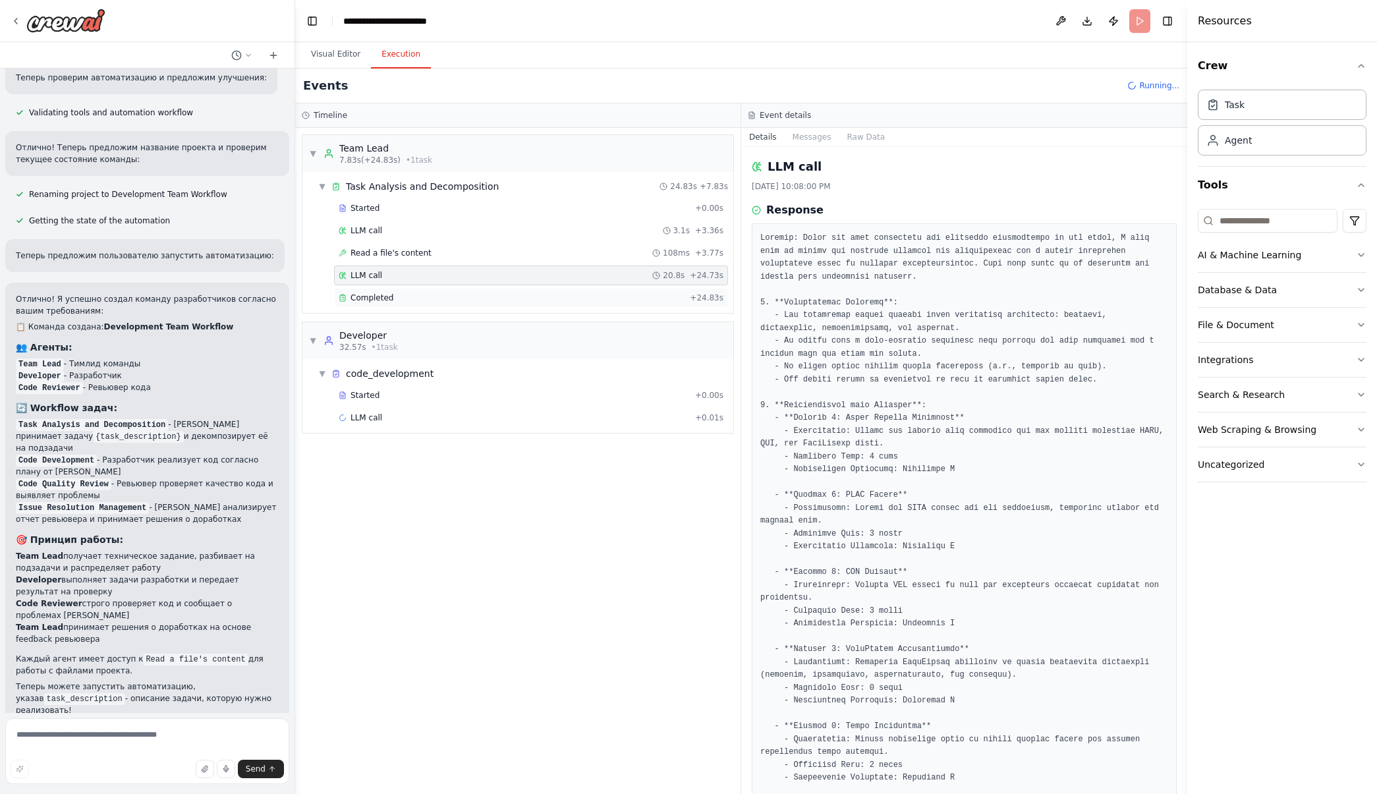
click at [401, 301] on div "Completed" at bounding box center [512, 298] width 346 height 11
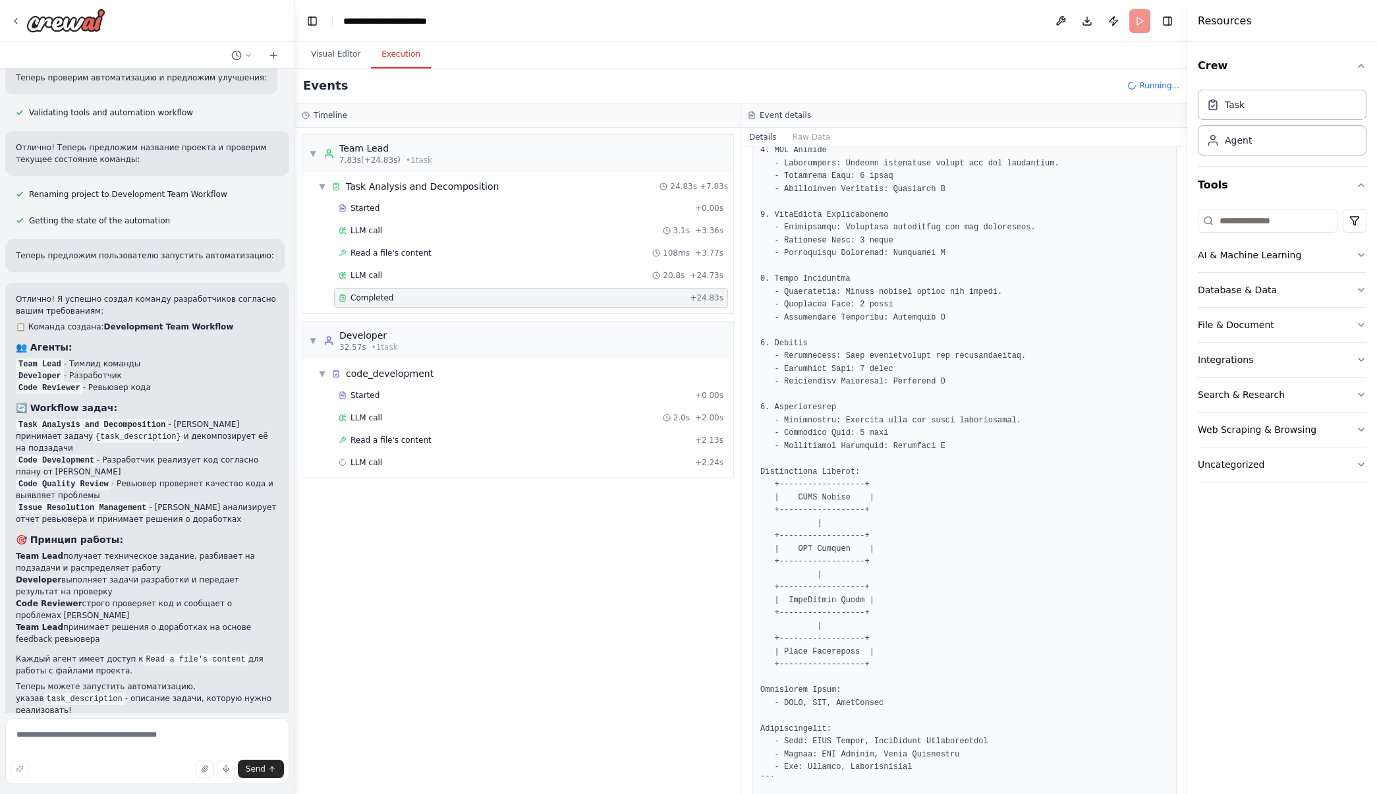
scroll to position [349, 0]
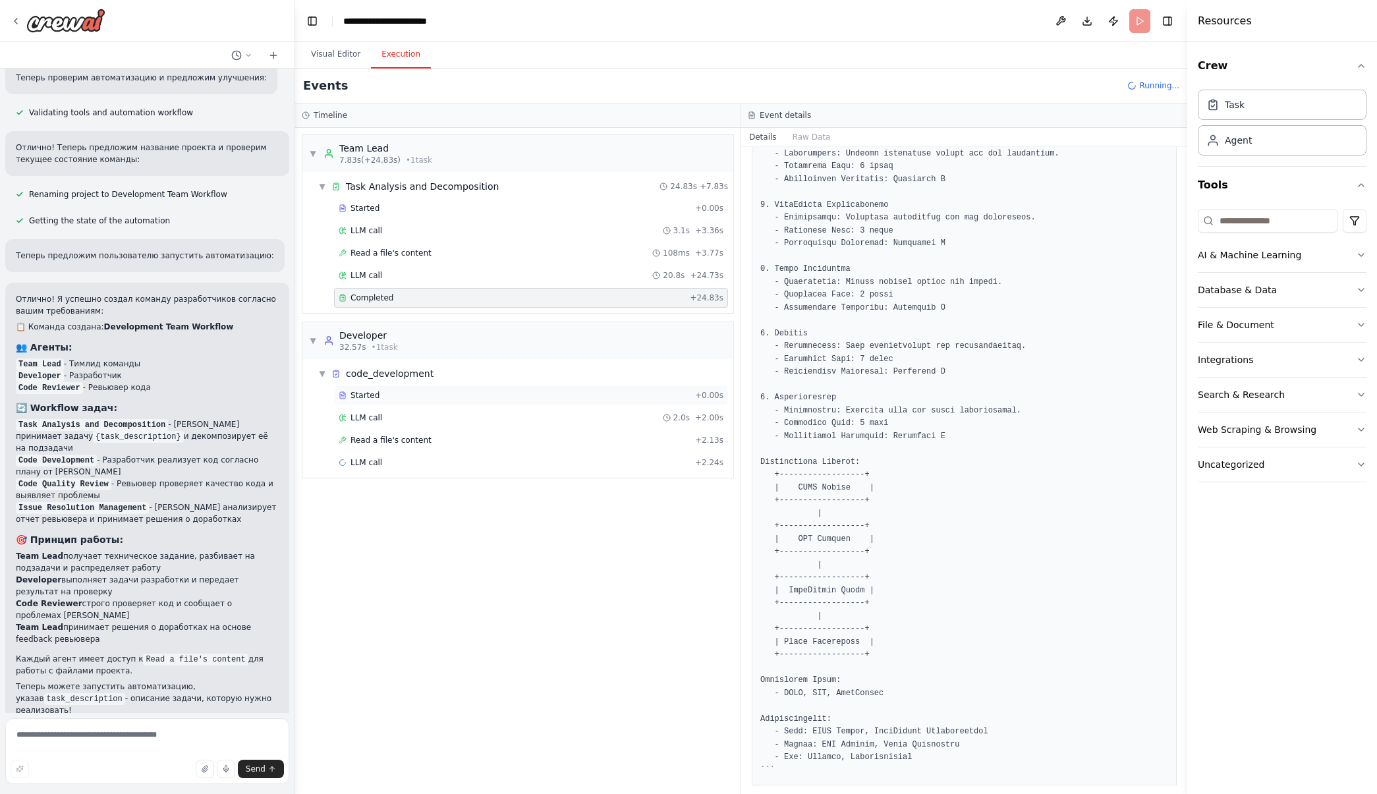
click at [419, 395] on div "Started" at bounding box center [514, 395] width 351 height 11
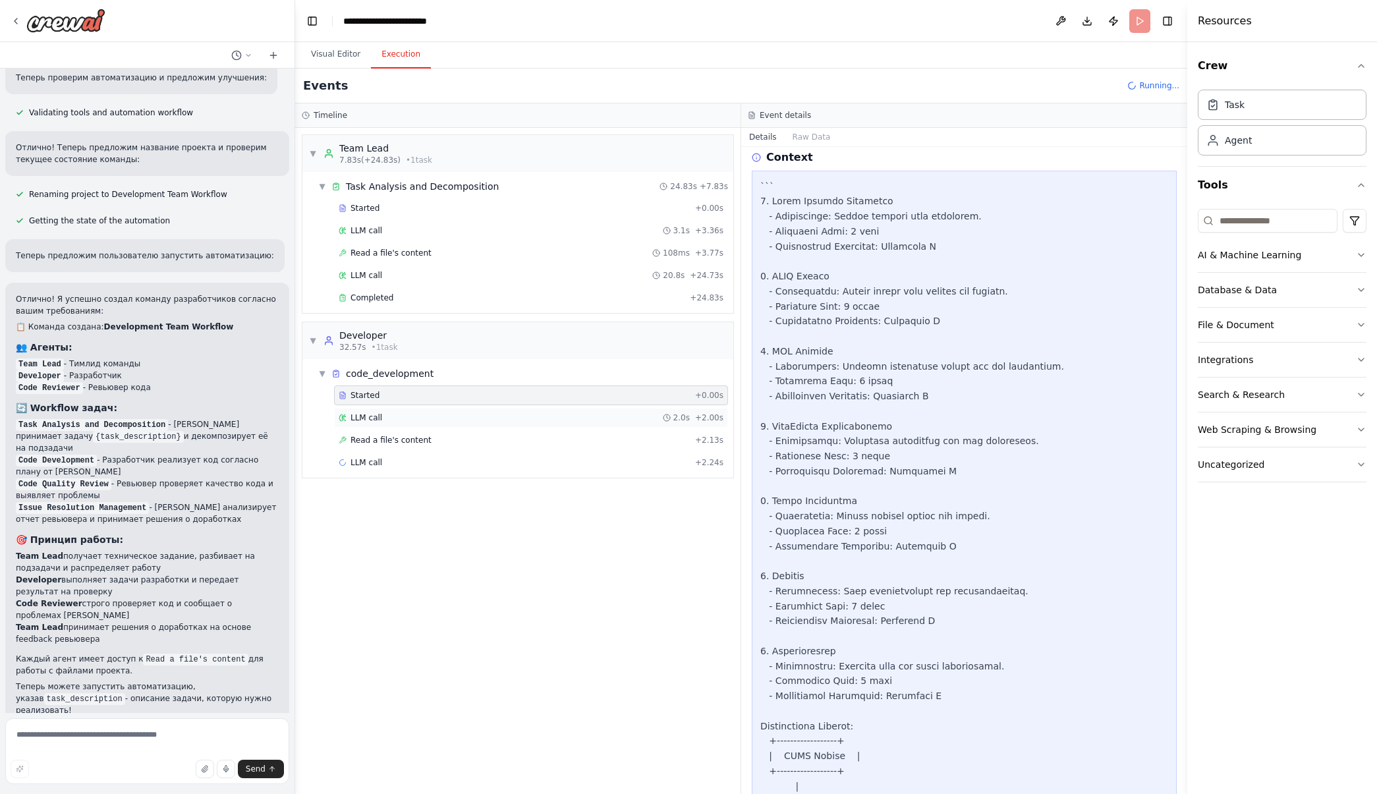
click at [414, 420] on div "LLM call 2.0s + 2.00s" at bounding box center [531, 418] width 385 height 11
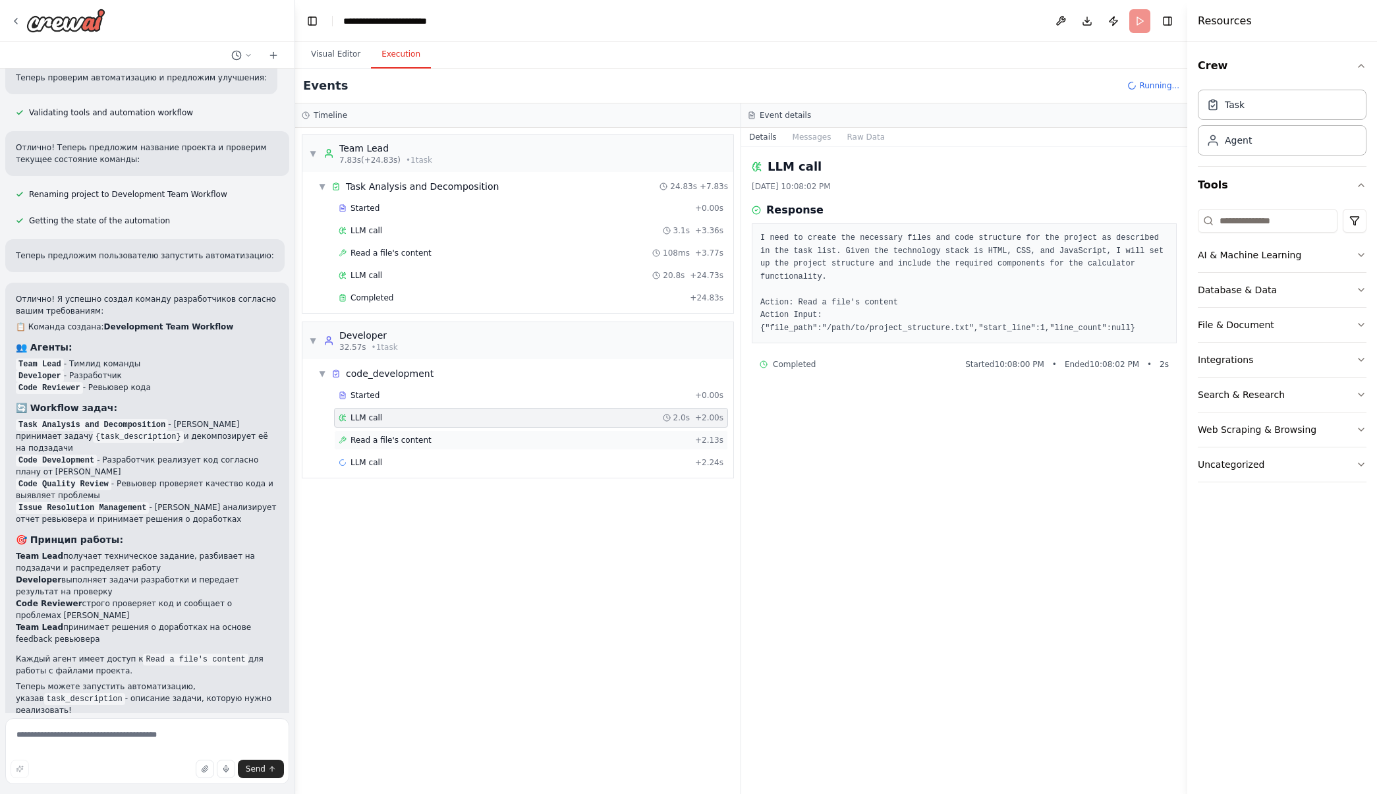
click at [420, 444] on span "Read a file's content" at bounding box center [391, 440] width 81 height 11
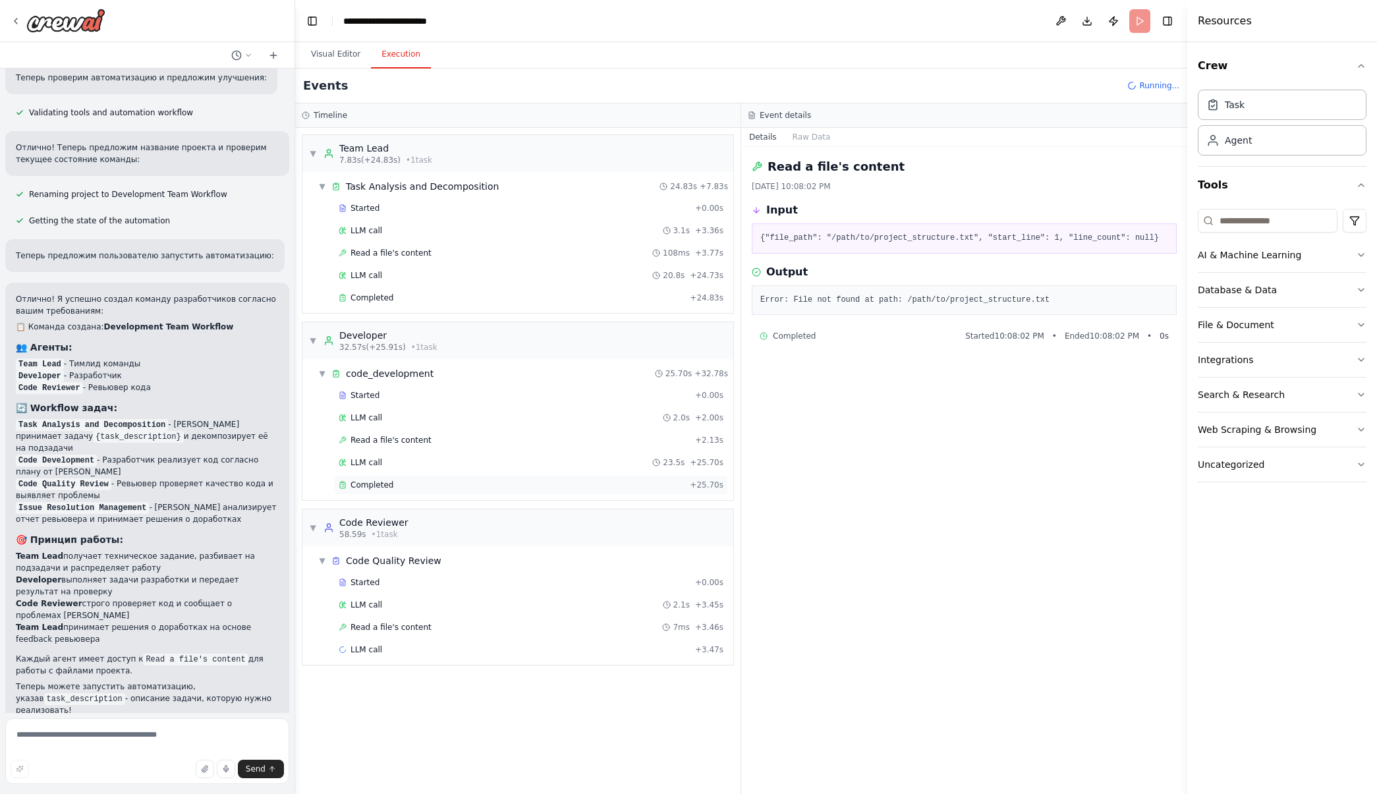
click at [404, 494] on div "Completed + 25.70s" at bounding box center [531, 485] width 394 height 20
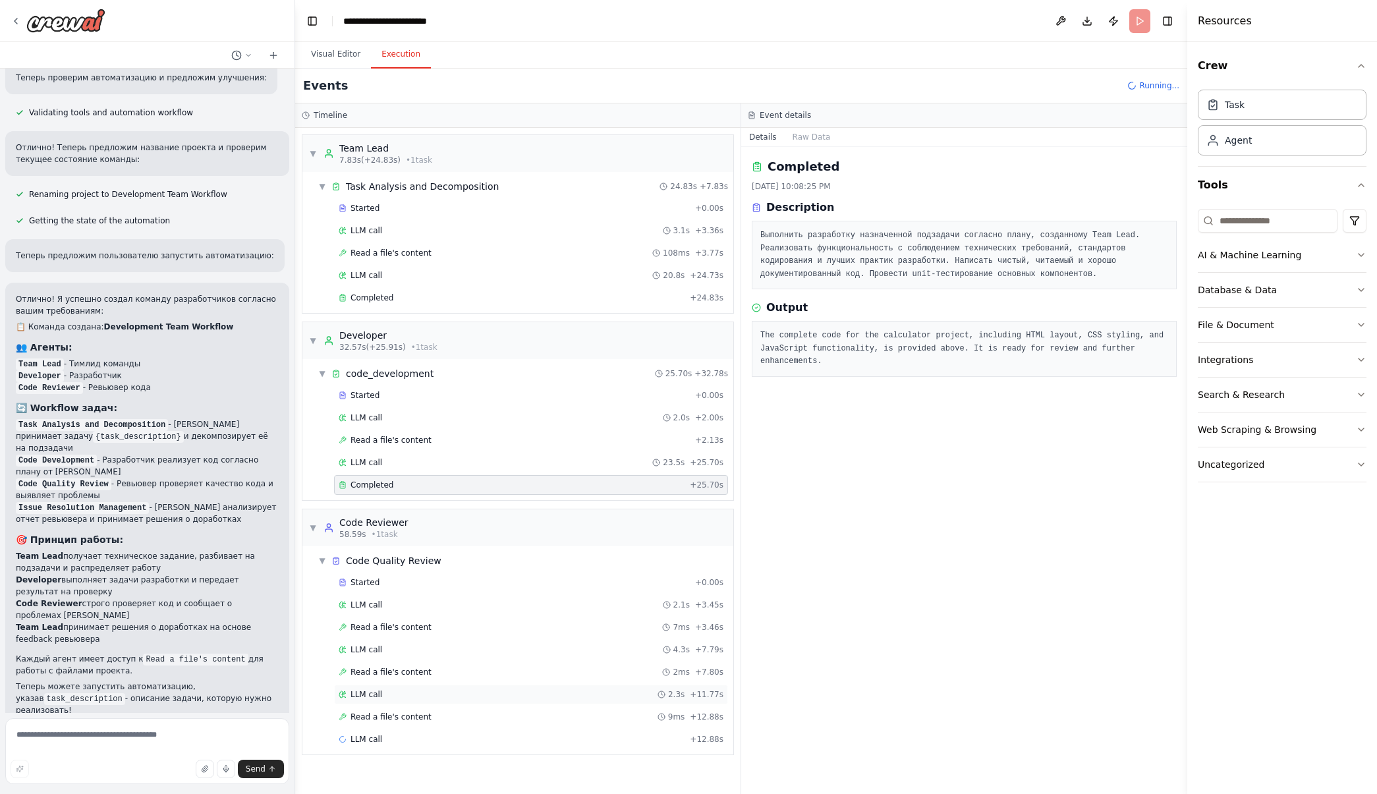
click at [393, 696] on div "LLM call 2.3s + 11.77s" at bounding box center [531, 694] width 385 height 11
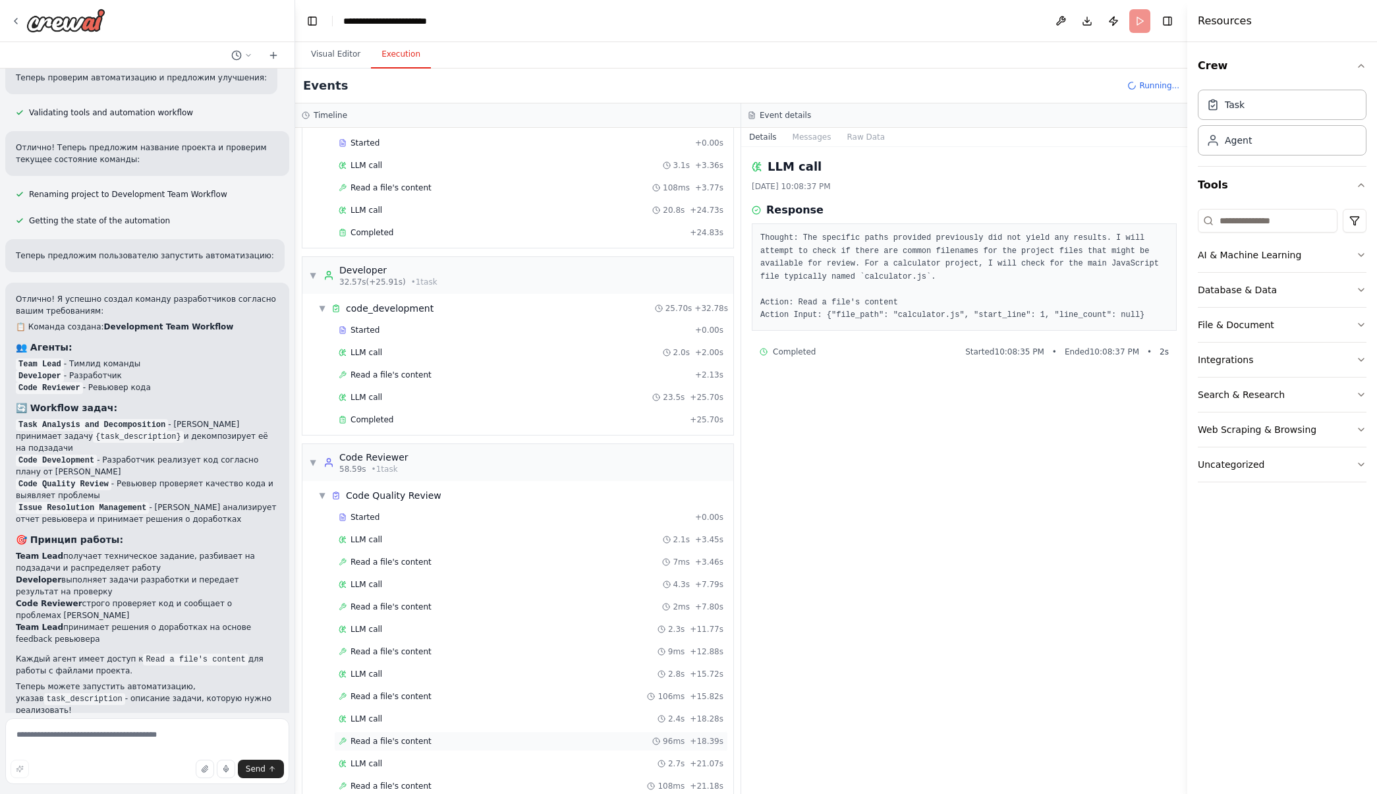
scroll to position [110, 0]
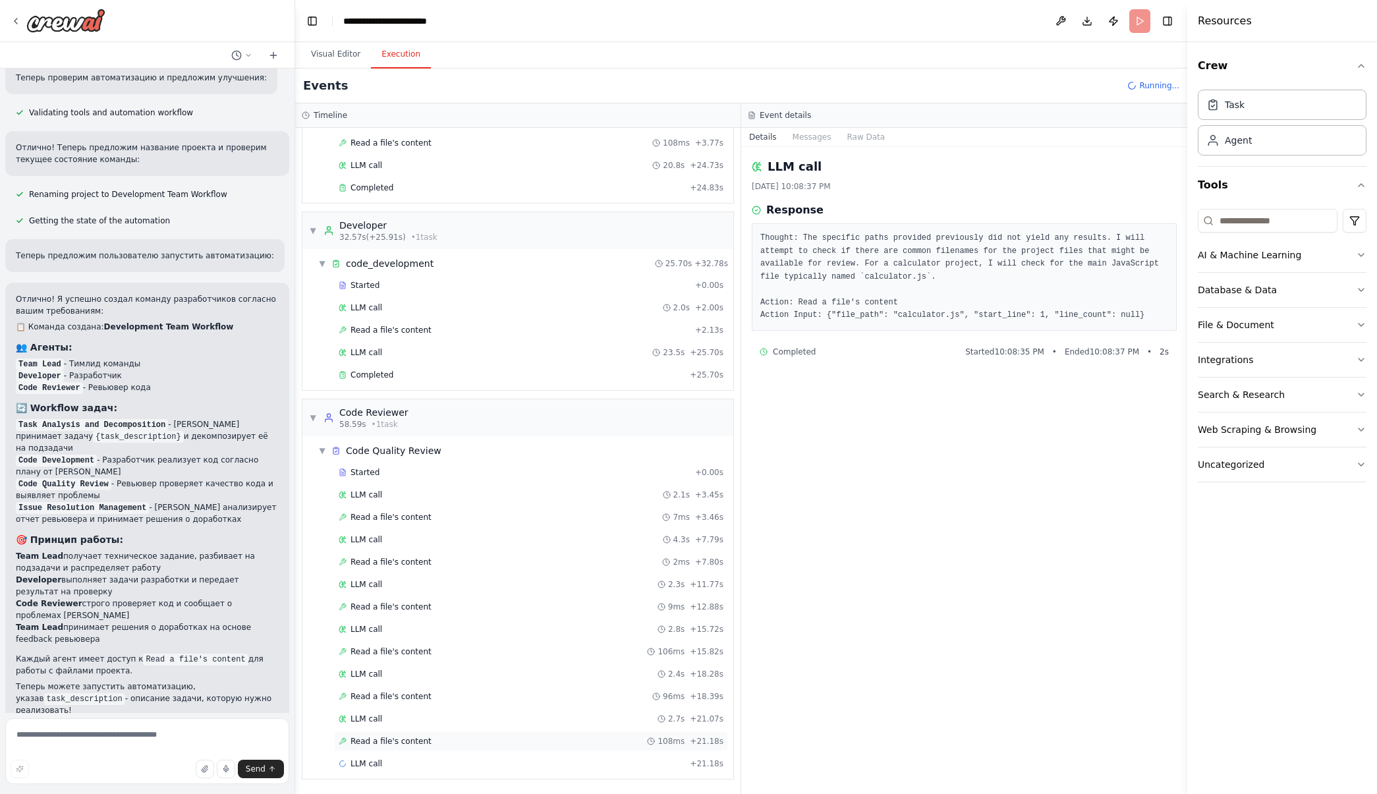
click at [424, 745] on div "Read a file's content 108ms + 21.18s" at bounding box center [531, 741] width 385 height 11
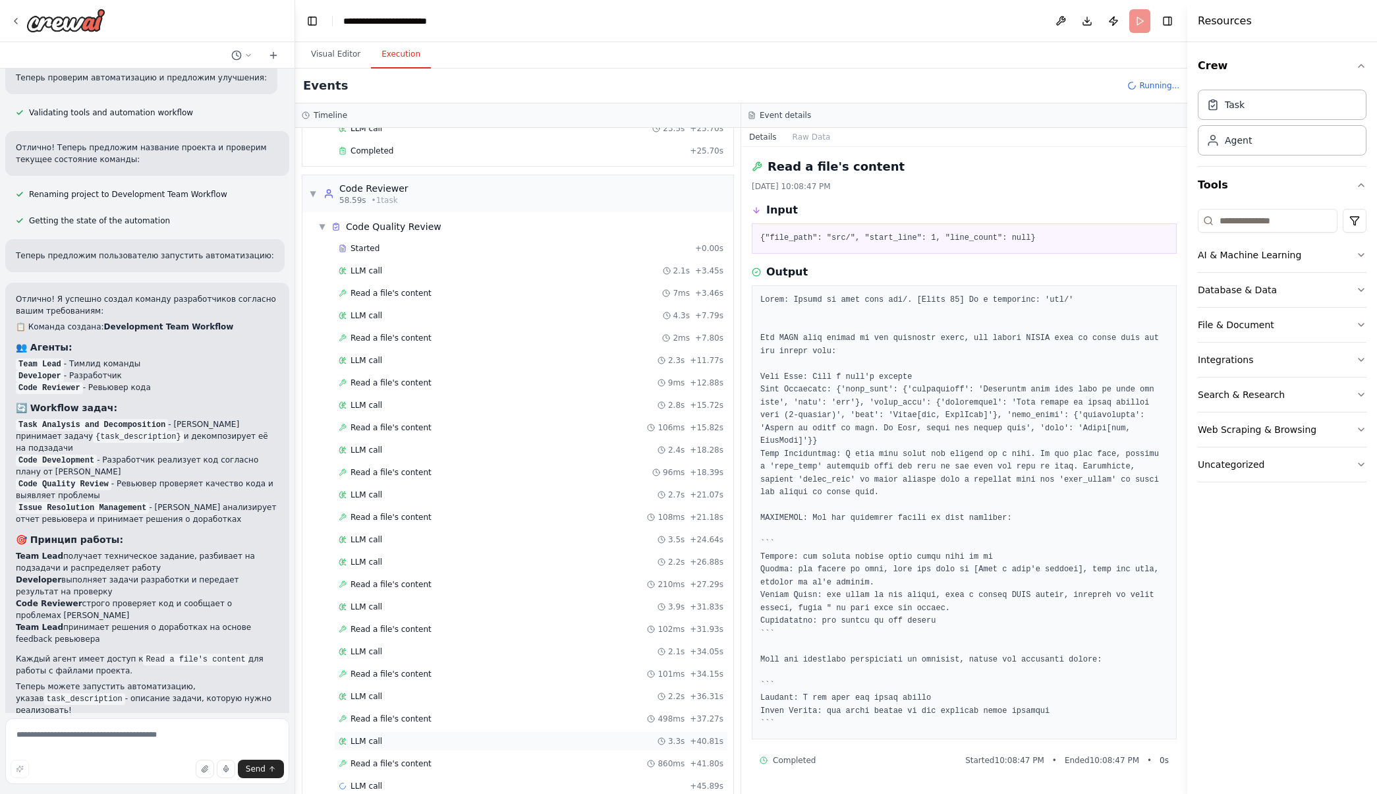
scroll to position [357, 0]
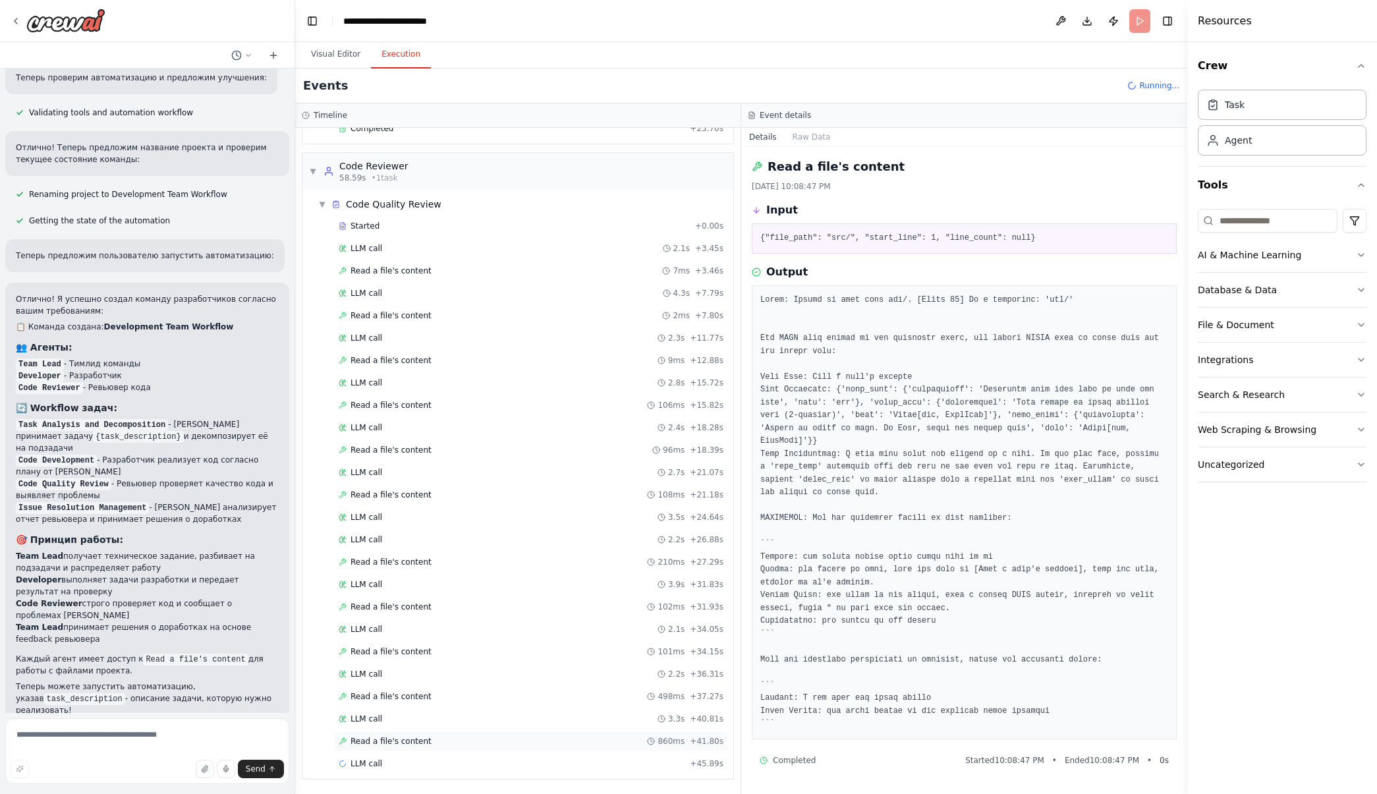
click at [442, 738] on div "Read a file's content 860ms + 41.80s" at bounding box center [531, 741] width 385 height 11
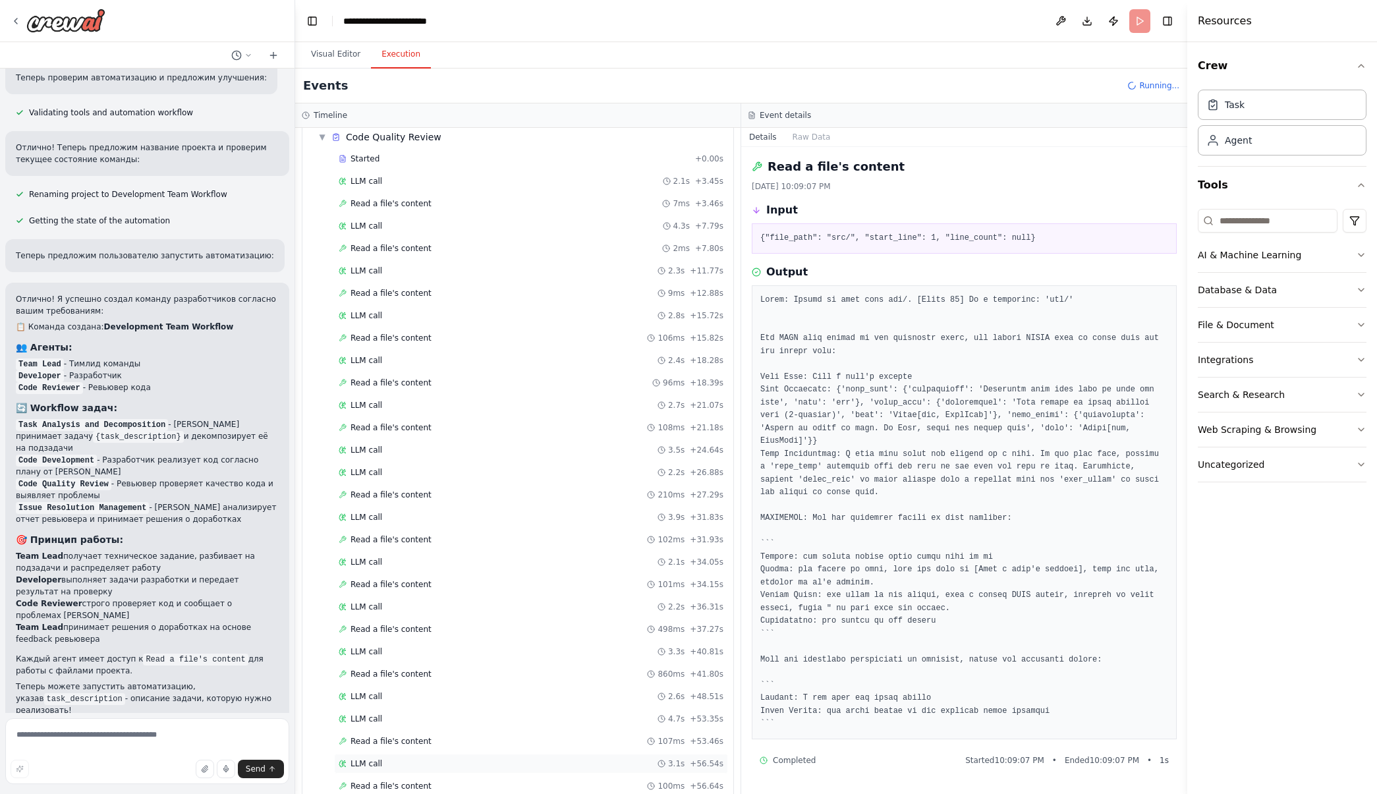
scroll to position [469, 0]
click at [417, 741] on span "Read a file's content" at bounding box center [391, 741] width 81 height 11
click at [411, 699] on span "Read a file's content" at bounding box center [391, 696] width 81 height 11
click at [408, 723] on div "LLM call 2.3s + 59.06s" at bounding box center [531, 719] width 385 height 11
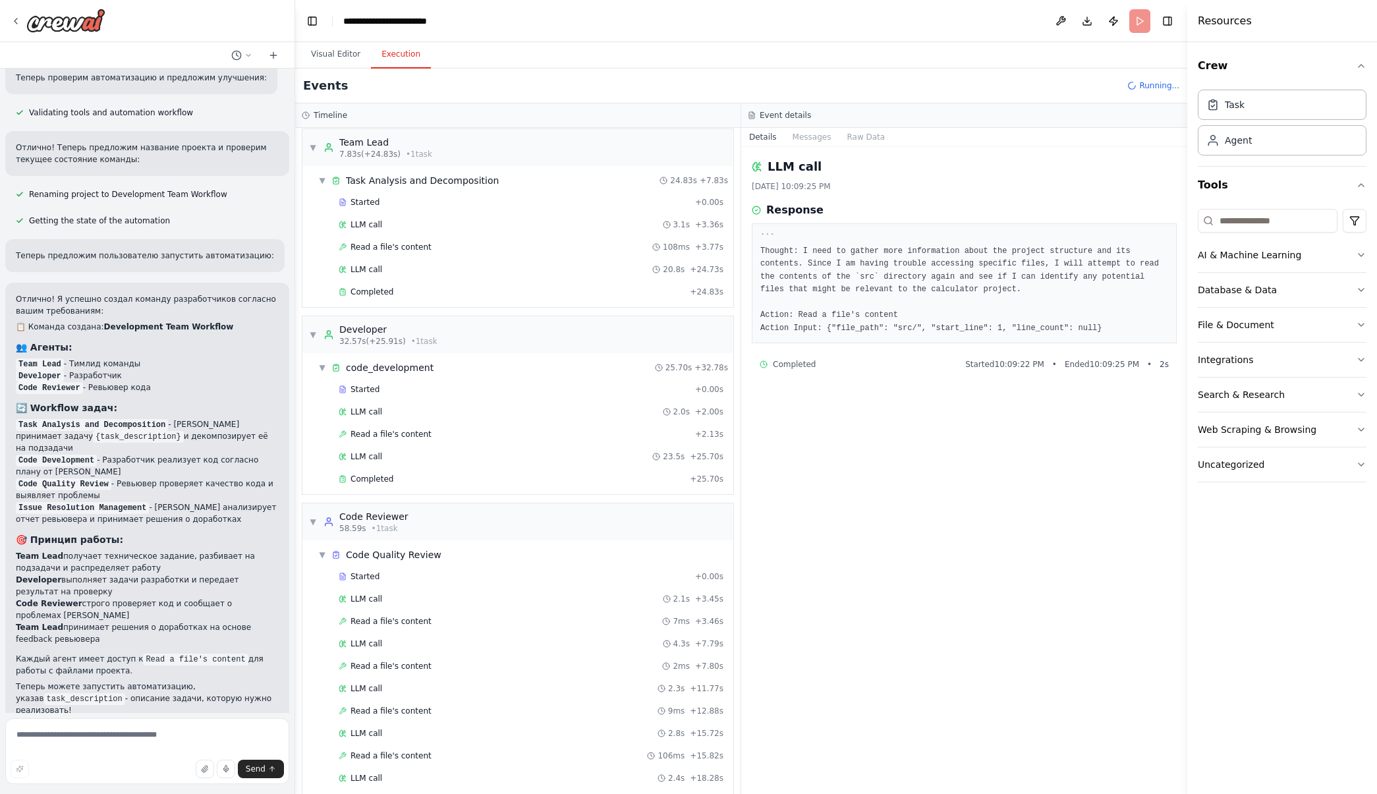
scroll to position [0, 0]
click at [388, 484] on span "Completed" at bounding box center [372, 485] width 43 height 11
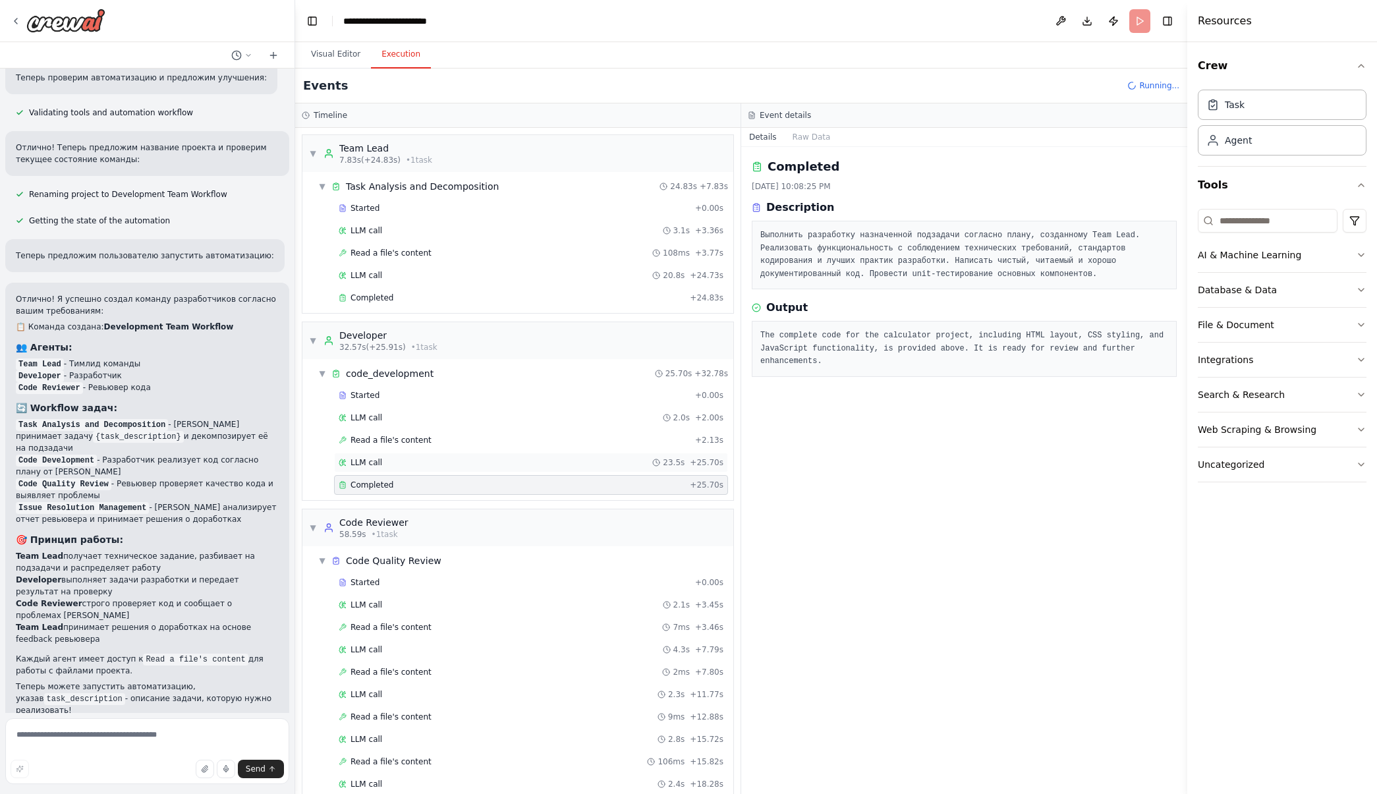
click at [397, 463] on div "LLM call 23.5s + 25.70s" at bounding box center [531, 462] width 385 height 11
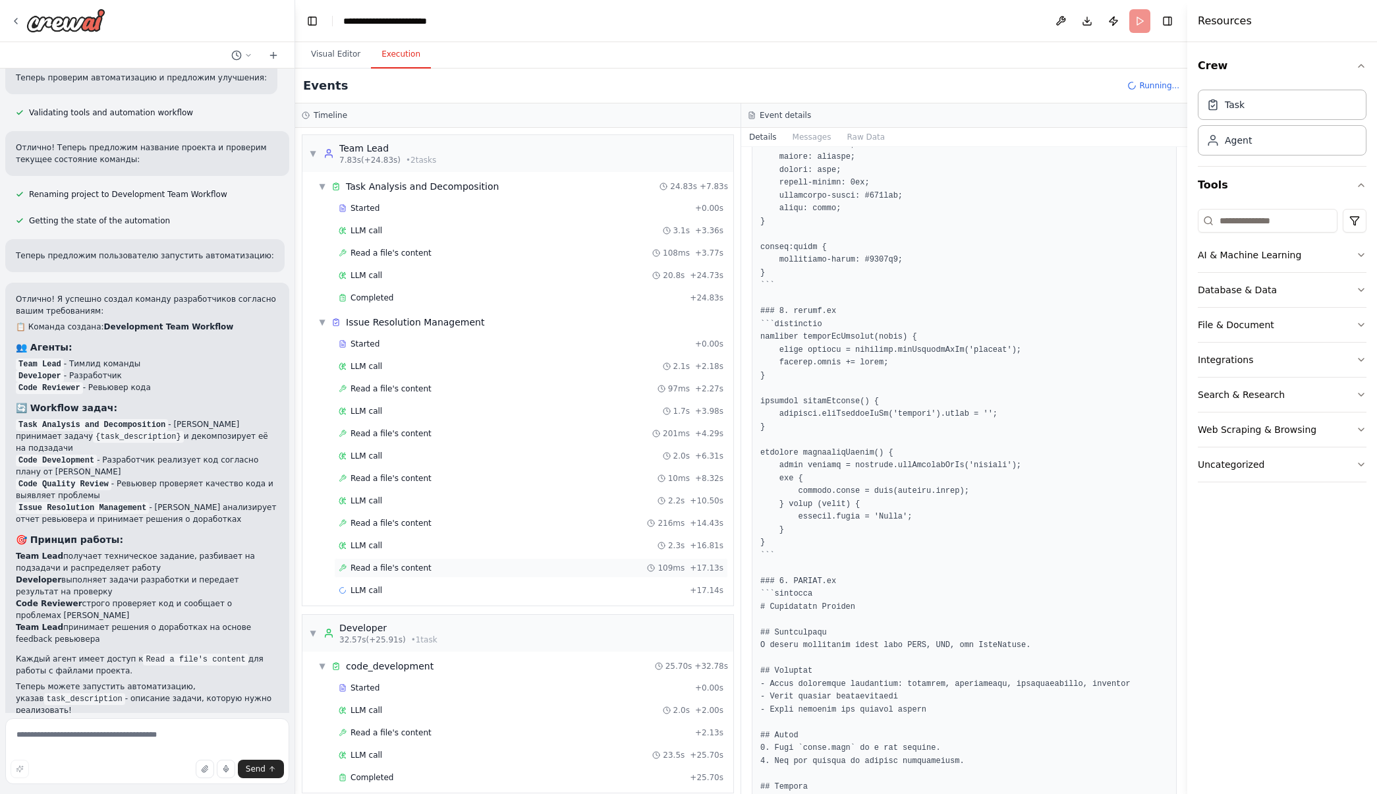
click at [442, 569] on div "Read a file's content 109ms + 17.13s" at bounding box center [531, 568] width 385 height 11
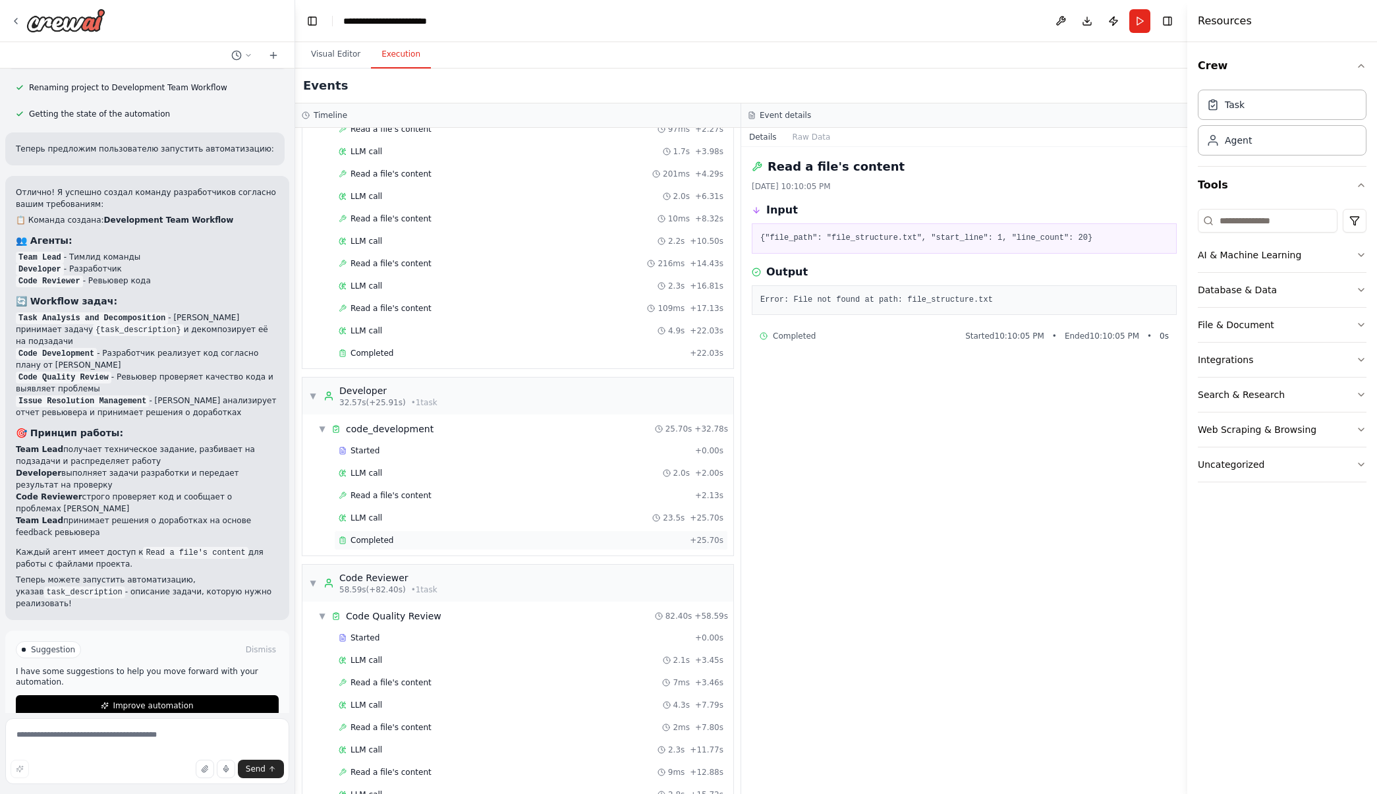
scroll to position [264, 0]
click at [432, 353] on div "Completed" at bounding box center [512, 349] width 346 height 11
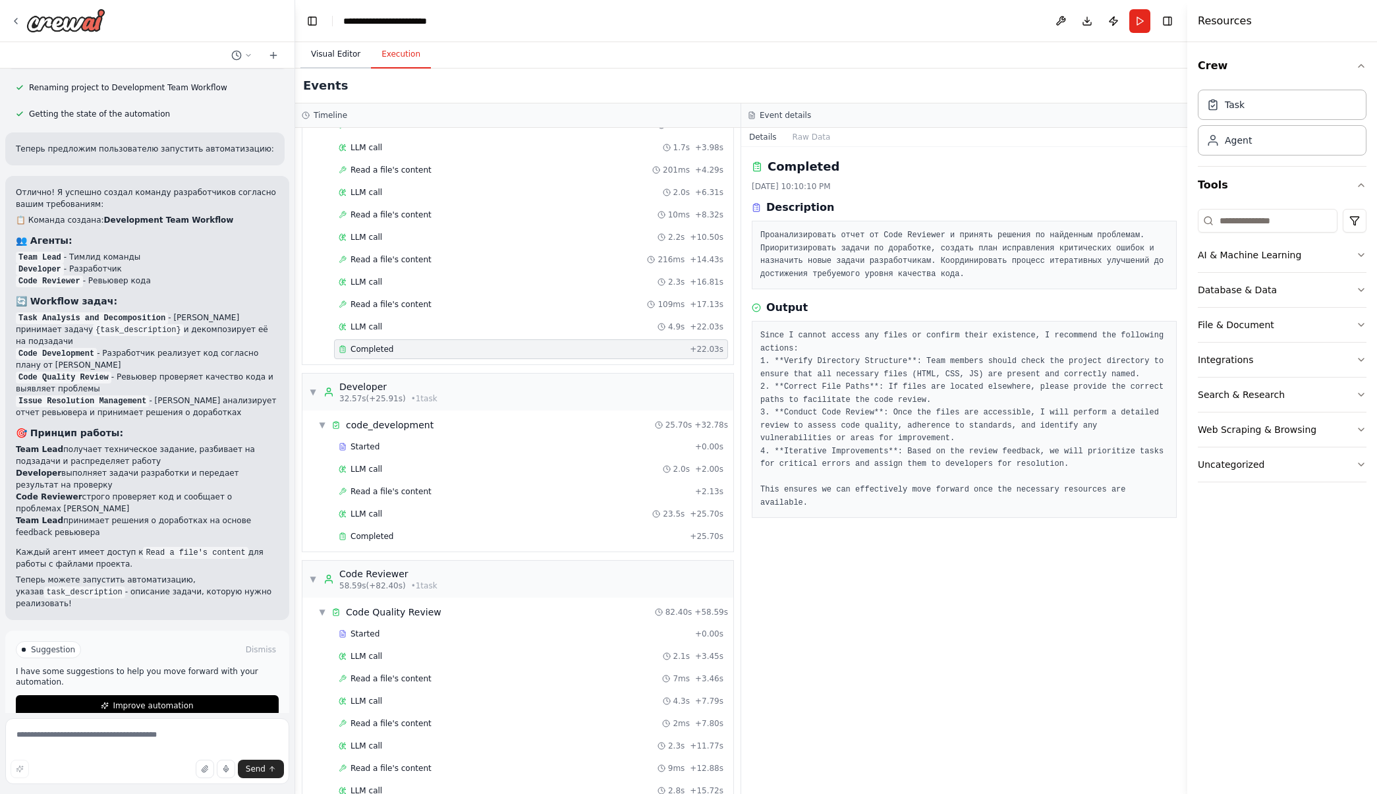
click at [340, 52] on button "Visual Editor" at bounding box center [336, 55] width 71 height 28
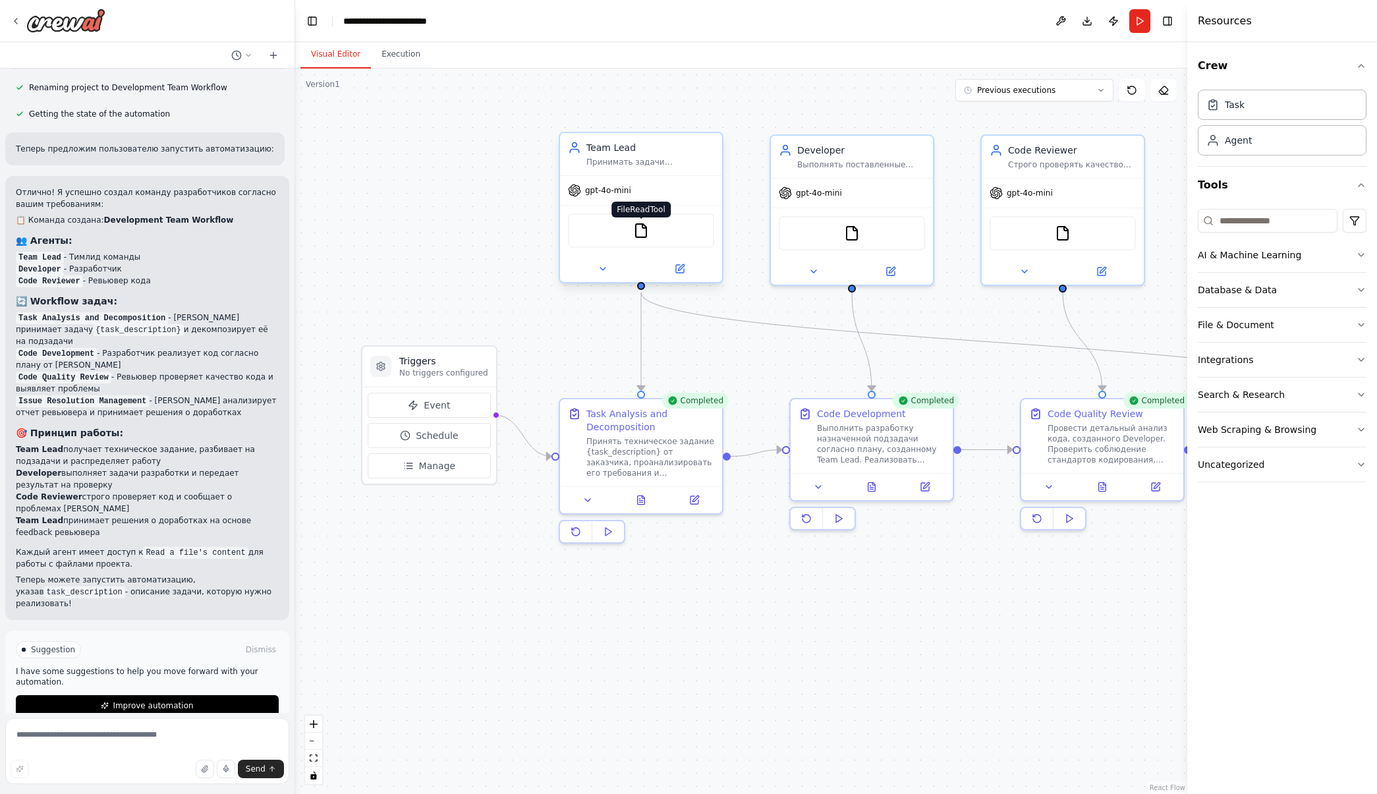
click at [644, 234] on img at bounding box center [641, 231] width 16 height 16
click at [689, 274] on button at bounding box center [680, 269] width 74 height 16
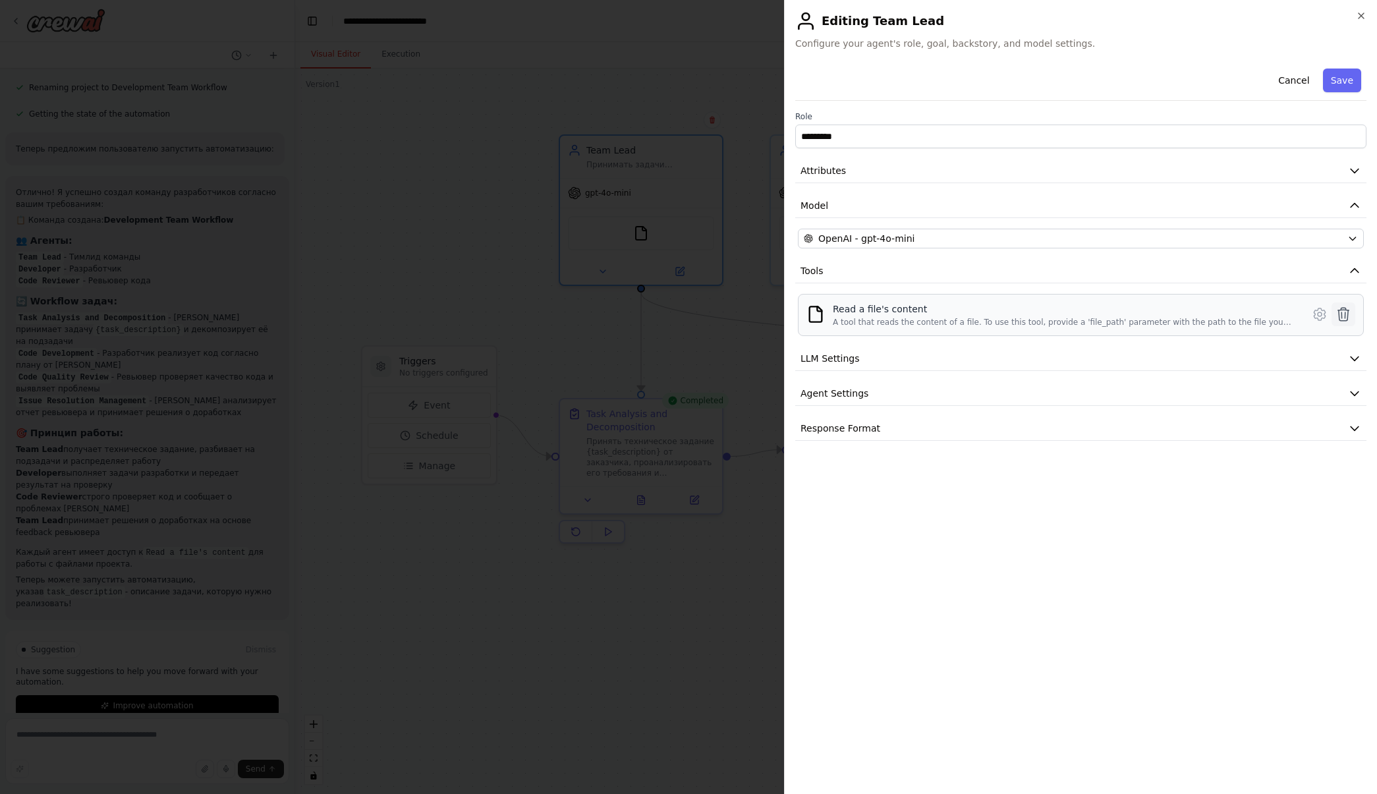
click at [1348, 314] on icon at bounding box center [1344, 314] width 16 height 16
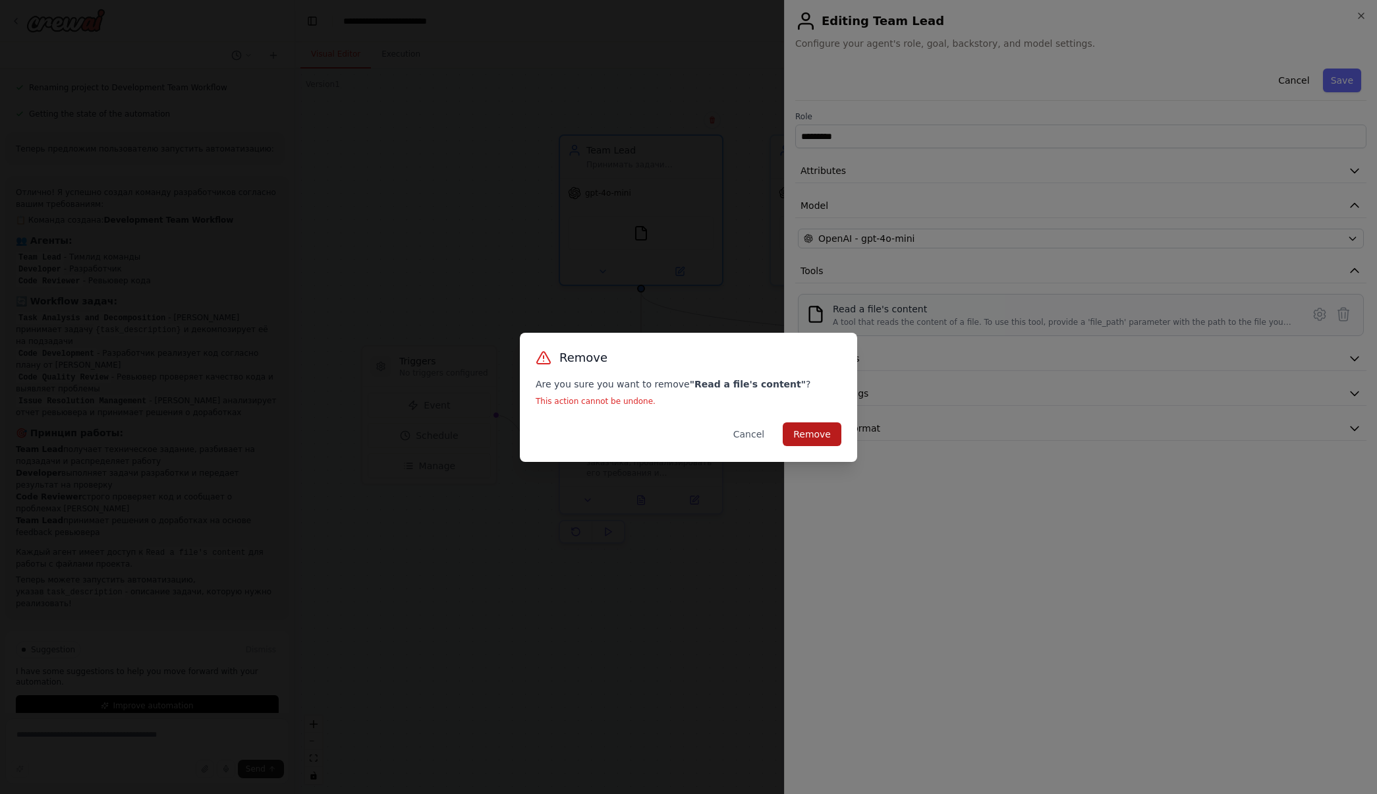
click at [818, 436] on button "Remove" at bounding box center [812, 434] width 59 height 24
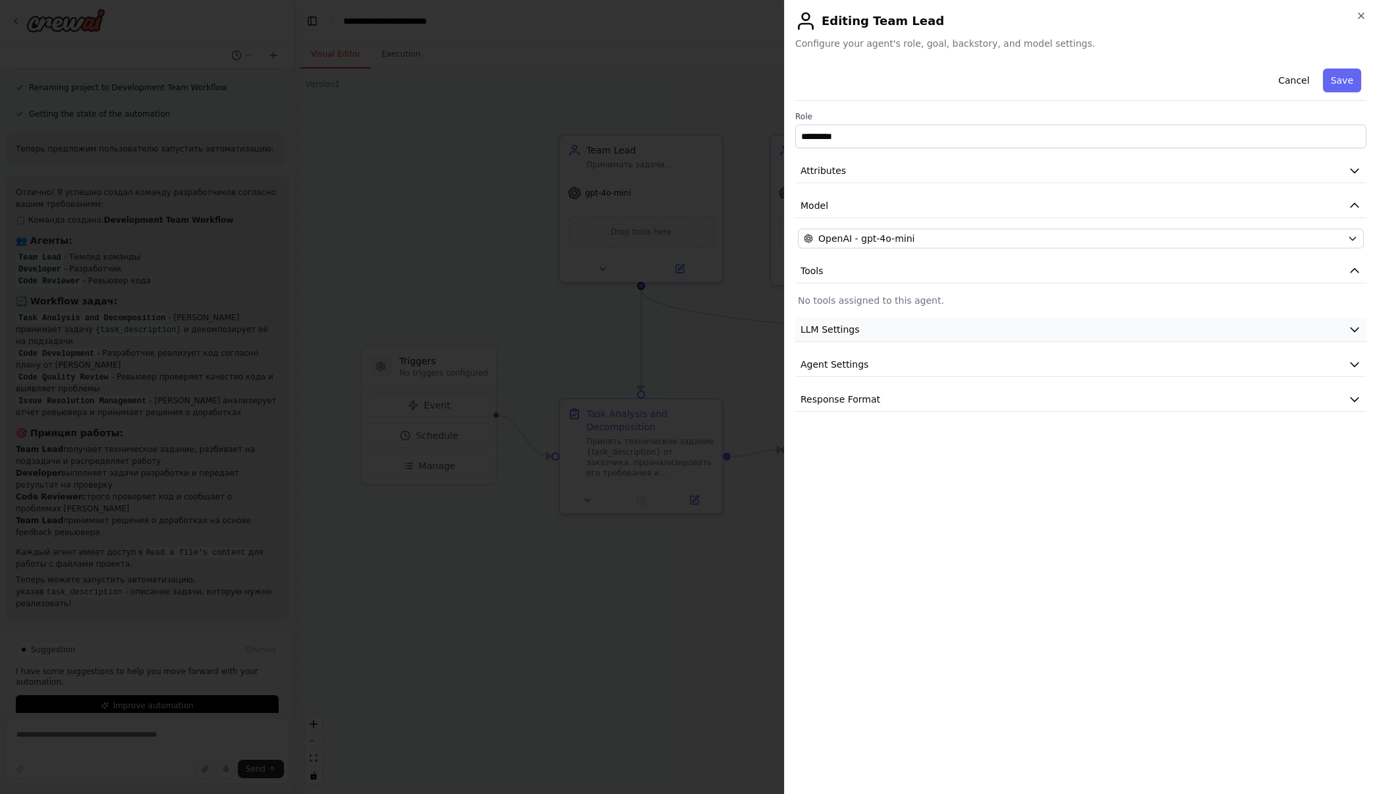
click at [943, 337] on button "LLM Settings" at bounding box center [1081, 330] width 571 height 24
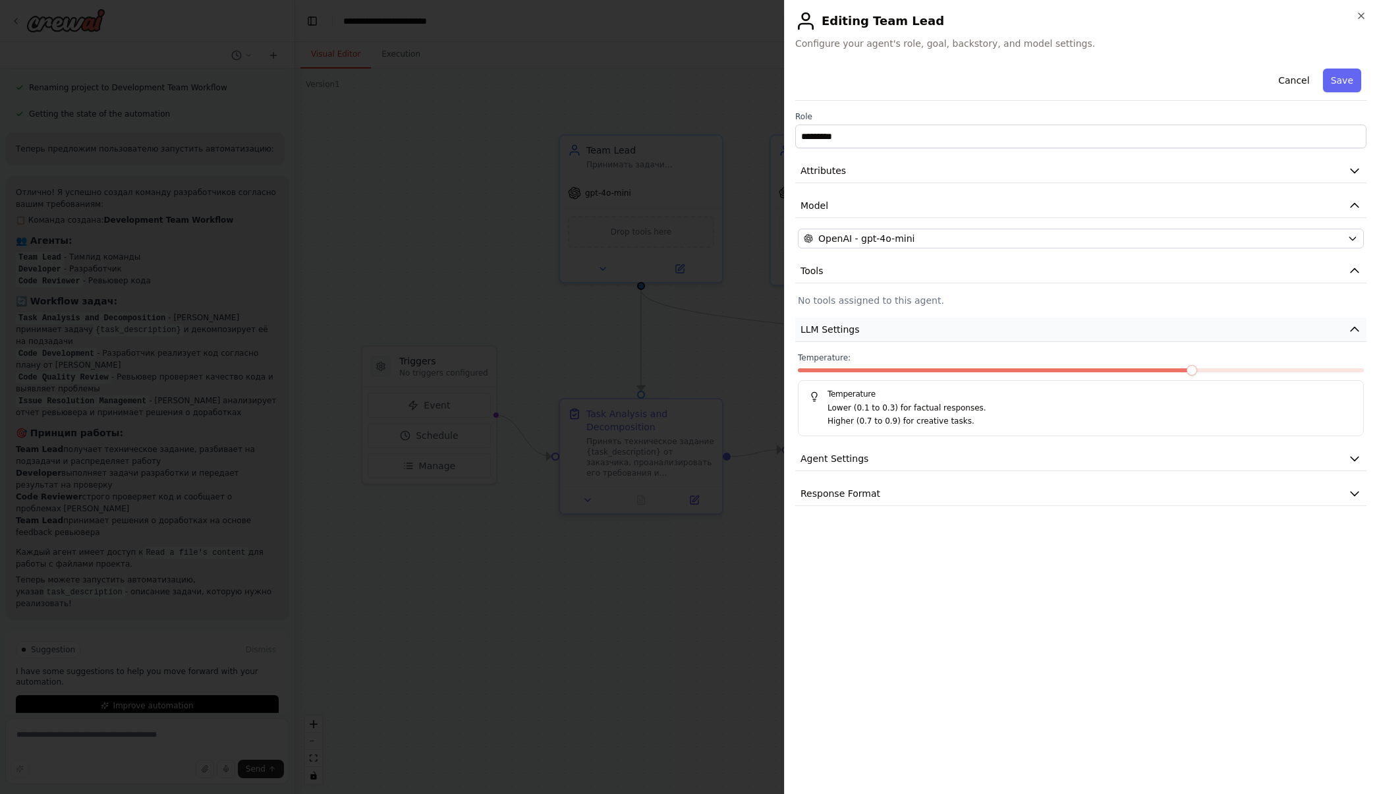
click at [943, 337] on button "LLM Settings" at bounding box center [1081, 330] width 571 height 24
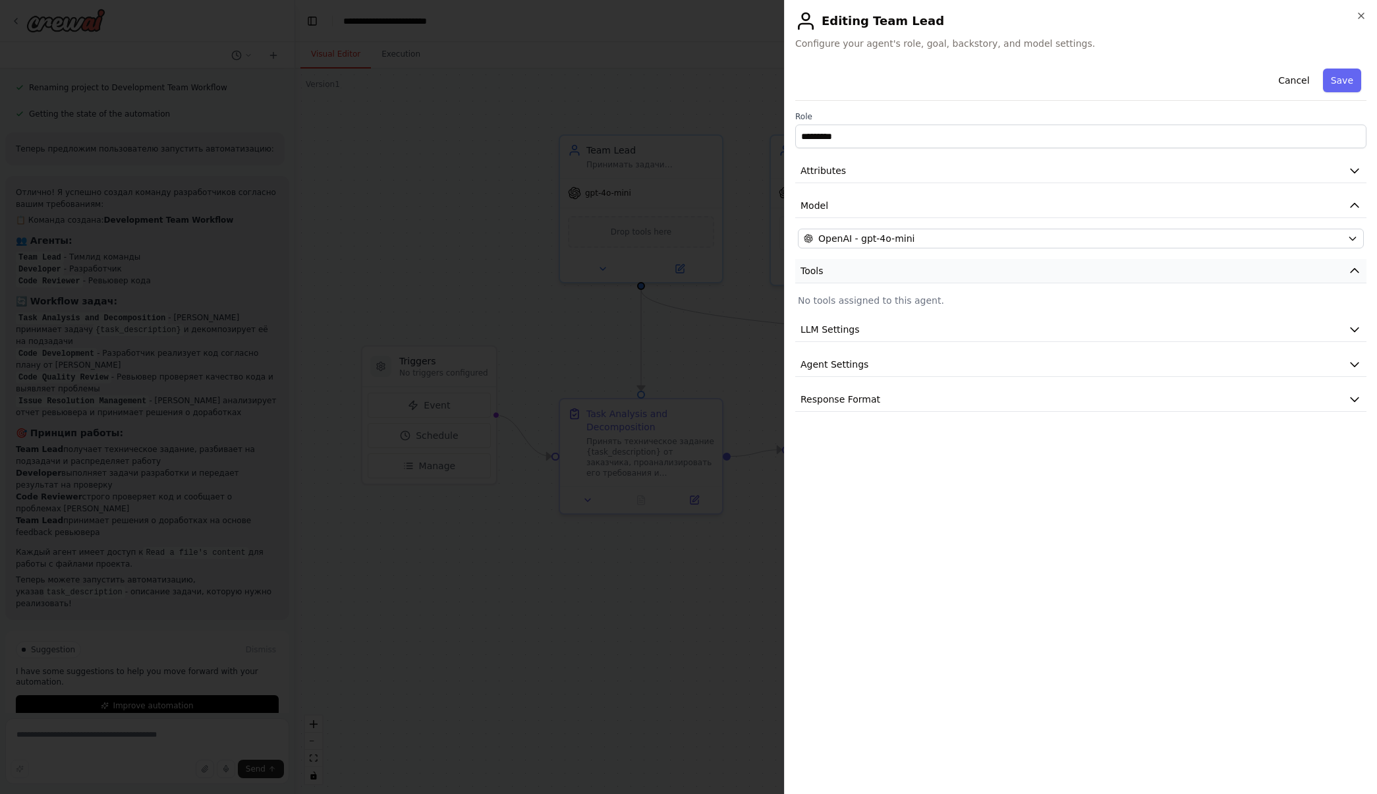
click at [956, 275] on button "Tools" at bounding box center [1081, 271] width 571 height 24
click at [887, 394] on button "Response Format" at bounding box center [1081, 400] width 571 height 24
click at [1293, 78] on button "Cancel" at bounding box center [1294, 81] width 47 height 24
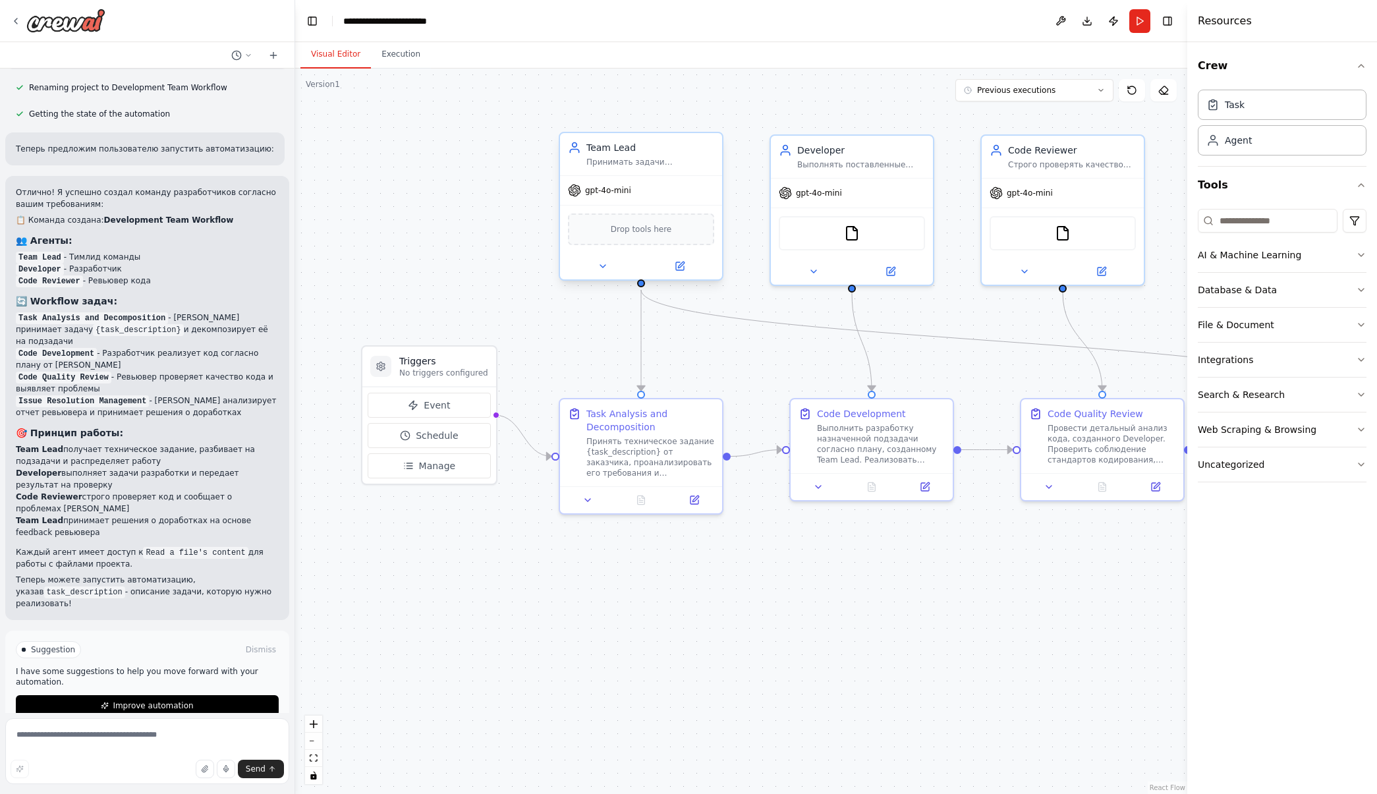
click at [663, 226] on span "Drop tools here" at bounding box center [641, 229] width 61 height 13
click at [1358, 262] on button "AI & Machine Learning" at bounding box center [1282, 255] width 169 height 34
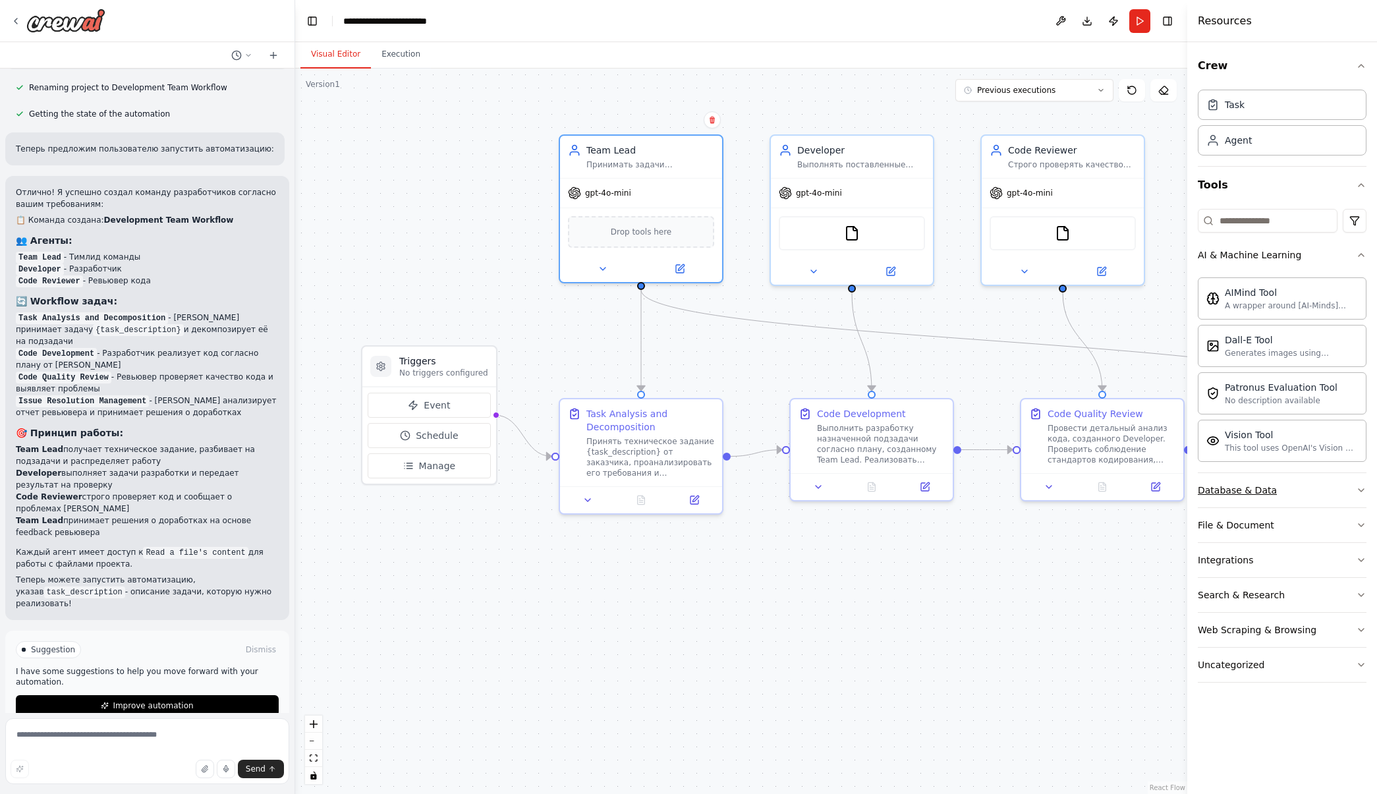
click at [1304, 490] on button "Database & Data" at bounding box center [1282, 490] width 169 height 34
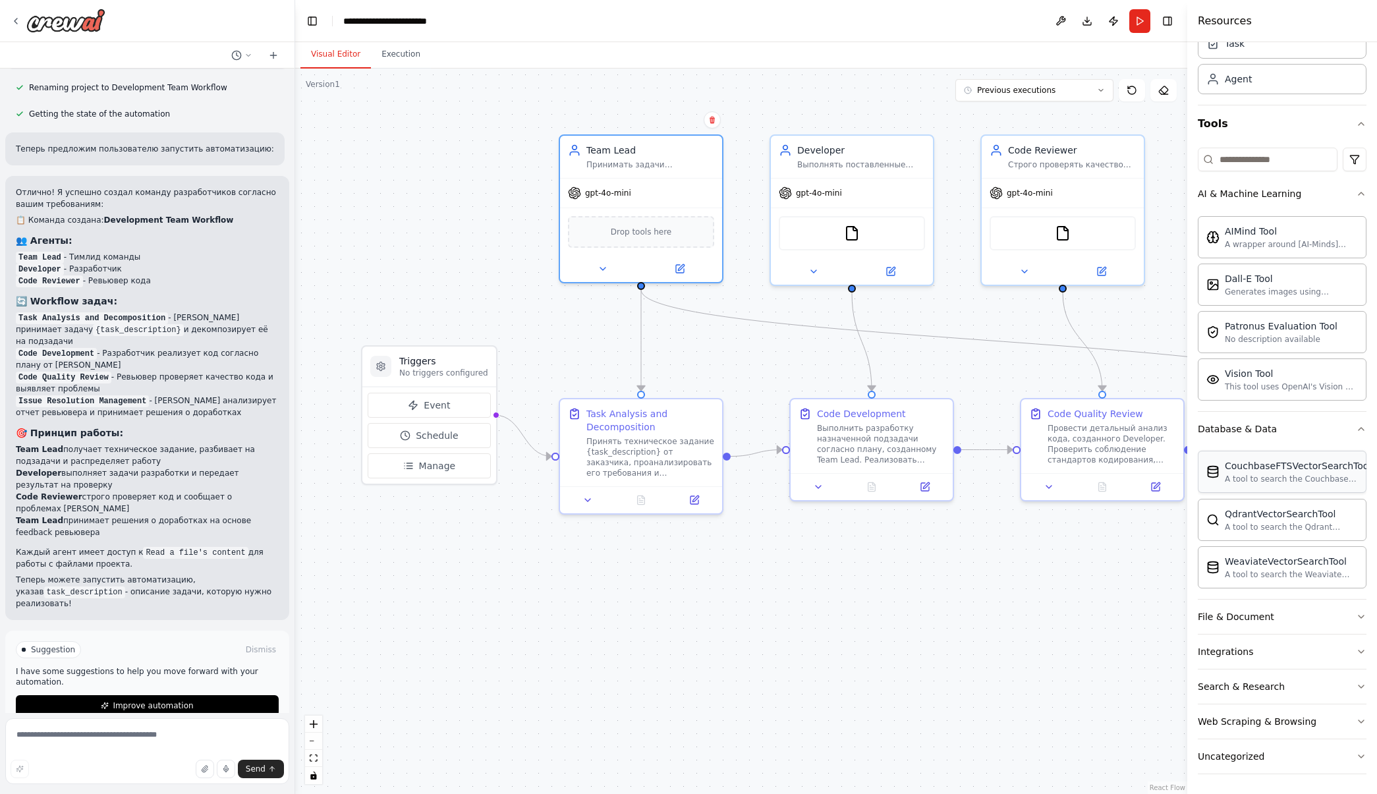
scroll to position [63, 0]
click at [1294, 617] on button "File & Document" at bounding box center [1282, 615] width 169 height 34
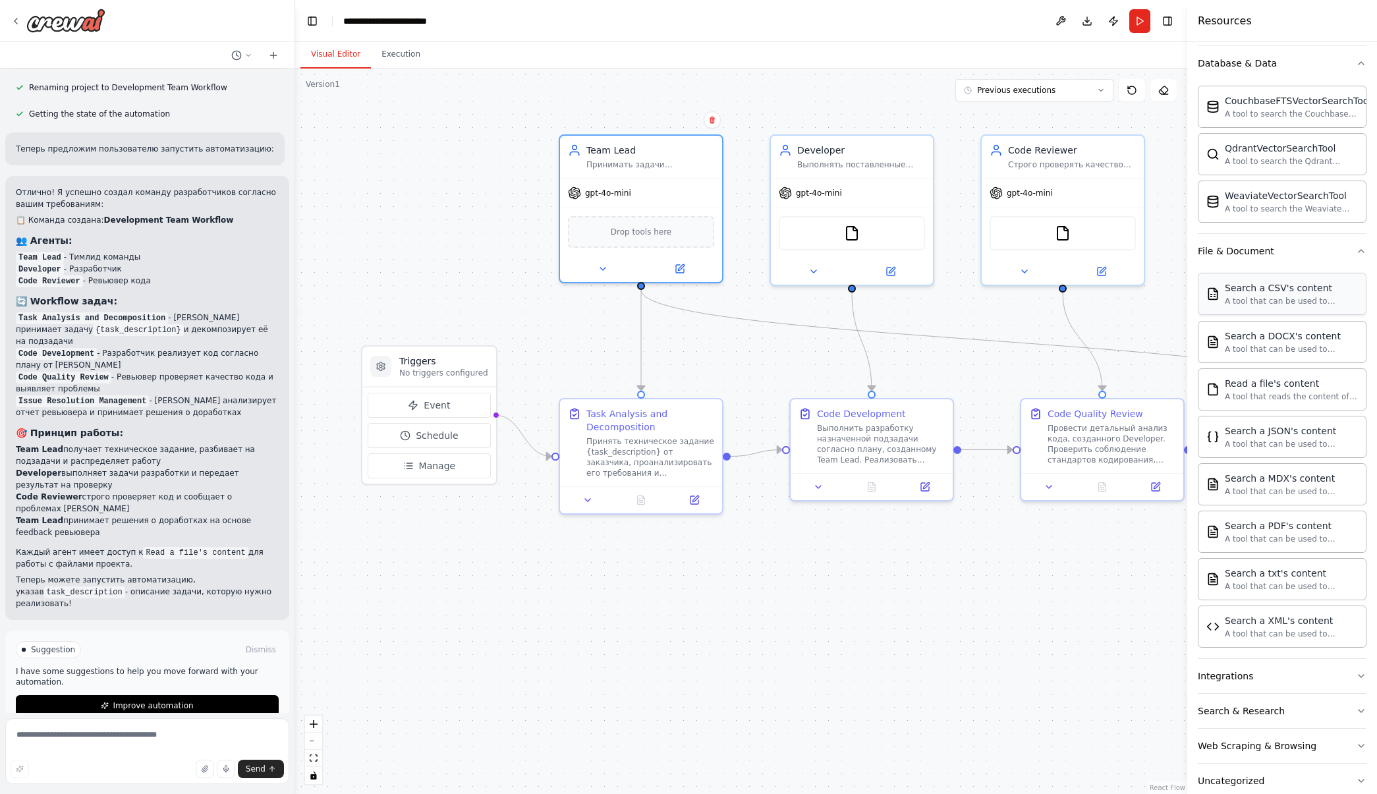
scroll to position [453, 0]
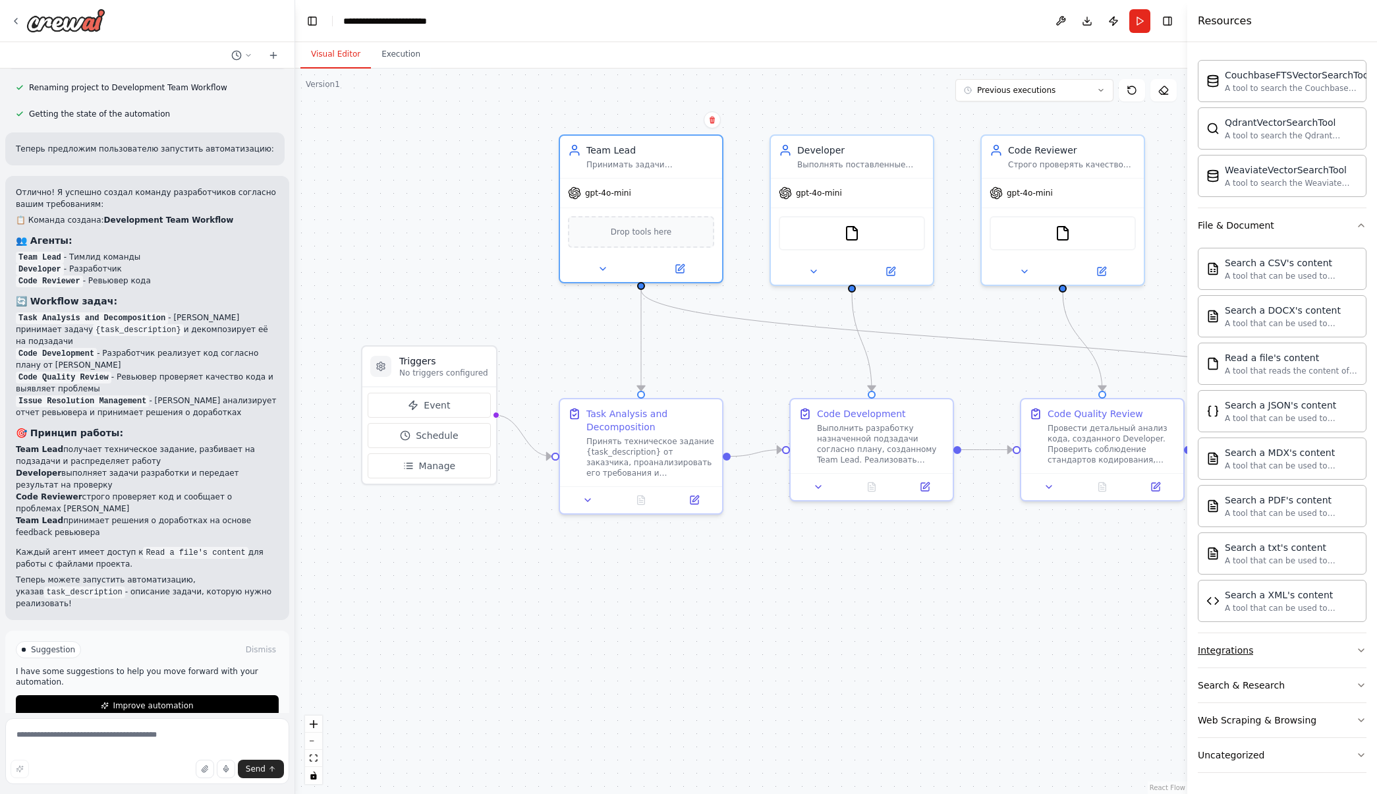
click at [1311, 652] on button "Integrations" at bounding box center [1282, 650] width 169 height 34
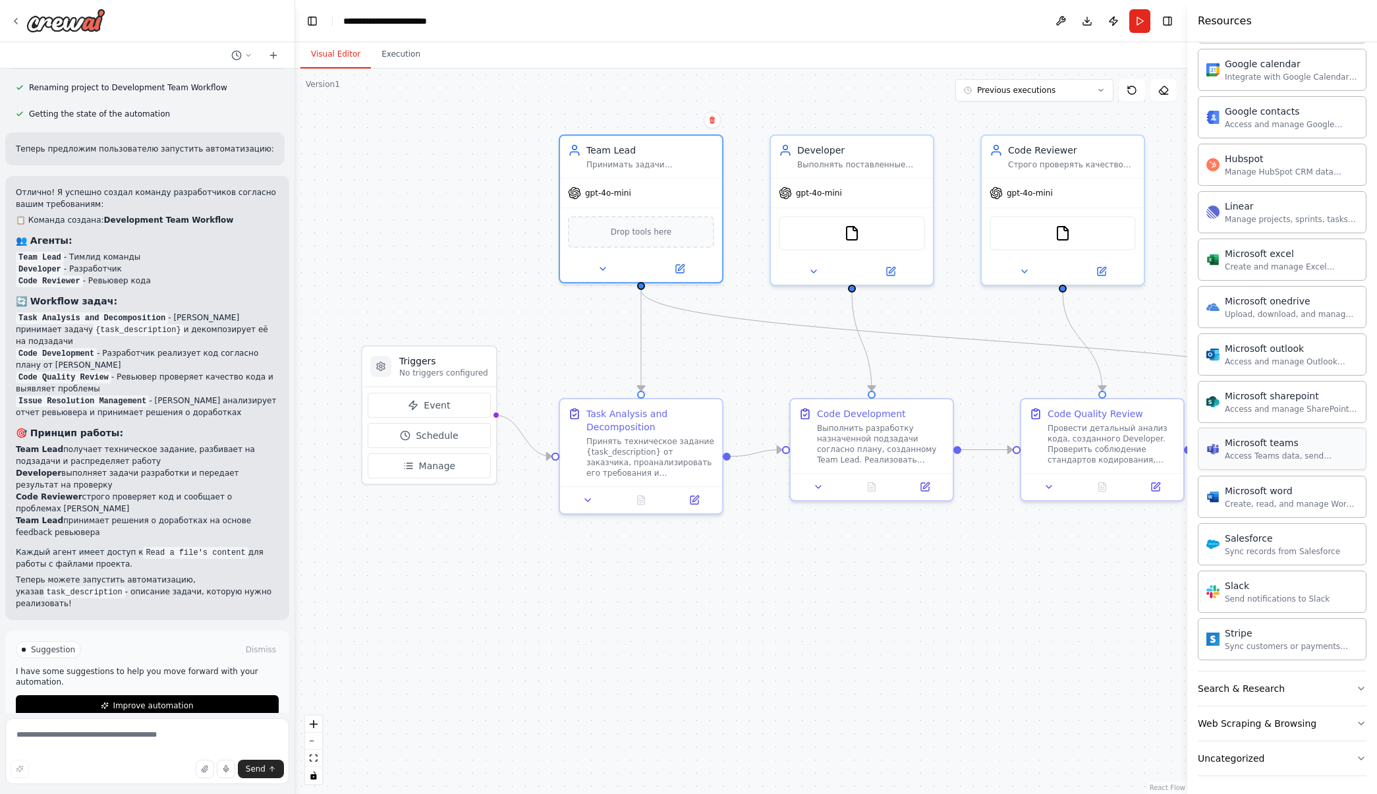
scroll to position [1270, 0]
click at [1297, 693] on button "Search & Research" at bounding box center [1282, 685] width 169 height 34
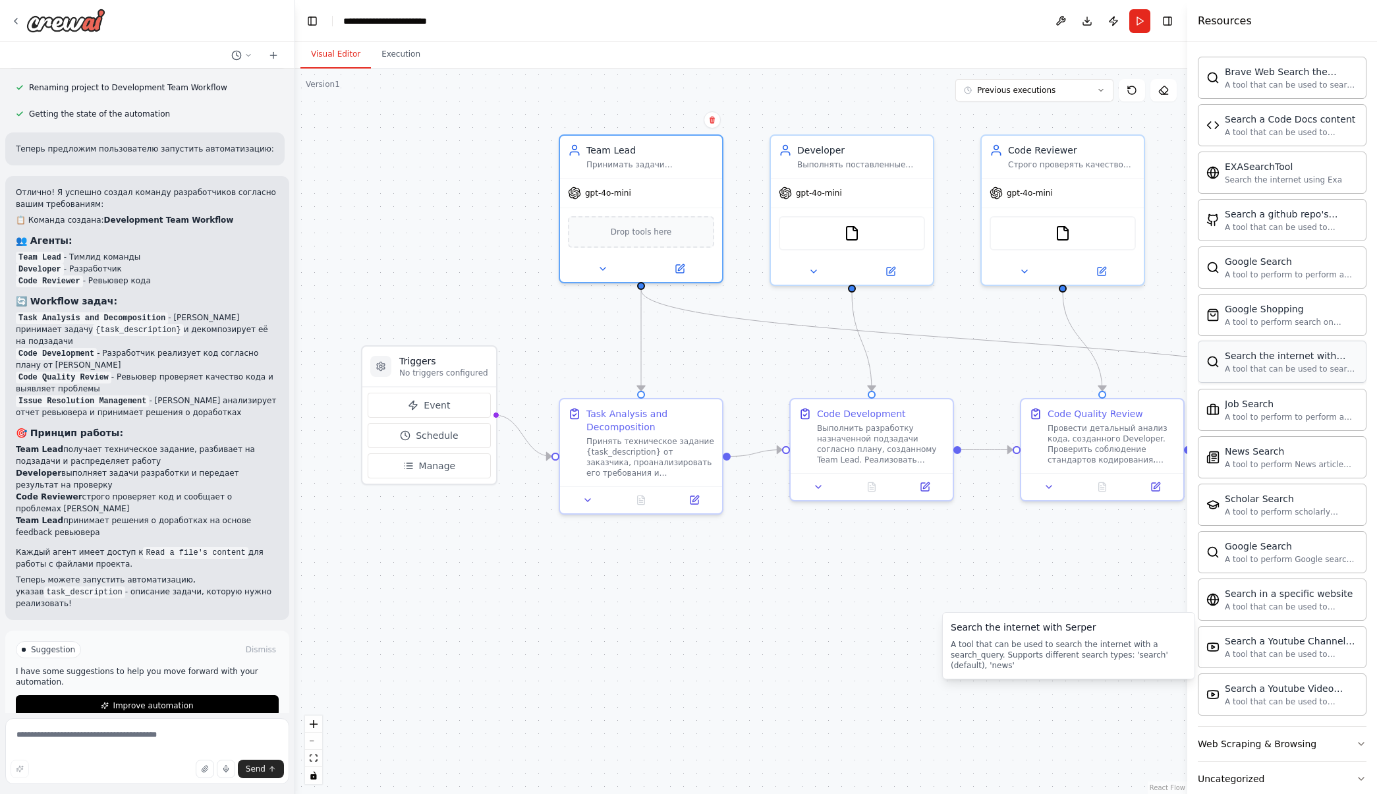
scroll to position [1945, 0]
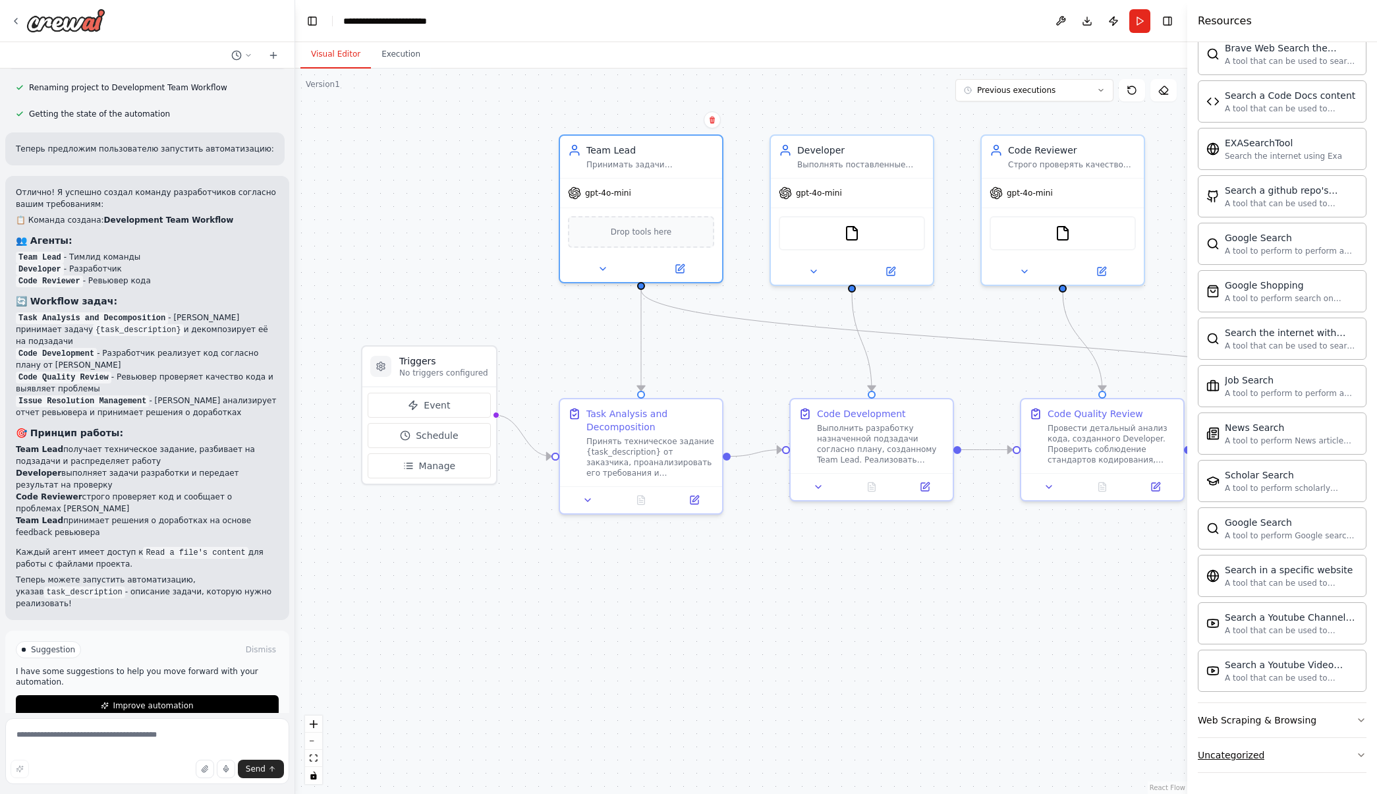
click at [1318, 750] on button "Uncategorized" at bounding box center [1282, 755] width 169 height 34
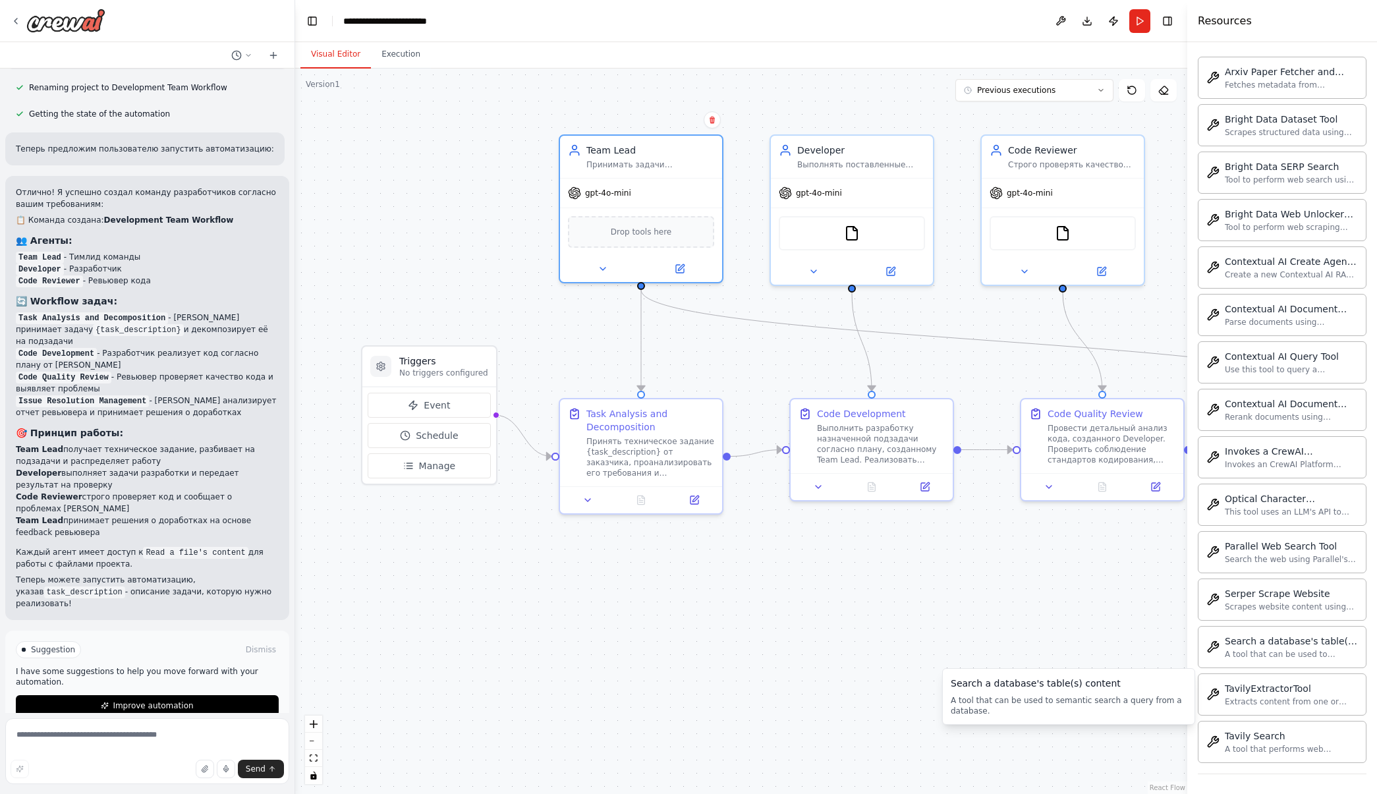
scroll to position [2667, 0]
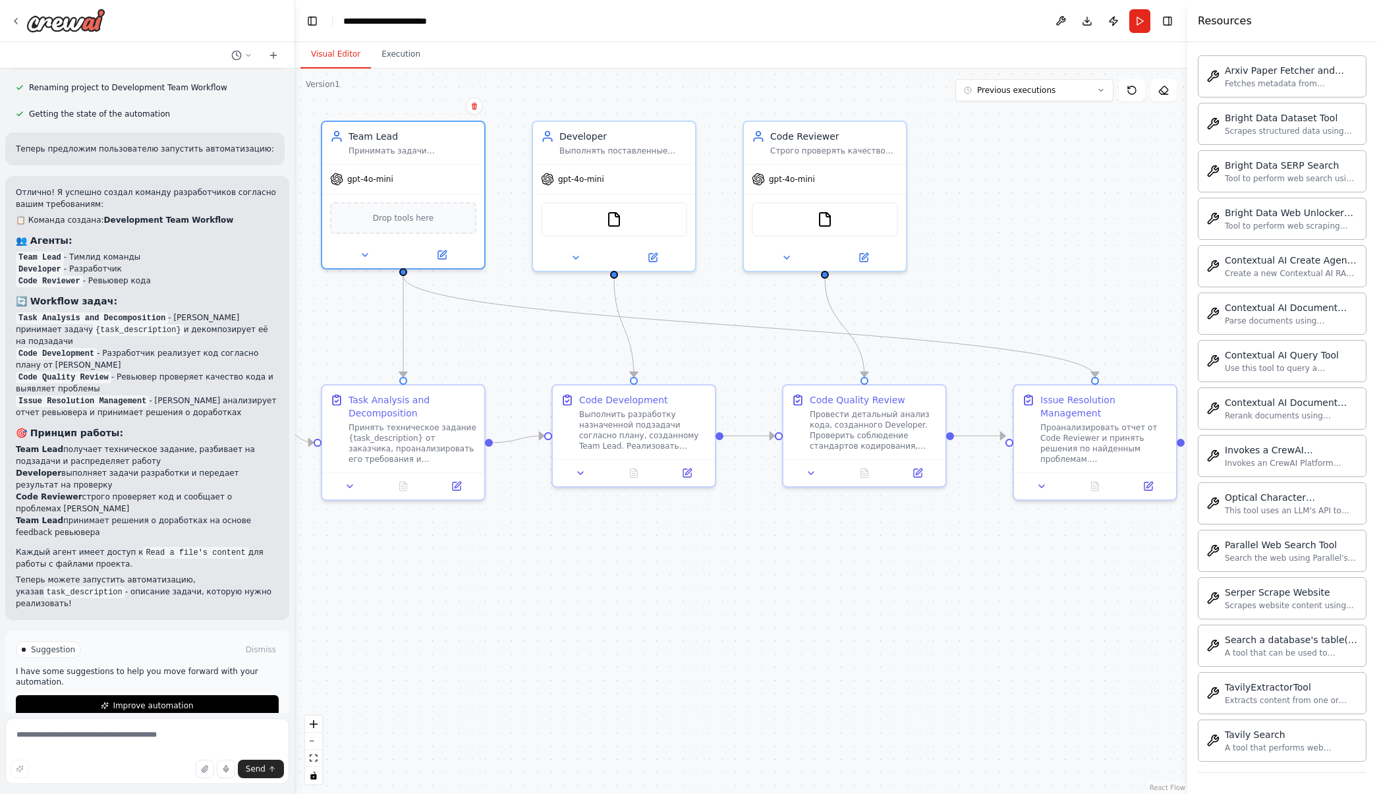
drag, startPoint x: 765, startPoint y: 386, endPoint x: 527, endPoint y: 372, distance: 238.3
click at [527, 372] on div ".deletable-edge-delete-btn { width: 20px; height: 20px; border: 0px solid #ffff…" at bounding box center [741, 432] width 892 height 726
